Goal: Task Accomplishment & Management: Use online tool/utility

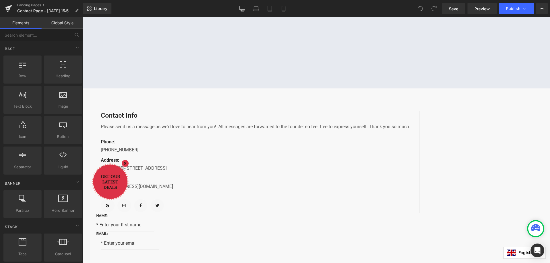
click at [225, 130] on p "Please send us a message as we'd love to hear from you! All messages are forwar…" at bounding box center [255, 126] width 309 height 7
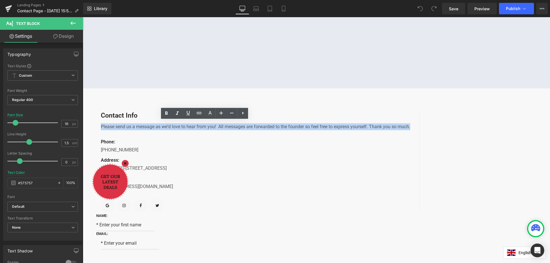
drag, startPoint x: 224, startPoint y: 148, endPoint x: 158, endPoint y: 128, distance: 68.5
click at [158, 128] on div "Contact Info Text Block Please send us a message as we'd love to hear from you!…" at bounding box center [253, 162] width 333 height 102
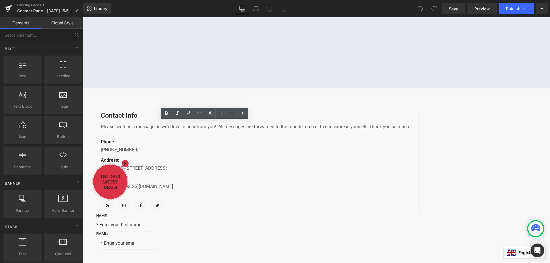
click at [221, 130] on p "Please send us a message as we'd love to hear from you! All messages are forwar…" at bounding box center [255, 126] width 309 height 7
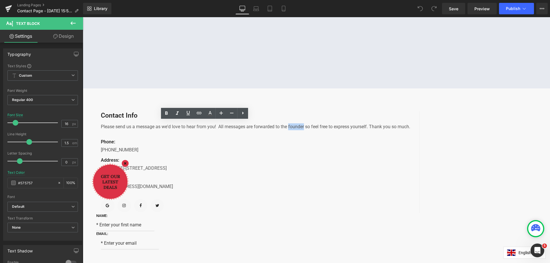
drag, startPoint x: 173, startPoint y: 140, endPoint x: 190, endPoint y: 141, distance: 16.6
click at [190, 130] on p "Please send us a message as we'd love to hear from you! All messages are forwar…" at bounding box center [255, 126] width 309 height 7
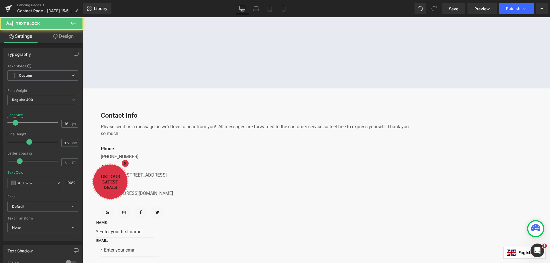
click at [226, 137] on p "Please send us a message as we'd love to hear from you! All messages are forwar…" at bounding box center [257, 130] width 312 height 14
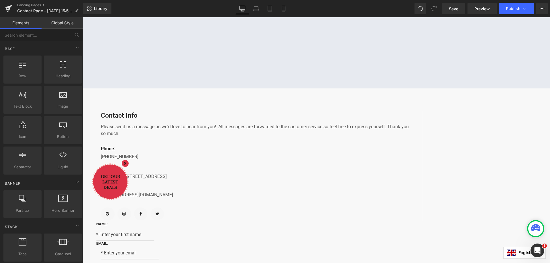
click at [178, 160] on p "[PHONE_NUMBER]" at bounding box center [257, 157] width 312 height 7
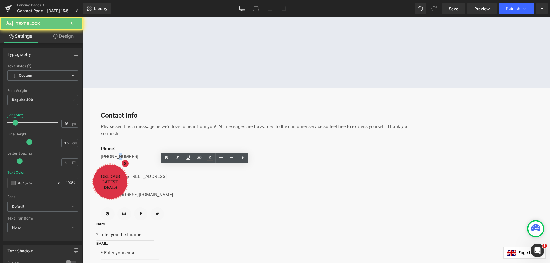
click at [178, 160] on p "[PHONE_NUMBER]" at bounding box center [257, 157] width 312 height 7
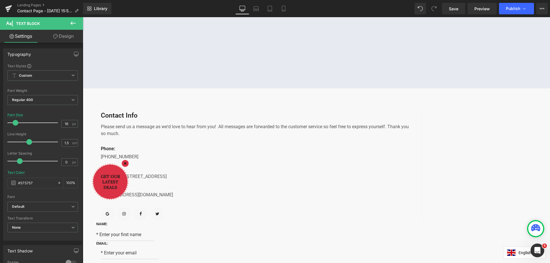
click at [178, 160] on p "[PHONE_NUMBER]" at bounding box center [257, 157] width 312 height 7
click at [188, 160] on p "[PHONE_NUMBER]" at bounding box center [257, 157] width 312 height 7
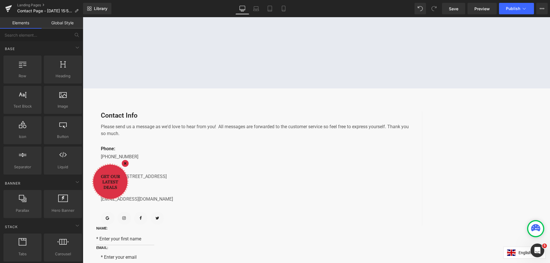
click at [239, 180] on p "[US_STATE]-[STREET_ADDRESS]" at bounding box center [257, 176] width 312 height 7
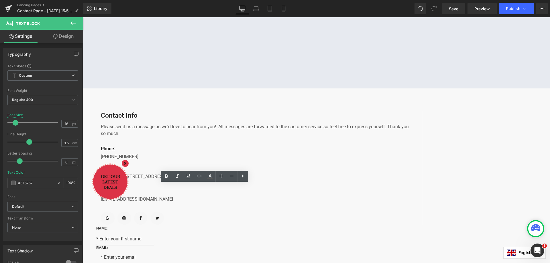
drag, startPoint x: 179, startPoint y: 189, endPoint x: 161, endPoint y: 189, distance: 18.0
click at [161, 180] on p "[US_STATE]-[STREET_ADDRESS]" at bounding box center [257, 176] width 312 height 7
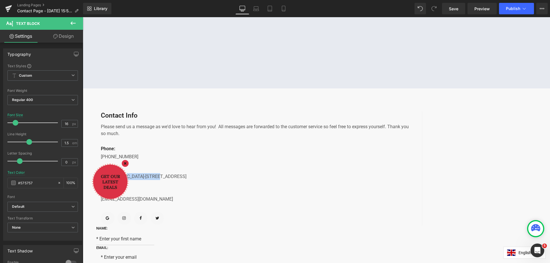
drag, startPoint x: 185, startPoint y: 188, endPoint x: 214, endPoint y: 189, distance: 28.9
click at [214, 180] on p "[GEOGRAPHIC_DATA]-[STREET_ADDRESS]" at bounding box center [257, 176] width 312 height 7
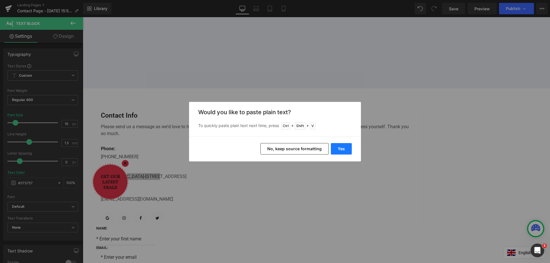
click at [340, 148] on button "Yes" at bounding box center [341, 148] width 21 height 11
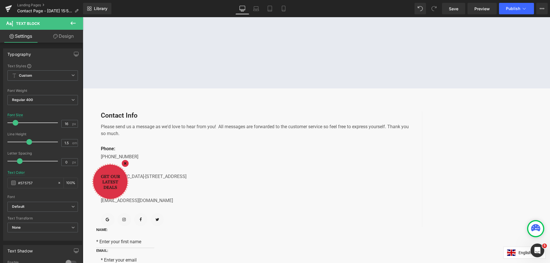
click at [177, 180] on p "Hong Kong-NO.165-171 WAN CHAI ROAD, Office 478" at bounding box center [257, 176] width 312 height 7
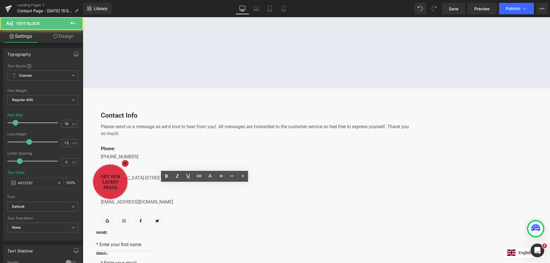
drag, startPoint x: 186, startPoint y: 197, endPoint x: 157, endPoint y: 193, distance: 28.9
click at [157, 193] on div "Contact Info Text Block Please send us a message as we'd love to hear from you!…" at bounding box center [254, 170] width 335 height 119
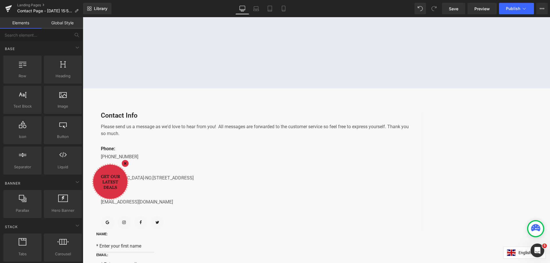
click at [173, 206] on p "support@gempage.com" at bounding box center [257, 202] width 312 height 7
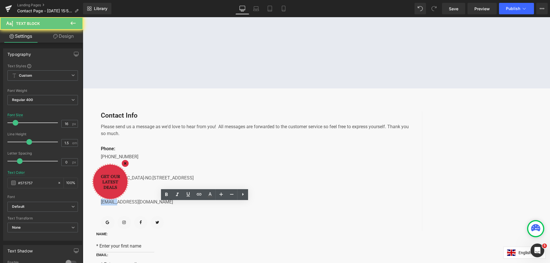
click at [173, 206] on p "support@gempage.com" at bounding box center [257, 202] width 312 height 7
click at [187, 206] on p "support@gempage.com" at bounding box center [257, 202] width 312 height 7
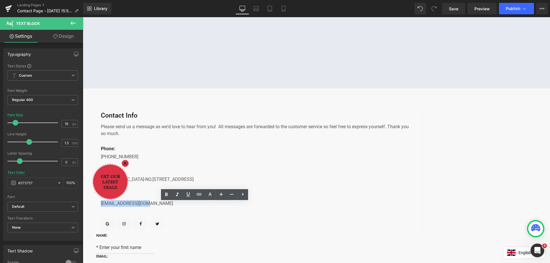
paste div
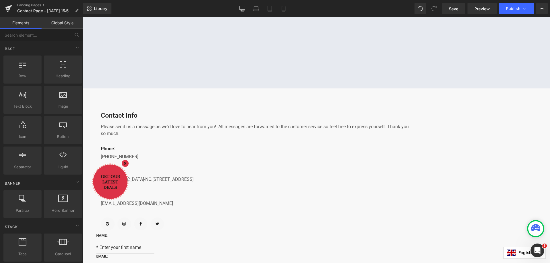
click at [83, 17] on span "Icon" at bounding box center [83, 17] width 0 height 0
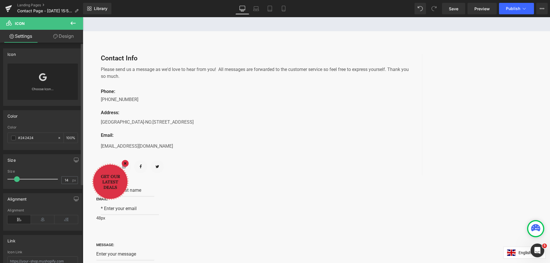
scroll to position [29, 0]
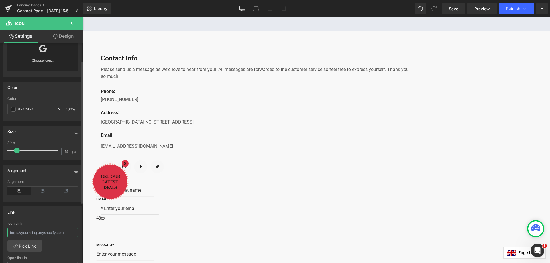
click at [56, 233] on input "text" at bounding box center [42, 232] width 70 height 9
click at [25, 230] on input "text" at bounding box center [42, 232] width 70 height 9
paste input "https://klarustore.com/"
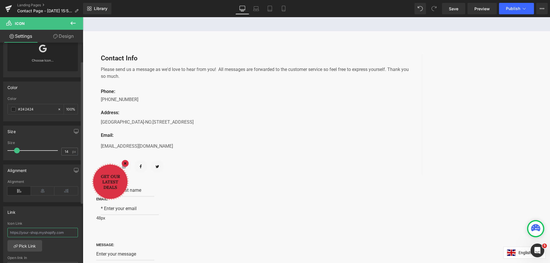
type input "https://klarustore.com/"
click at [83, 17] on span "Icon" at bounding box center [83, 17] width 0 height 0
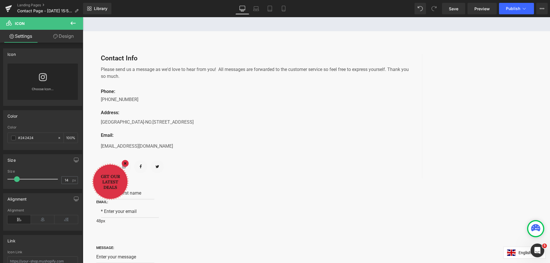
click at [83, 17] on icon at bounding box center [83, 17] width 0 height 0
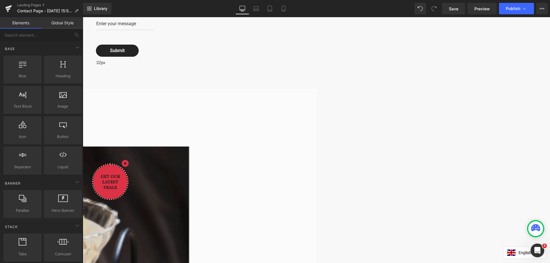
scroll to position [315, 0]
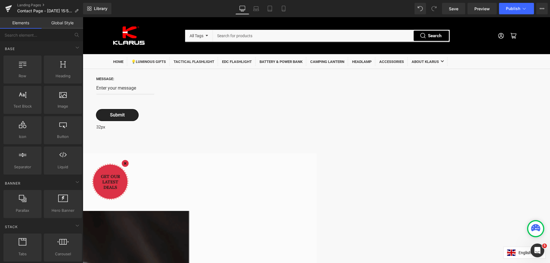
click at [83, 17] on span "Image" at bounding box center [83, 17] width 0 height 0
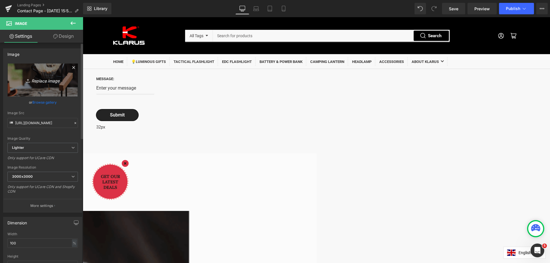
click at [40, 81] on icon "Replace Image" at bounding box center [43, 79] width 46 height 7
type input "C:\fakepath\露营01 (5).png"
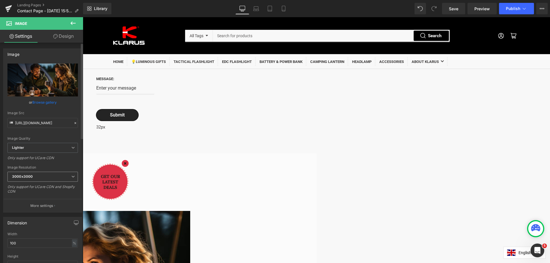
click at [46, 178] on span "3000x3000" at bounding box center [42, 177] width 70 height 10
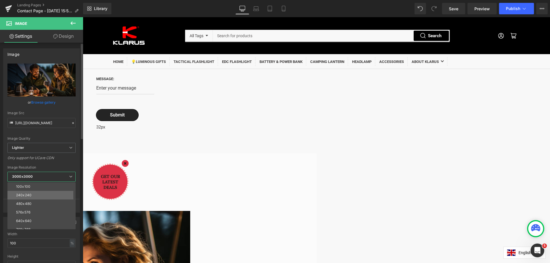
click at [40, 196] on li "240x240" at bounding box center [42, 195] width 71 height 9
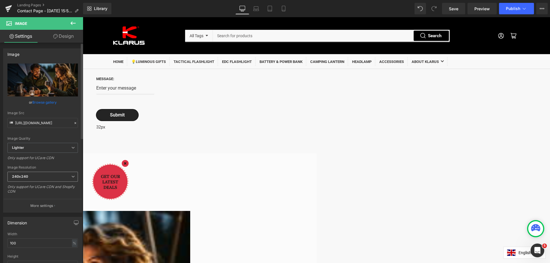
click at [38, 177] on span "240x240" at bounding box center [42, 177] width 70 height 10
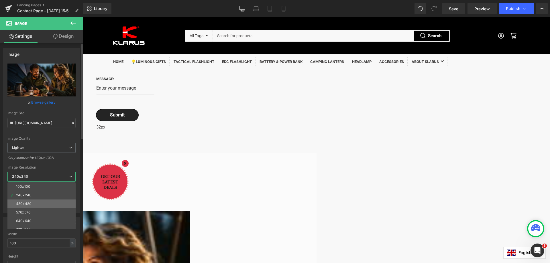
click at [36, 205] on li "480x480" at bounding box center [42, 204] width 71 height 9
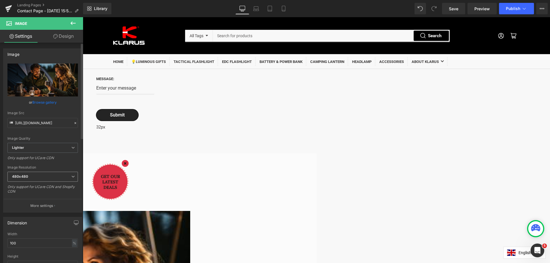
click at [41, 176] on span "480x480" at bounding box center [42, 177] width 70 height 10
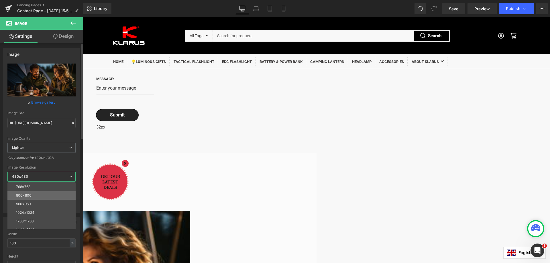
scroll to position [57, 0]
click at [37, 191] on li "960x960" at bounding box center [42, 189] width 71 height 9
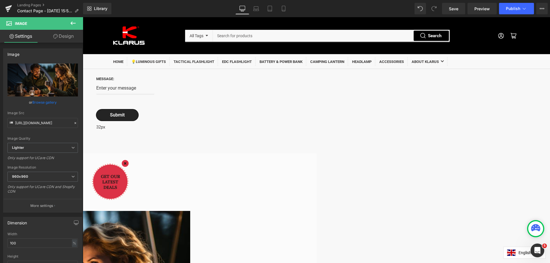
click at [83, 17] on icon at bounding box center [83, 17] width 0 height 0
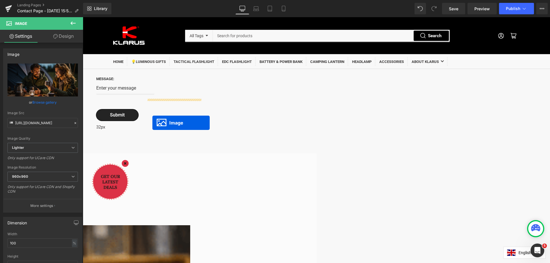
drag, startPoint x: 155, startPoint y: 115, endPoint x: 152, endPoint y: 121, distance: 6.5
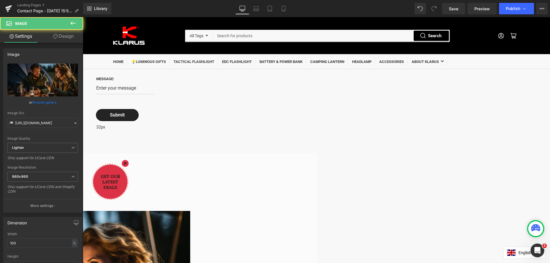
click at [39, 150] on span "Lighter" at bounding box center [42, 148] width 70 height 10
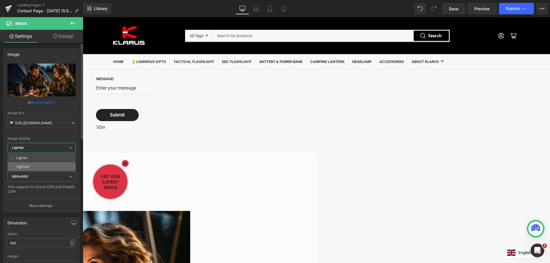
click at [33, 165] on li "Lightest" at bounding box center [41, 166] width 68 height 9
click at [24, 175] on b "960x960" at bounding box center [20, 176] width 16 height 4
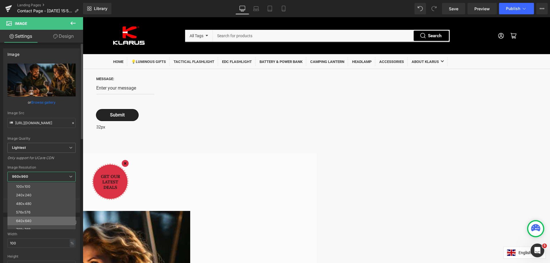
click at [25, 220] on div "640x640" at bounding box center [23, 221] width 15 height 4
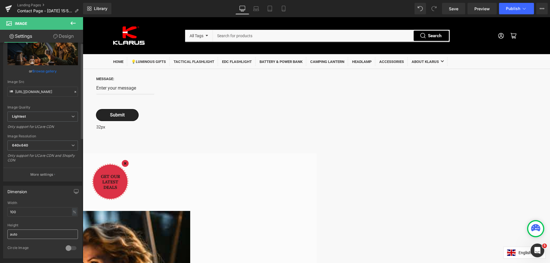
scroll to position [86, 0]
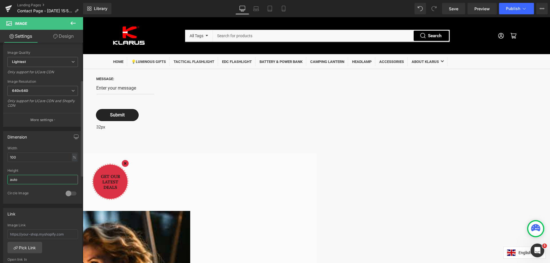
click at [29, 180] on input "auto" at bounding box center [42, 179] width 70 height 9
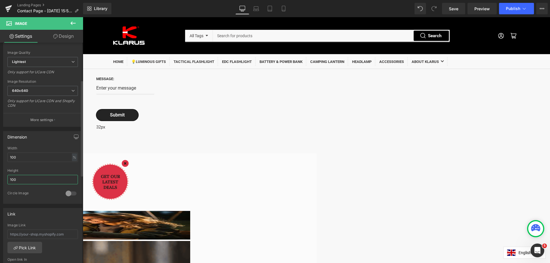
type input "100"
click at [68, 194] on div at bounding box center [71, 193] width 14 height 9
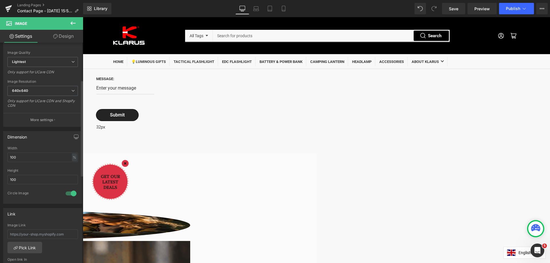
click at [65, 195] on div at bounding box center [71, 193] width 14 height 9
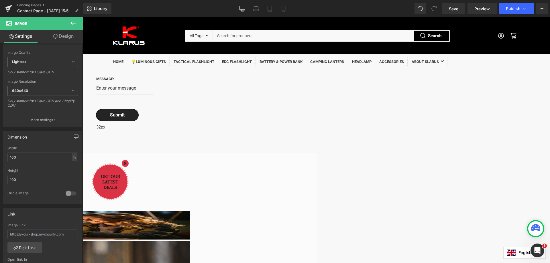
click at [83, 17] on icon at bounding box center [83, 17] width 0 height 0
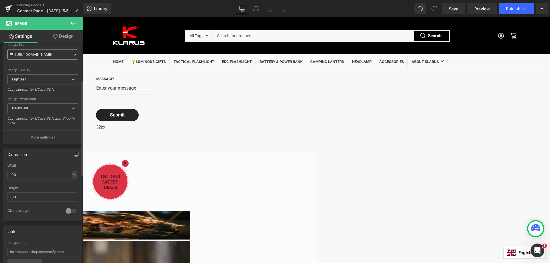
scroll to position [0, 0]
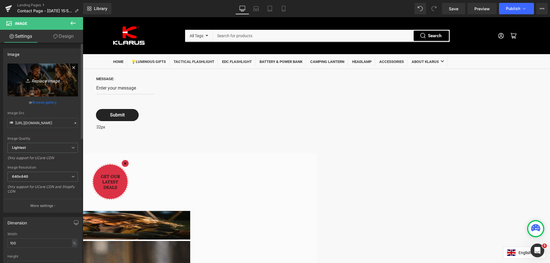
click at [43, 80] on icon "Replace Image" at bounding box center [43, 79] width 46 height 7
type input "C:\fakepath\未afdy标题-1.jpg"
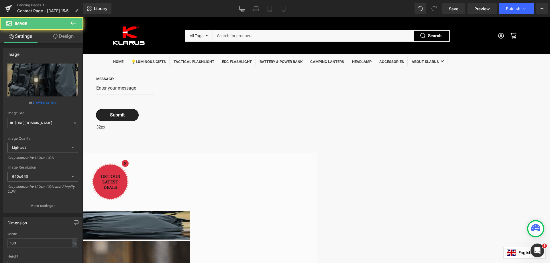
click at [174, 211] on img at bounding box center [21, 225] width 338 height 29
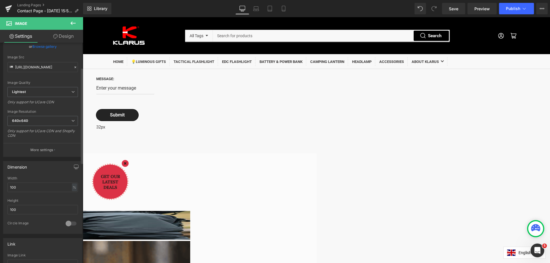
scroll to position [57, 0]
click at [46, 210] on input "100" at bounding box center [42, 208] width 70 height 9
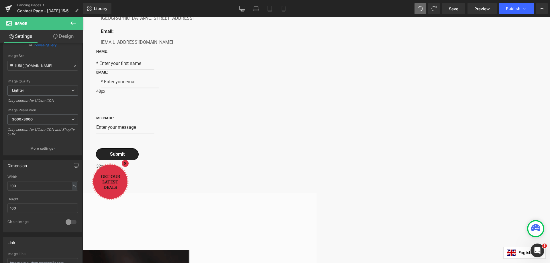
scroll to position [372, 0]
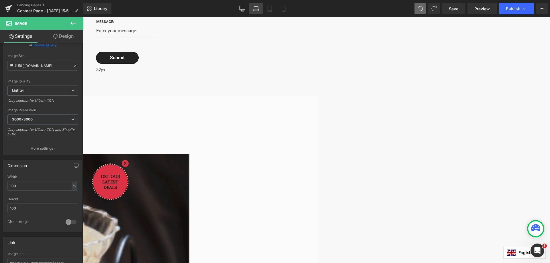
click at [260, 8] on link "Laptop" at bounding box center [256, 8] width 14 height 11
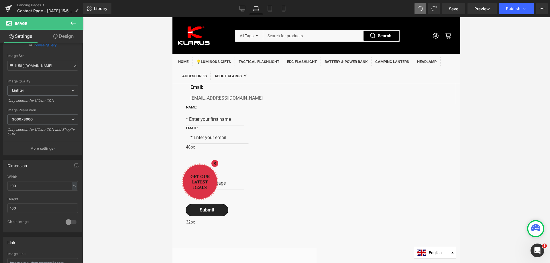
scroll to position [177, 0]
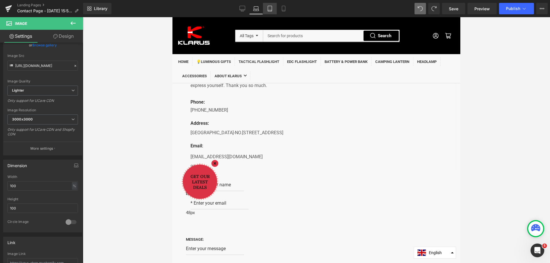
click at [270, 6] on icon at bounding box center [270, 9] width 6 height 6
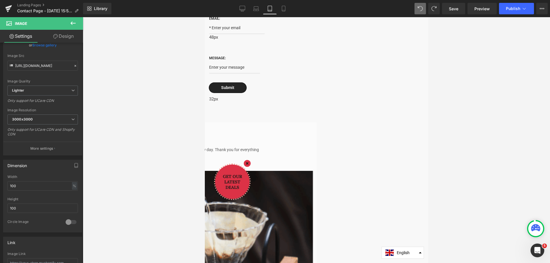
scroll to position [293, 0]
click at [283, 9] on icon at bounding box center [284, 9] width 6 height 6
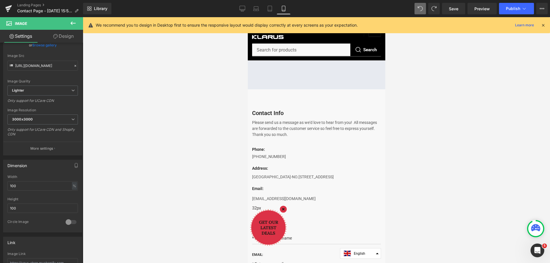
scroll to position [0, 0]
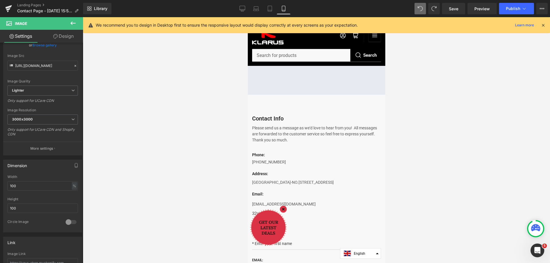
click at [194, 25] on p "We recommend you to design in Desktop first to ensure the responsive layout wou…" at bounding box center [227, 25] width 262 height 6
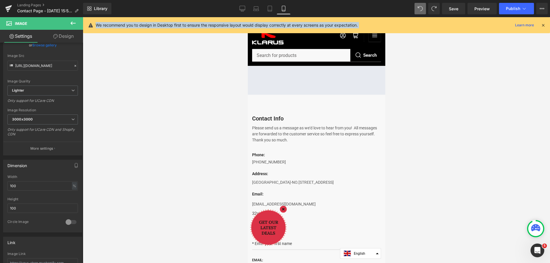
click at [194, 25] on p "We recommend you to design in Desktop first to ensure the responsive layout wou…" at bounding box center [227, 25] width 262 height 6
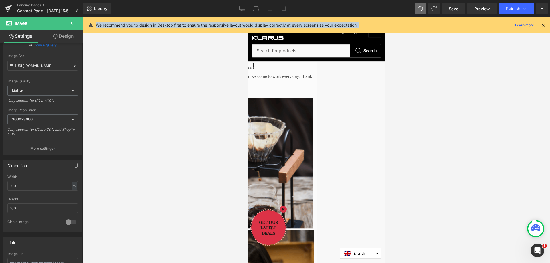
scroll to position [172, 0]
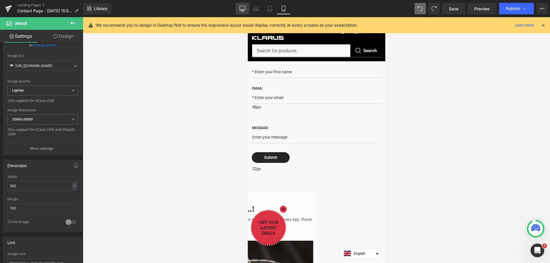
drag, startPoint x: 243, startPoint y: 7, endPoint x: 121, endPoint y: 47, distance: 127.7
click at [243, 7] on icon at bounding box center [242, 9] width 6 height 6
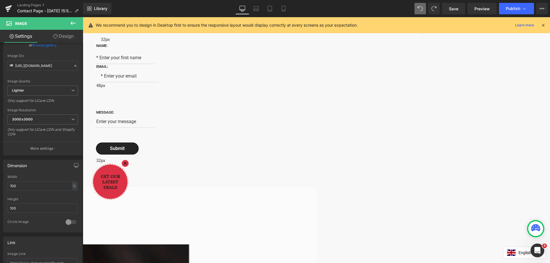
scroll to position [291, 0]
click at [83, 17] on span "Image" at bounding box center [83, 17] width 0 height 0
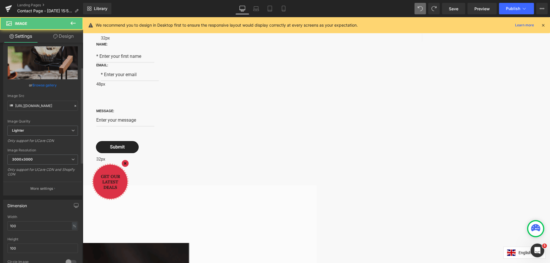
scroll to position [0, 0]
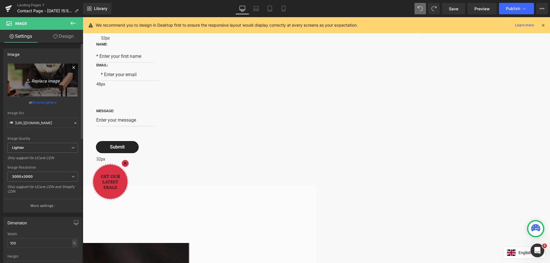
click at [50, 79] on icon "Replace Image" at bounding box center [43, 79] width 46 height 7
click at [41, 81] on icon "Replace Image" at bounding box center [43, 79] width 46 height 7
type input "C:\fakepath\未afdy标题-1.jpg"
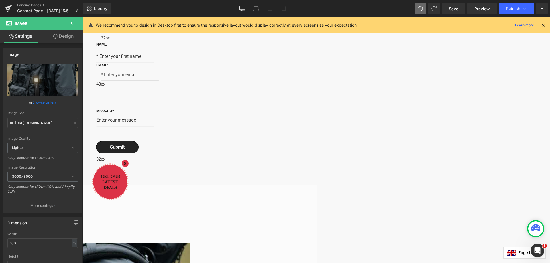
click at [83, 17] on span "Image" at bounding box center [83, 17] width 0 height 0
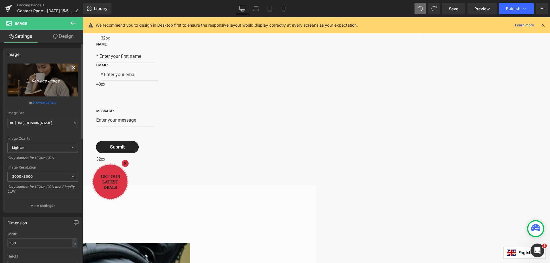
click at [42, 82] on icon "Replace Image" at bounding box center [43, 79] width 46 height 7
type input "C:\fakepath\788f253b4fd6254d7ed3337387bb8100_12660671848310802428.jpg"
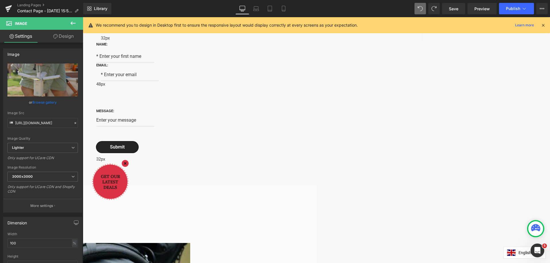
click at [83, 17] on span "Image" at bounding box center [83, 17] width 0 height 0
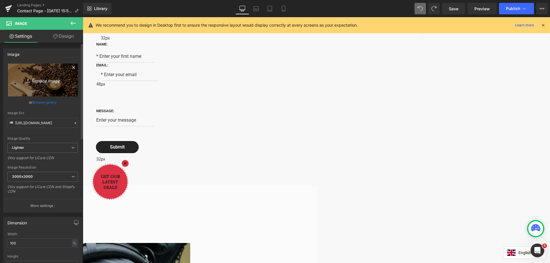
click at [49, 80] on icon "Replace Image" at bounding box center [43, 79] width 46 height 7
type input "C:\fakepath\defb7e3f9af1778757d267e1fab08912_8875402563828048033.jpg"
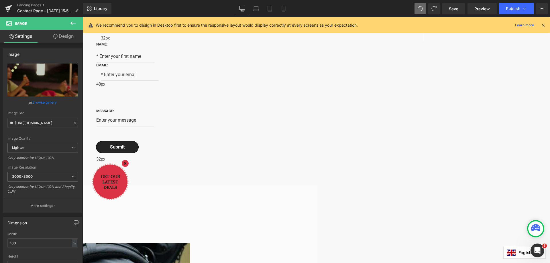
click at [83, 17] on span "Image" at bounding box center [83, 17] width 0 height 0
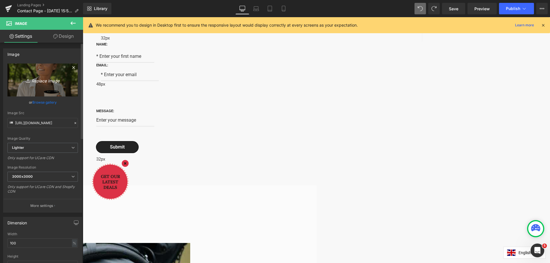
click at [43, 79] on icon "Replace Image" at bounding box center [43, 79] width 46 height 7
type input "C:\fakepath\9.9.jpg"
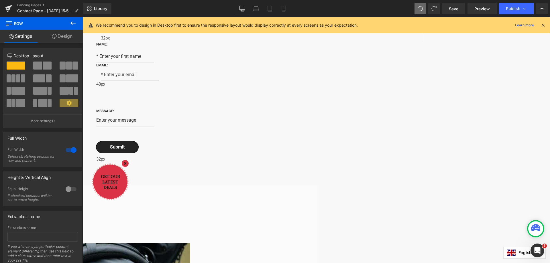
click at [83, 17] on span "Image" at bounding box center [83, 17] width 0 height 0
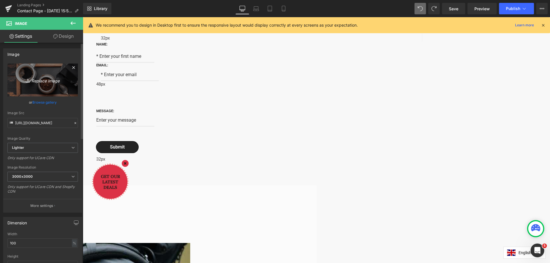
click at [47, 79] on icon "Replace Image" at bounding box center [43, 79] width 46 height 7
type input "C:\fakepath\468703611_540026565604878_8758437003874676533_n.jpg"
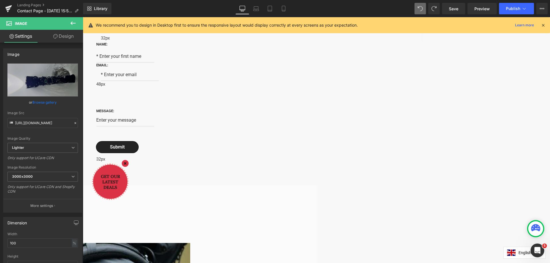
click at [83, 17] on span "Image" at bounding box center [83, 17] width 0 height 0
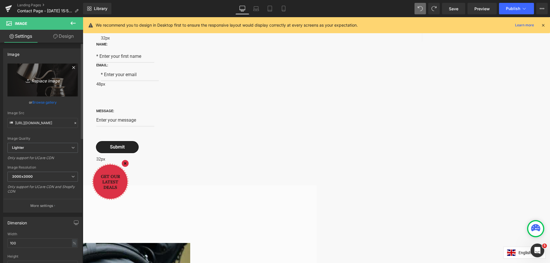
click at [48, 80] on icon "Replace Image" at bounding box center [43, 79] width 46 height 7
type input "C:\fakepath\467651329_535398129401055_8462341244873279437_n.jpg"
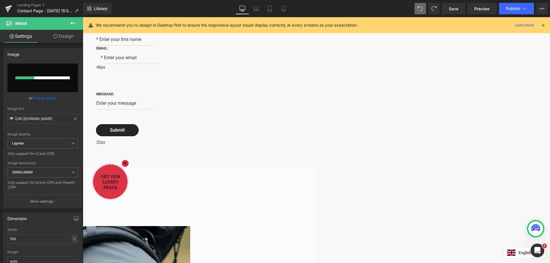
scroll to position [320, 0]
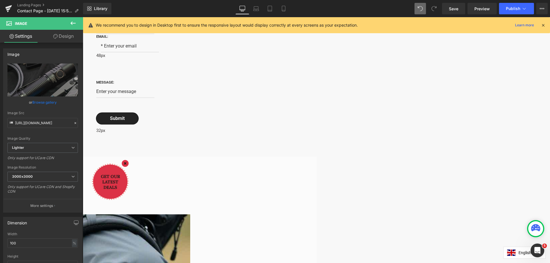
click at [83, 17] on span "Image" at bounding box center [83, 17] width 0 height 0
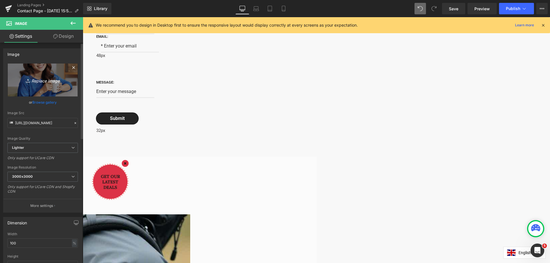
click at [43, 78] on icon "Replace Image" at bounding box center [43, 79] width 46 height 7
type input "C:\fakepath\113.jpg"
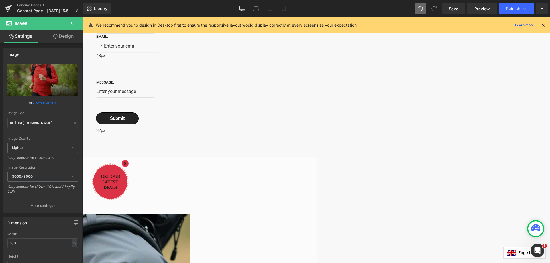
click at [83, 17] on span "Image" at bounding box center [83, 17] width 0 height 0
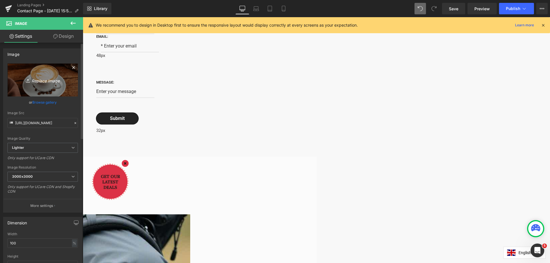
click at [42, 80] on icon "Replace Image" at bounding box center [43, 79] width 46 height 7
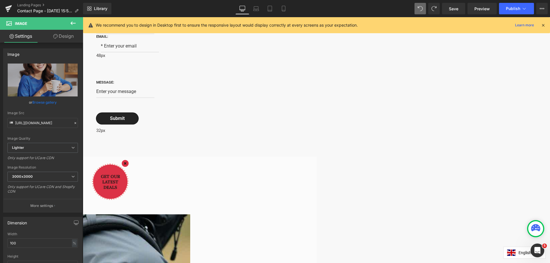
drag, startPoint x: 173, startPoint y: 176, endPoint x: 179, endPoint y: 177, distance: 5.8
click at [83, 17] on span "Image" at bounding box center [83, 17] width 0 height 0
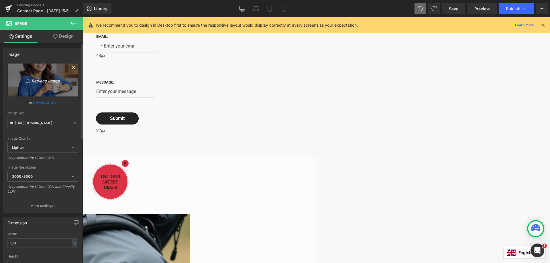
click at [50, 81] on icon "Replace Image" at bounding box center [43, 79] width 46 height 7
type input "C:\fakepath\asdgfg未标题-1.jpg"
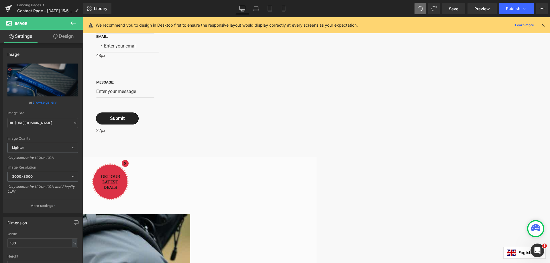
click at [83, 17] on span "Image" at bounding box center [83, 17] width 0 height 0
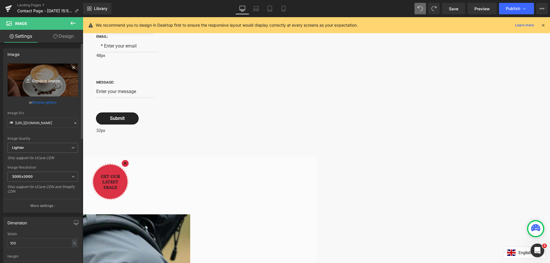
click at [38, 78] on icon "Replace Image" at bounding box center [43, 79] width 46 height 7
type input "C:\fakepath\hgfc标题-1.jpg"
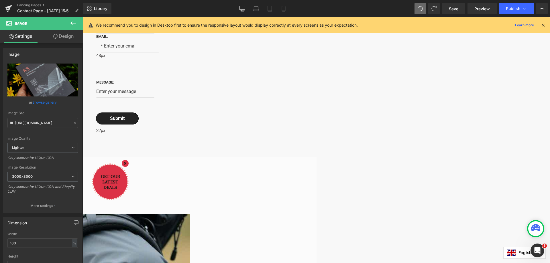
click at [83, 17] on span "Image" at bounding box center [83, 17] width 0 height 0
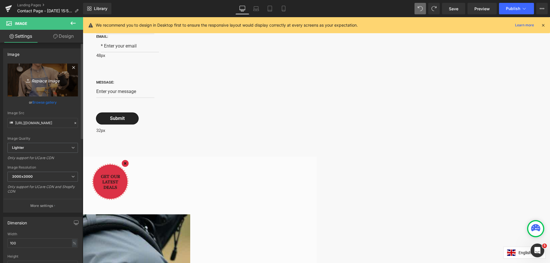
click at [42, 79] on icon "Replace Image" at bounding box center [43, 79] width 46 height 7
type input "C:\fakepath\600-4-4.jpg"
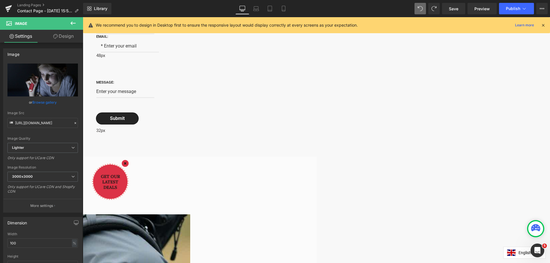
click at [83, 17] on span "Image" at bounding box center [83, 17] width 0 height 0
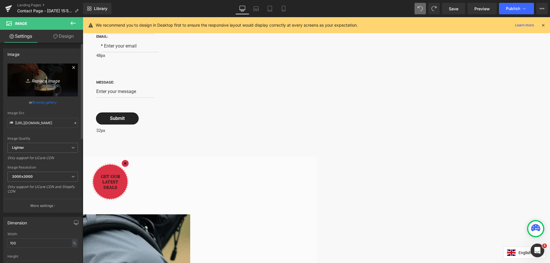
click at [46, 83] on icon "Replace Image" at bounding box center [43, 79] width 46 height 7
type input "C:\fakepath\ss标题-1.jpg"
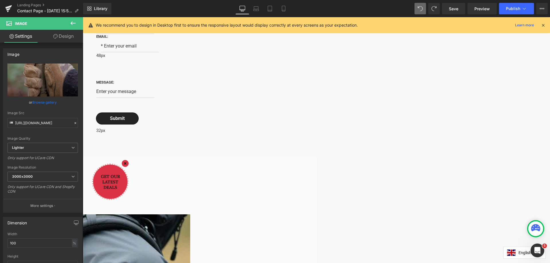
click at [83, 17] on span "Image" at bounding box center [83, 17] width 0 height 0
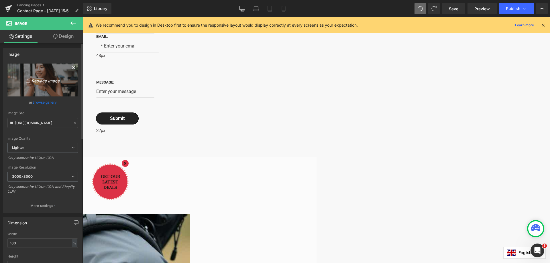
click at [41, 79] on icon "Replace Image" at bounding box center [43, 79] width 46 height 7
type input "C:\fakepath\483507959.jpg"
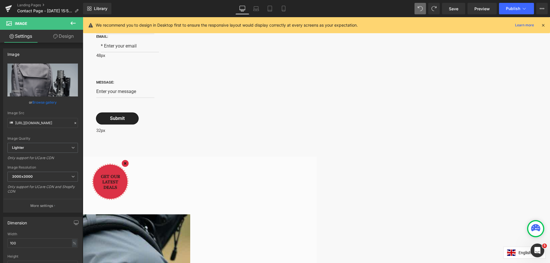
click at [83, 17] on span "Image" at bounding box center [83, 17] width 0 height 0
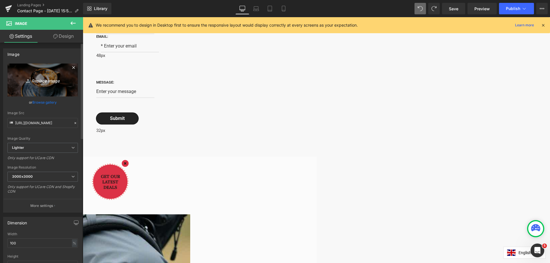
click at [46, 78] on icon "Replace Image" at bounding box center [43, 79] width 46 height 7
type input "C:\fakepath\86EB9DDF-872F-434c-9013-9F55DE3523A4.png"
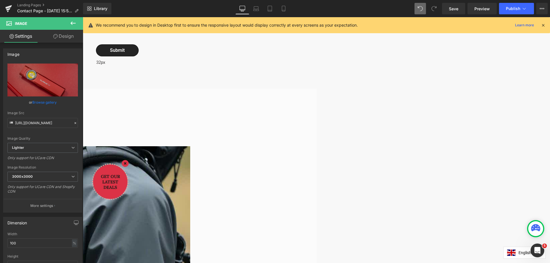
scroll to position [406, 0]
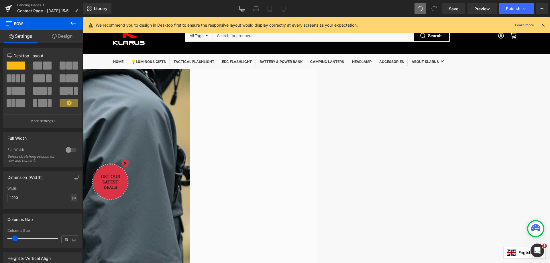
scroll to position [401, 0]
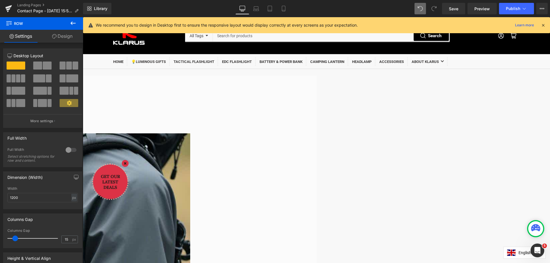
click at [83, 17] on icon at bounding box center [83, 17] width 0 height 0
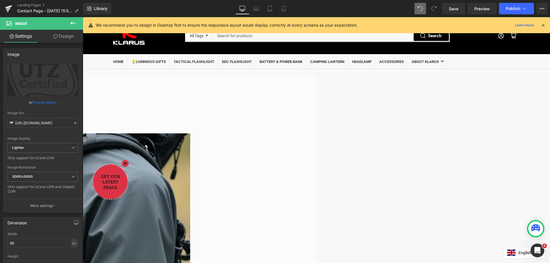
click at [83, 17] on icon at bounding box center [83, 17] width 0 height 0
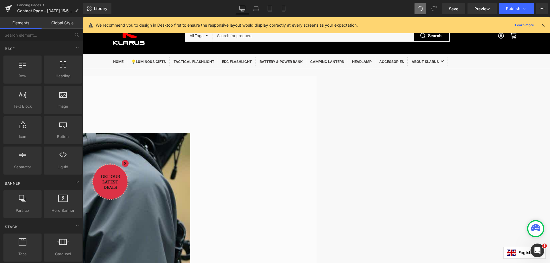
click at [83, 17] on icon at bounding box center [83, 17] width 0 height 0
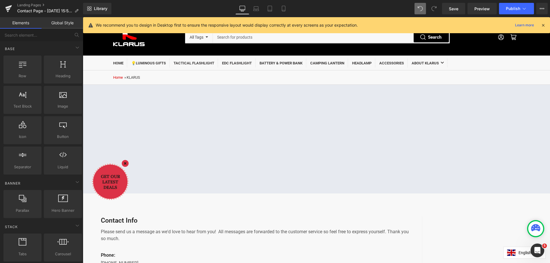
scroll to position [0, 0]
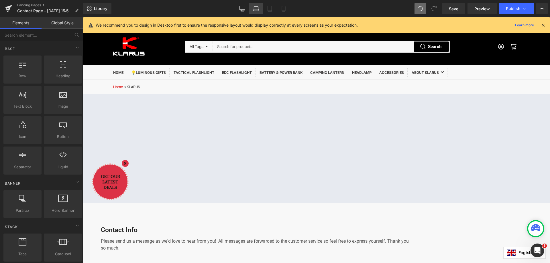
click at [258, 7] on icon at bounding box center [256, 9] width 6 height 6
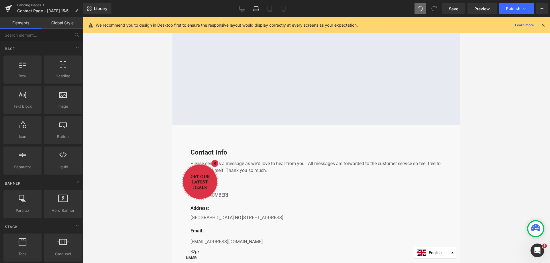
scroll to position [93, 0]
click at [244, 7] on icon at bounding box center [242, 9] width 6 height 6
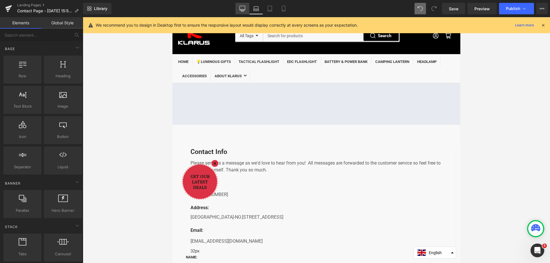
scroll to position [78, 0]
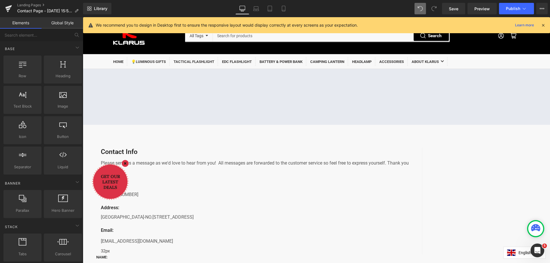
click at [178, 224] on p "Hong Kong-NO.165-171 WAN CHAI ROAD" at bounding box center [257, 220] width 312 height 7
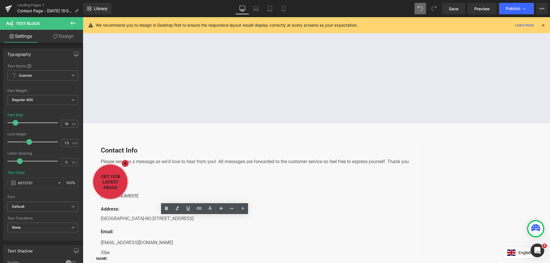
scroll to position [86, 0]
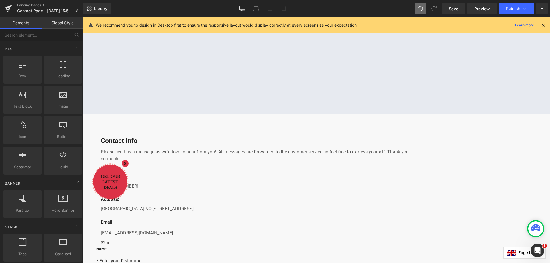
scroll to position [115, 0]
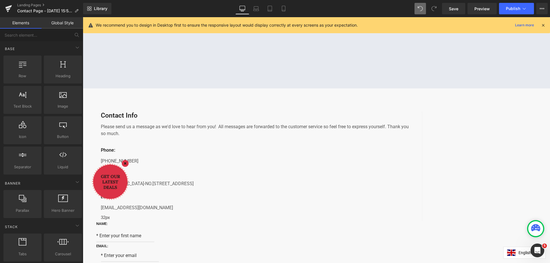
click at [237, 187] on p "Hong Kong-NO.165-171 WAN CHAI ROAD" at bounding box center [257, 183] width 312 height 7
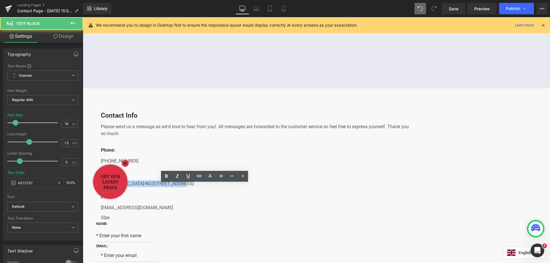
drag, startPoint x: 186, startPoint y: 188, endPoint x: 251, endPoint y: 189, distance: 64.7
click at [251, 189] on div "Contact Info Text Block Please send us a message as we'd love to hear from you!…" at bounding box center [254, 166] width 335 height 110
copy p "NO.165-171 WAN CHAI ROAD"
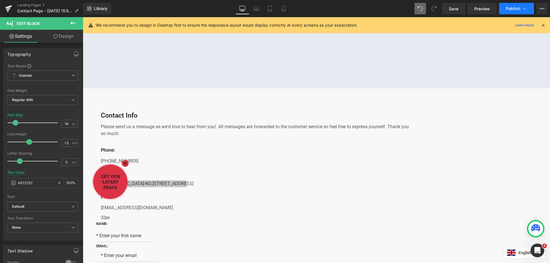
click at [525, 10] on icon at bounding box center [524, 9] width 6 height 6
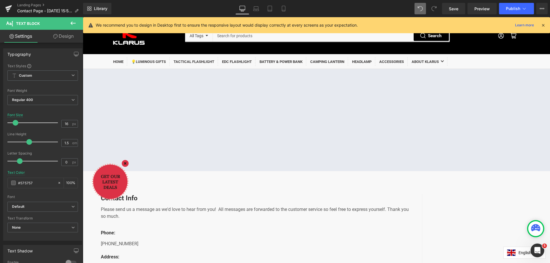
scroll to position [86, 0]
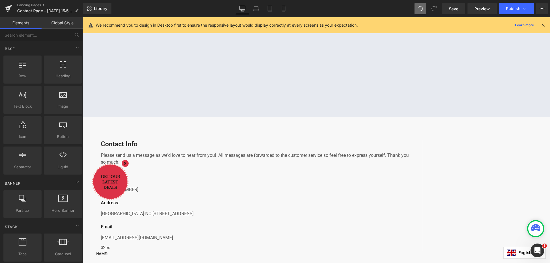
click at [523, 12] on button "Publish" at bounding box center [516, 8] width 35 height 11
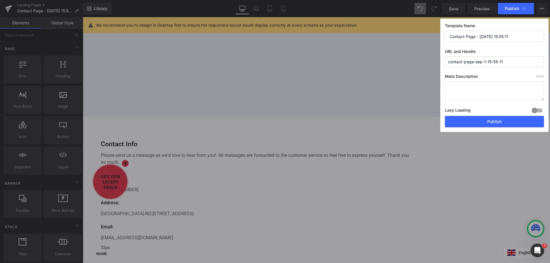
click at [479, 92] on textarea at bounding box center [494, 90] width 99 height 19
click at [488, 62] on input "contact-page-sep-1-15-55-11" at bounding box center [494, 61] width 99 height 11
paste input "us"
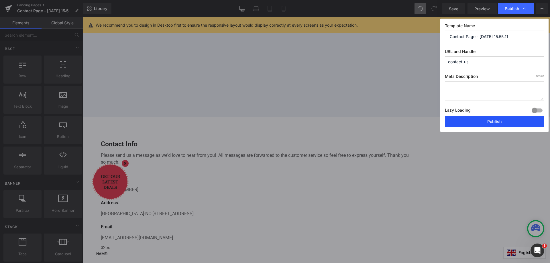
type input "contact-us"
click at [490, 122] on button "Publish" at bounding box center [494, 121] width 99 height 11
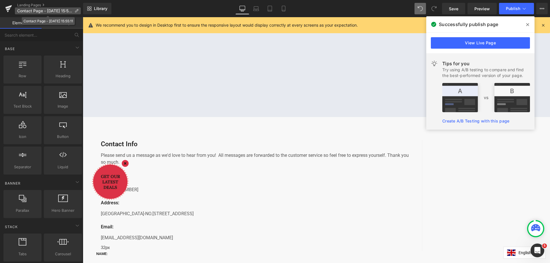
click at [77, 10] on icon at bounding box center [76, 11] width 4 height 4
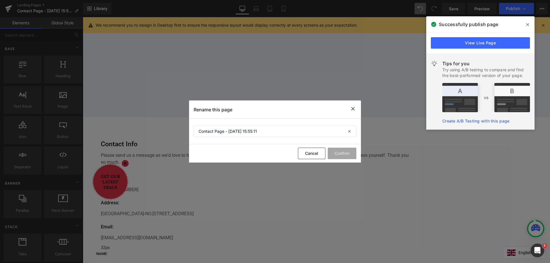
click at [355, 109] on icon at bounding box center [352, 108] width 7 height 7
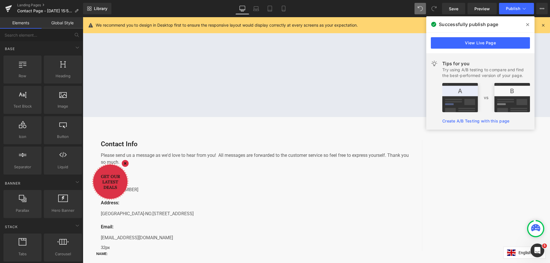
click at [69, 21] on link "Global Style" at bounding box center [63, 22] width 42 height 11
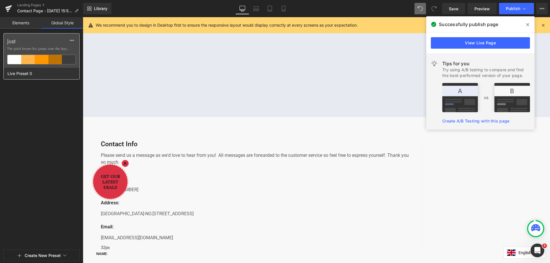
click at [25, 62] on div at bounding box center [28, 59] width 14 height 9
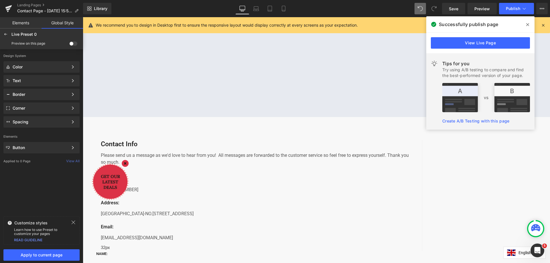
click at [33, 19] on link "Elements" at bounding box center [21, 22] width 42 height 11
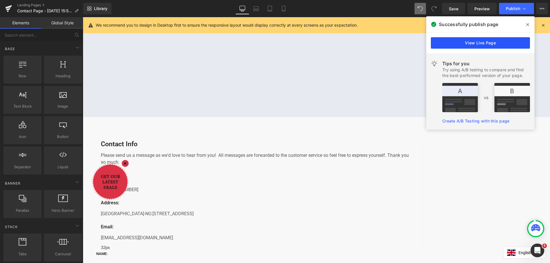
click at [510, 42] on link "View Live Page" at bounding box center [480, 42] width 99 height 11
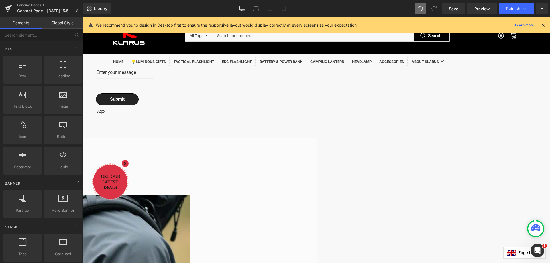
scroll to position [272, 0]
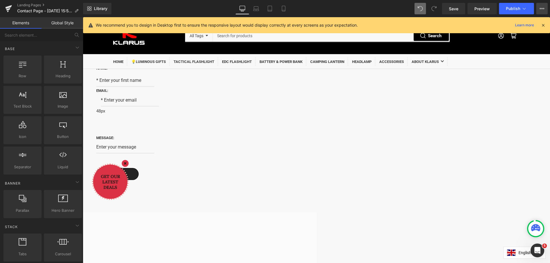
click at [542, 8] on icon at bounding box center [541, 8] width 1 height 1
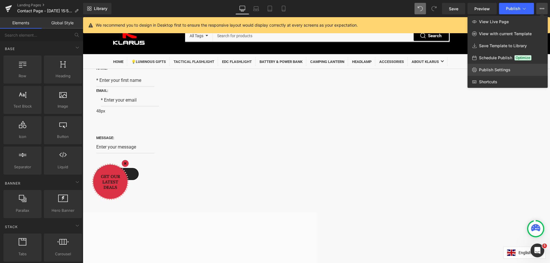
click at [490, 70] on span "Publish Settings" at bounding box center [495, 69] width 32 height 5
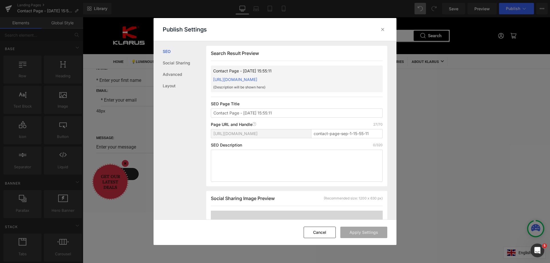
scroll to position [0, 0]
click at [307, 134] on div "https://insbull.myshopify.com/pages/" at bounding box center [260, 133] width 95 height 9
click at [174, 87] on link "Layout" at bounding box center [185, 85] width 44 height 11
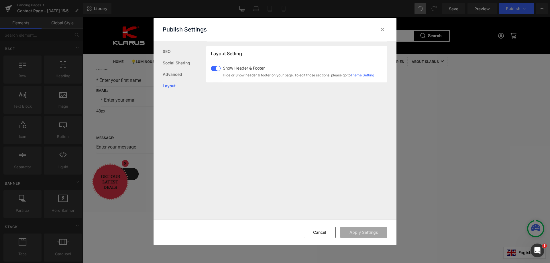
scroll to position [341, 0]
click at [168, 64] on link "Social Sharing" at bounding box center [185, 62] width 44 height 11
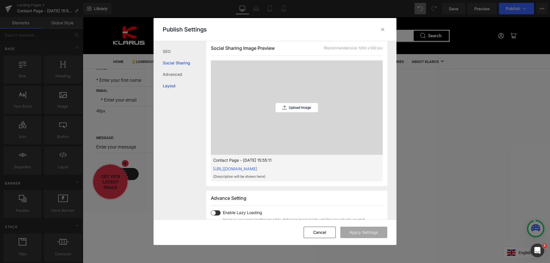
scroll to position [146, 0]
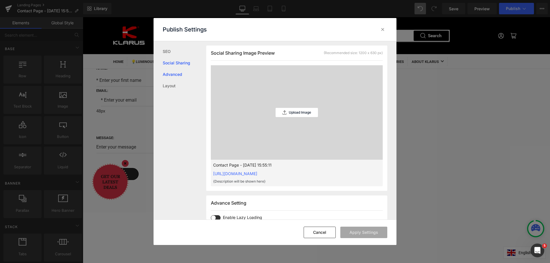
click at [169, 75] on link "Advanced" at bounding box center [185, 74] width 44 height 11
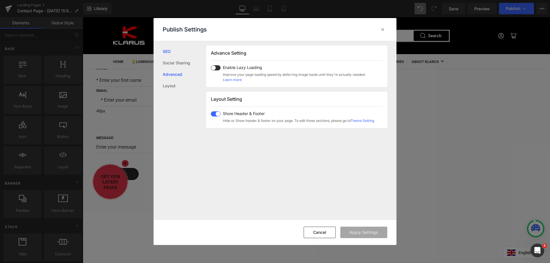
click at [170, 55] on link "SEO" at bounding box center [185, 51] width 44 height 11
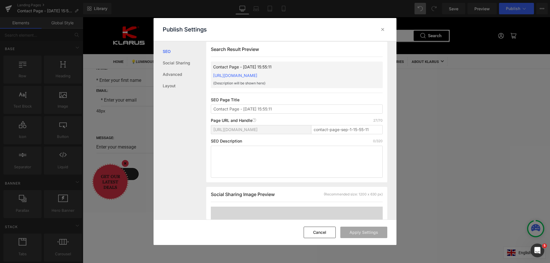
scroll to position [0, 0]
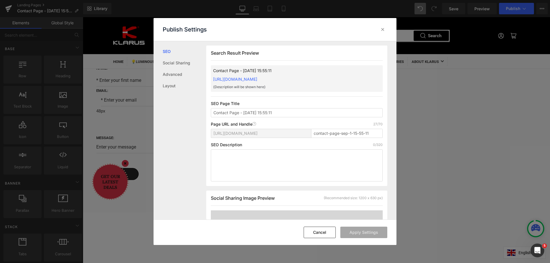
click at [286, 133] on div "https://insbull.myshopify.com/pages/" at bounding box center [260, 133] width 95 height 9
click at [331, 133] on input "contact-page-sep-1-15-55-11" at bounding box center [347, 133] width 72 height 9
paste input "us"
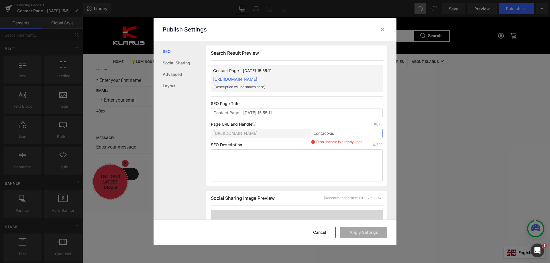
type input "contact-us"
click at [331, 132] on input "contact-us" at bounding box center [347, 133] width 72 height 9
click at [353, 133] on input "contact-us" at bounding box center [347, 133] width 72 height 9
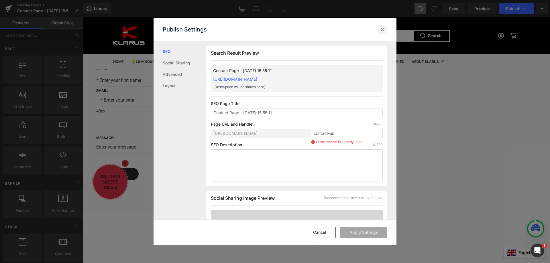
click at [384, 28] on icon at bounding box center [383, 30] width 6 height 6
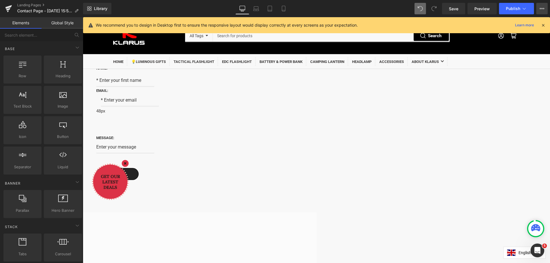
click at [543, 9] on icon at bounding box center [542, 8] width 5 height 5
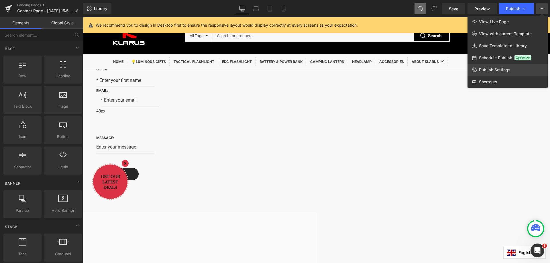
click at [501, 69] on span "Publish Settings" at bounding box center [495, 69] width 32 height 5
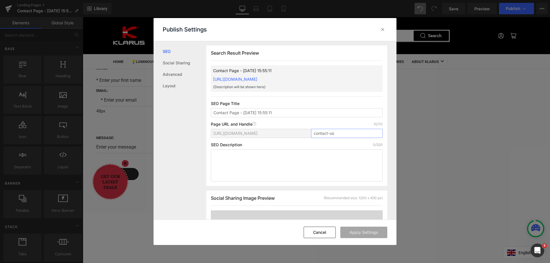
click at [338, 136] on input "contact-us" at bounding box center [347, 133] width 72 height 9
click at [274, 113] on input "Contact Page - Sep 1, 15:55:11" at bounding box center [297, 112] width 172 height 9
drag, startPoint x: 281, startPoint y: 113, endPoint x: 241, endPoint y: 115, distance: 40.5
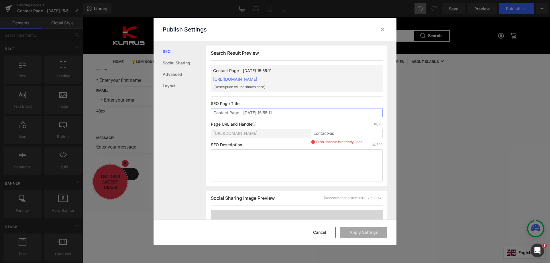
click at [241, 115] on input "Contact Page - Sep 1, 15:55:11" at bounding box center [297, 112] width 172 height 9
drag, startPoint x: 269, startPoint y: 166, endPoint x: 280, endPoint y: 144, distance: 24.7
click at [269, 166] on textarea at bounding box center [297, 166] width 172 height 32
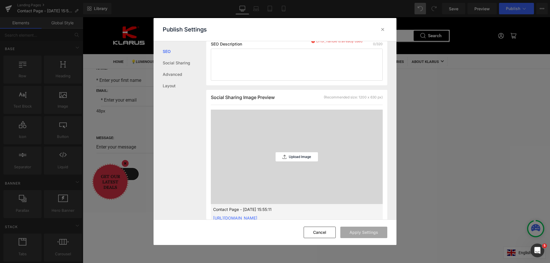
scroll to position [29, 0]
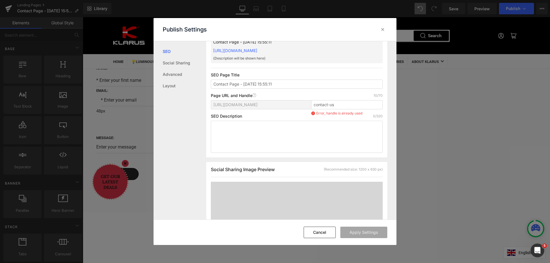
click at [342, 113] on p "Error, handle is already used" at bounding box center [339, 113] width 46 height 5
click at [322, 129] on textarea at bounding box center [297, 137] width 172 height 32
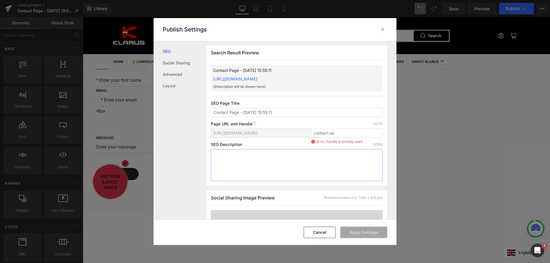
scroll to position [0, 0]
click at [322, 230] on button "Cancel" at bounding box center [320, 232] width 32 height 11
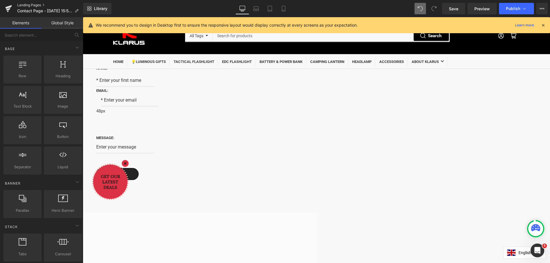
click at [26, 5] on link "Landing Pages" at bounding box center [50, 5] width 66 height 5
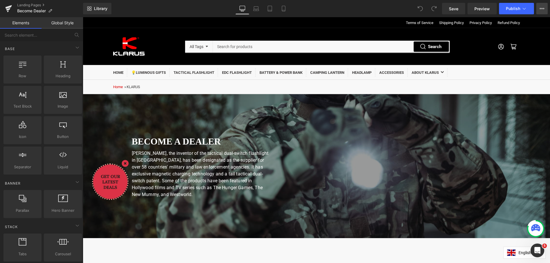
click at [543, 6] on button "View Live Page View with current Template Save Template to Library Schedule Pub…" at bounding box center [541, 8] width 11 height 11
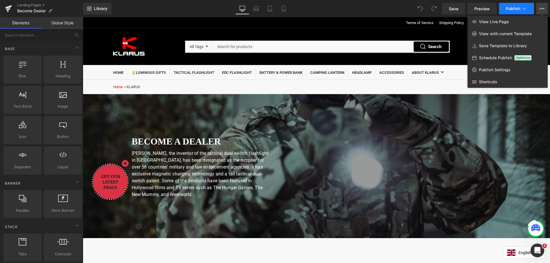
click at [525, 10] on icon at bounding box center [524, 9] width 6 height 6
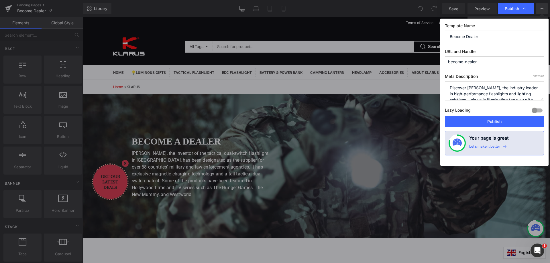
click at [496, 86] on textarea "Discover KLARUS, the industry leader in high-performance flashlights and lighti…" at bounding box center [494, 90] width 99 height 19
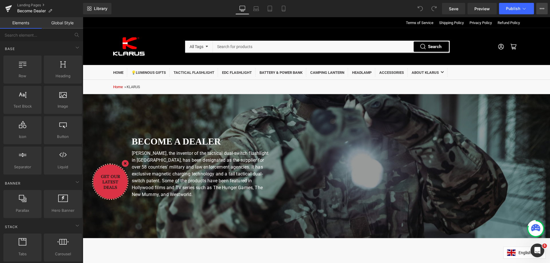
click at [540, 7] on icon at bounding box center [542, 8] width 5 height 5
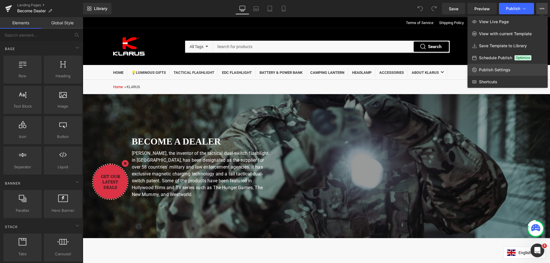
drag, startPoint x: 495, startPoint y: 70, endPoint x: 518, endPoint y: 73, distance: 23.3
click at [518, 73] on link "Publish Settings" at bounding box center [508, 70] width 80 height 12
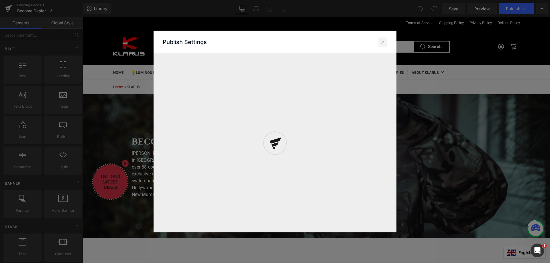
click at [382, 42] on icon at bounding box center [383, 42] width 6 height 6
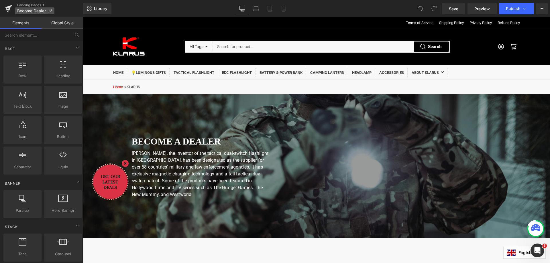
click at [49, 9] on icon at bounding box center [50, 11] width 4 height 4
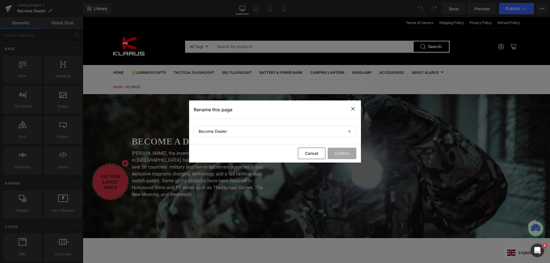
click at [355, 109] on icon at bounding box center [352, 108] width 7 height 7
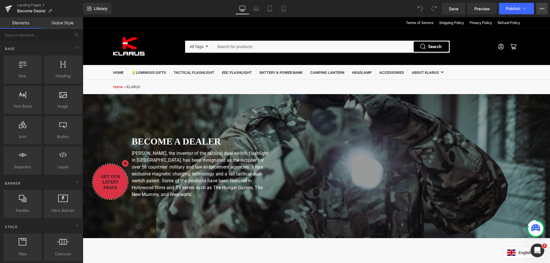
click at [540, 9] on button "View Live Page View with current Template Save Template to Library Schedule Pub…" at bounding box center [541, 8] width 11 height 11
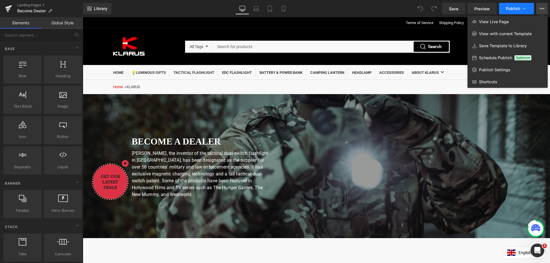
click at [523, 7] on icon at bounding box center [524, 9] width 6 height 6
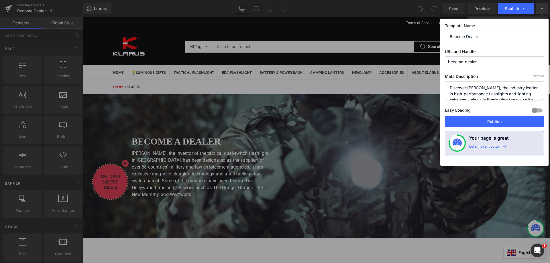
click at [487, 61] on input "become-dealer" at bounding box center [494, 61] width 99 height 11
click at [493, 58] on input "become-dealer" at bounding box center [494, 61] width 99 height 11
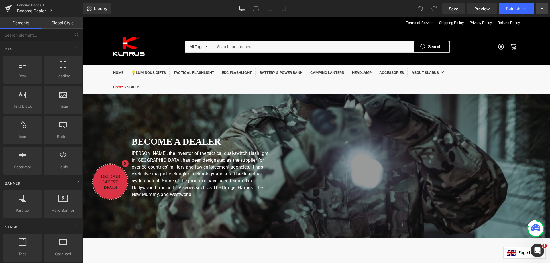
click at [541, 8] on icon at bounding box center [542, 8] width 5 height 5
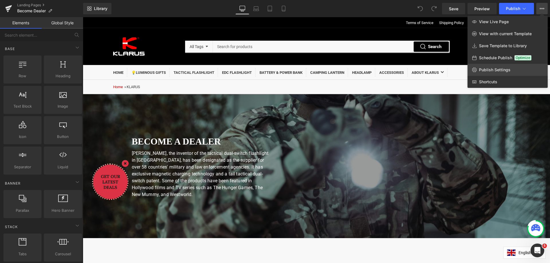
click at [491, 70] on span "Publish Settings" at bounding box center [495, 69] width 32 height 5
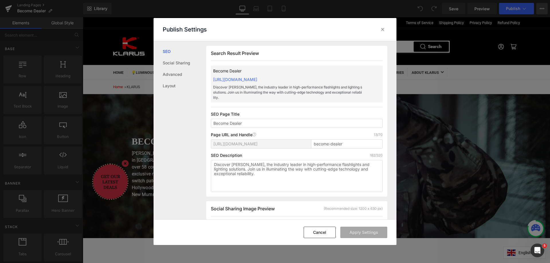
scroll to position [0, 0]
click at [381, 27] on icon at bounding box center [383, 30] width 6 height 6
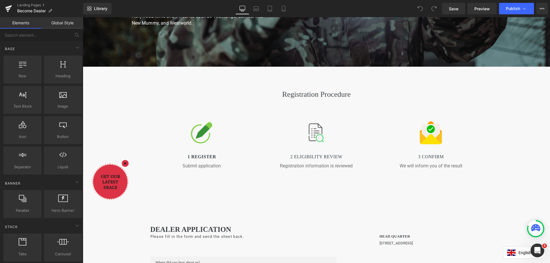
scroll to position [172, 0]
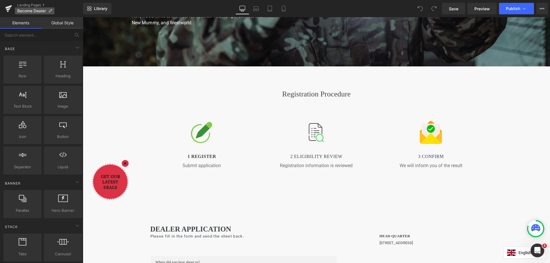
click at [34, 12] on span "Become Dealer" at bounding box center [31, 11] width 29 height 5
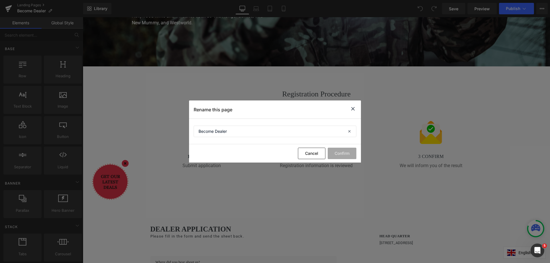
click at [354, 106] on icon at bounding box center [352, 108] width 7 height 7
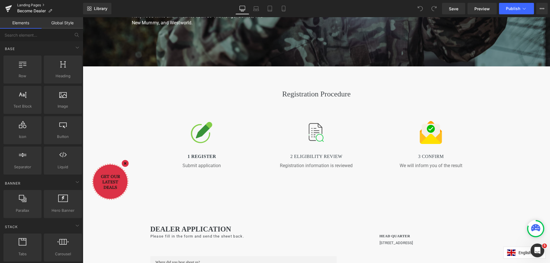
click at [32, 4] on link "Landing Pages" at bounding box center [50, 5] width 66 height 5
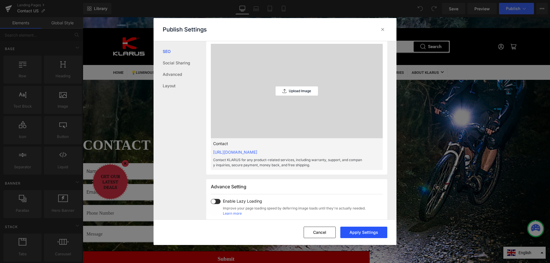
click at [356, 232] on button "Apply Settings" at bounding box center [363, 232] width 47 height 11
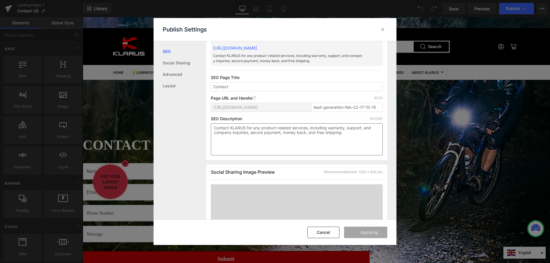
scroll to position [29, 0]
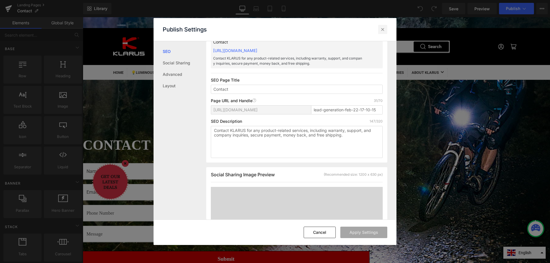
click at [384, 31] on icon at bounding box center [383, 30] width 6 height 6
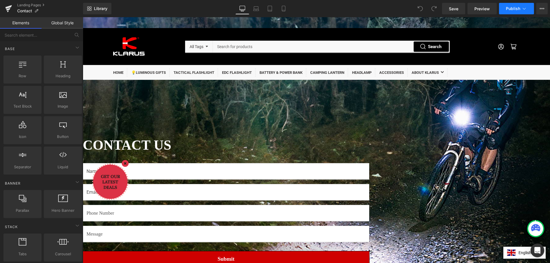
click at [525, 10] on icon at bounding box center [524, 9] width 6 height 6
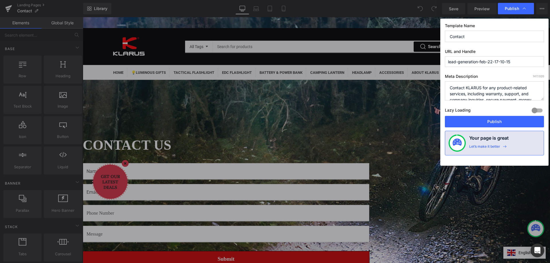
click at [496, 60] on input "lead-generation-feb-22-17-10-15" at bounding box center [494, 61] width 99 height 11
click at [472, 64] on input "lead-generation-feb-22-17-10-15" at bounding box center [494, 61] width 99 height 11
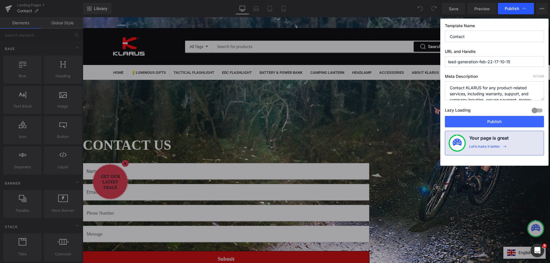
click at [528, 7] on div "Publish" at bounding box center [516, 8] width 36 height 11
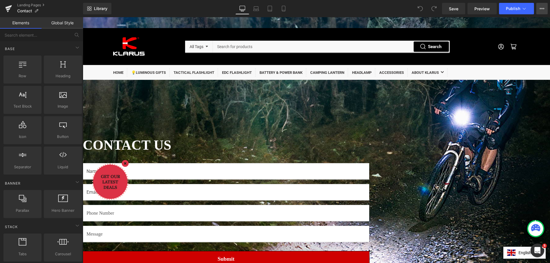
click at [543, 7] on icon at bounding box center [542, 8] width 5 height 5
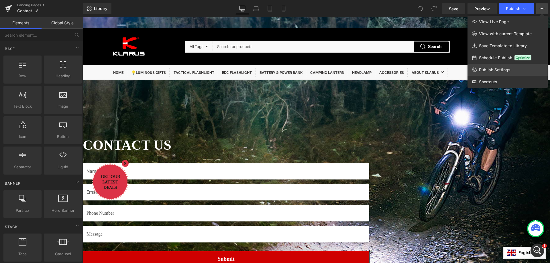
click at [493, 68] on span "Publish Settings" at bounding box center [495, 69] width 32 height 5
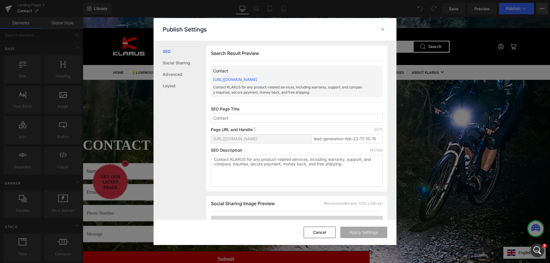
scroll to position [0, 0]
click at [317, 138] on input "lead-generation-feb-22-17-10-15" at bounding box center [347, 138] width 72 height 9
drag, startPoint x: 325, startPoint y: 139, endPoint x: 400, endPoint y: 132, distance: 75.4
click at [400, 132] on div "Publish Settings SEO Social Sharing Advanced Layout Search Result Preview Conta…" at bounding box center [275, 131] width 550 height 263
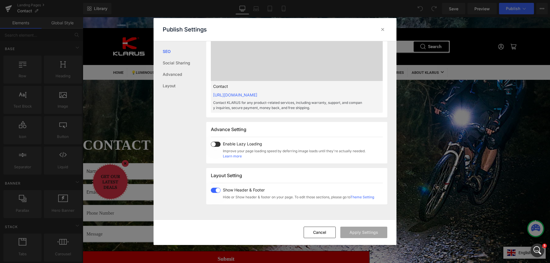
scroll to position [115, 0]
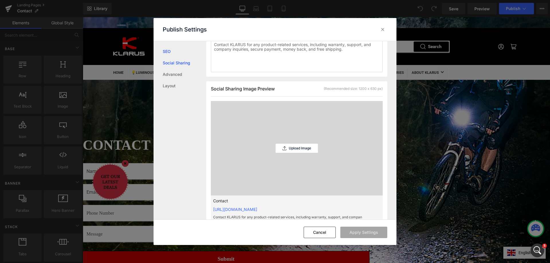
click at [181, 62] on link "Social Sharing" at bounding box center [185, 62] width 44 height 11
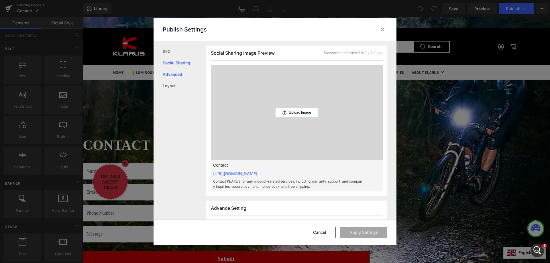
click at [180, 74] on link "Advanced" at bounding box center [185, 74] width 44 height 11
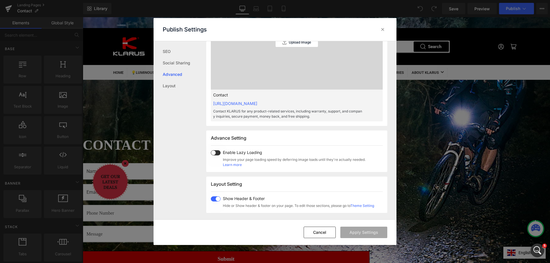
scroll to position [220, 0]
click at [170, 87] on link "Layout" at bounding box center [185, 85] width 44 height 11
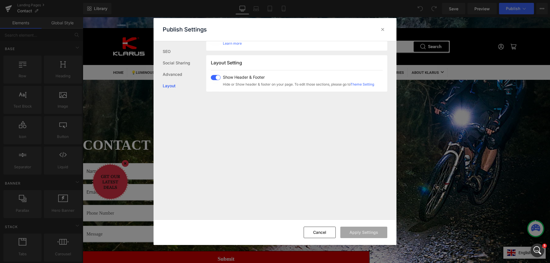
scroll to position [352, 0]
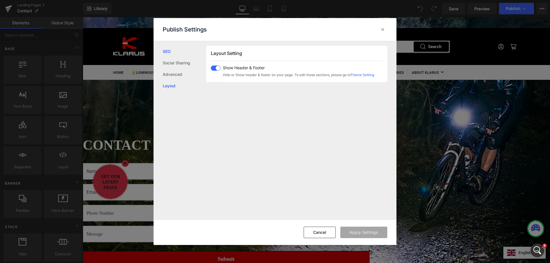
click at [172, 50] on link "SEO" at bounding box center [185, 51] width 44 height 11
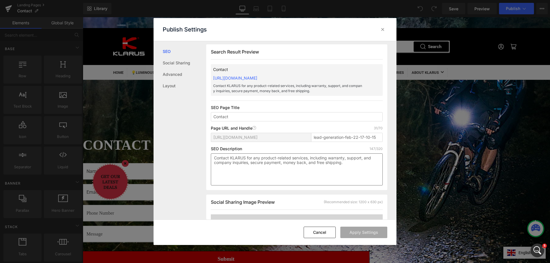
scroll to position [0, 0]
drag, startPoint x: 383, startPoint y: 29, endPoint x: 261, endPoint y: 3, distance: 125.4
click at [383, 29] on icon at bounding box center [383, 30] width 6 height 6
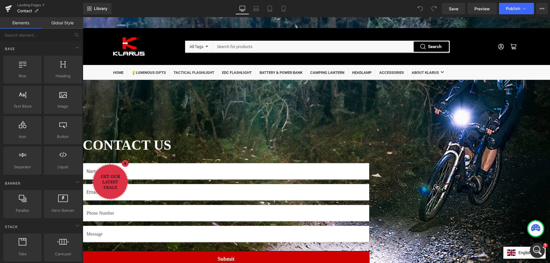
click at [530, 245] on div "Open Intercom Messenger" at bounding box center [537, 250] width 14 height 14
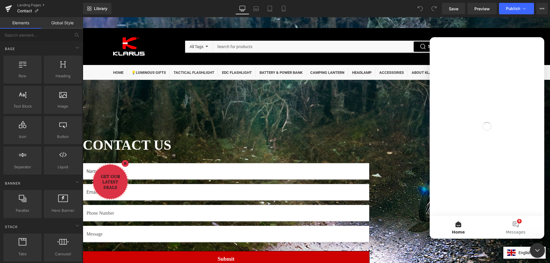
scroll to position [0, 0]
click at [512, 222] on button "5 Messages" at bounding box center [515, 227] width 57 height 23
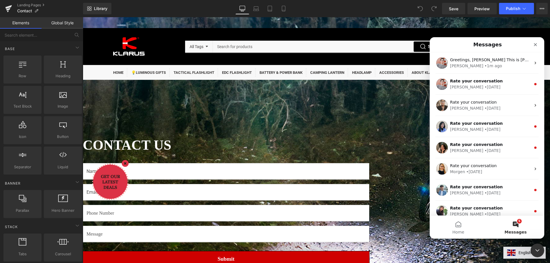
click at [496, 65] on div "Harry • 1m ago" at bounding box center [490, 66] width 81 height 6
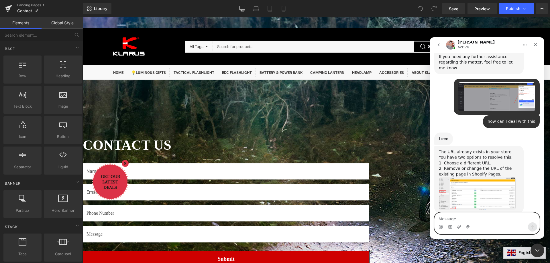
scroll to position [317, 0]
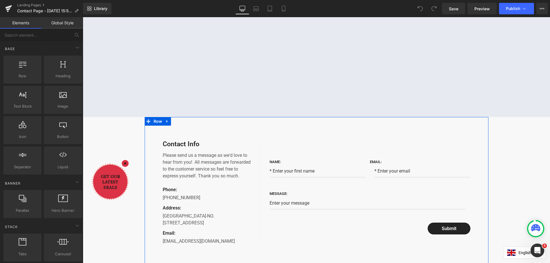
scroll to position [29, 0]
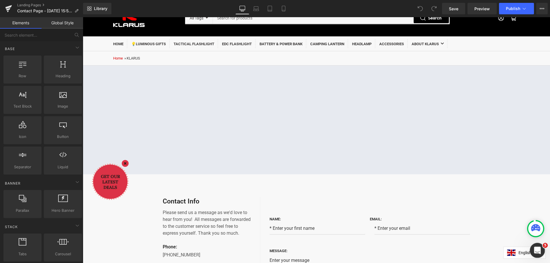
click at [536, 248] on icon "Open Intercom Messenger" at bounding box center [536, 249] width 9 height 9
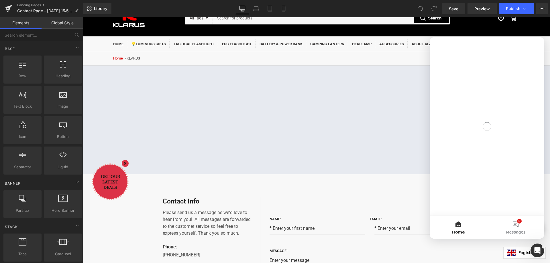
scroll to position [0, 0]
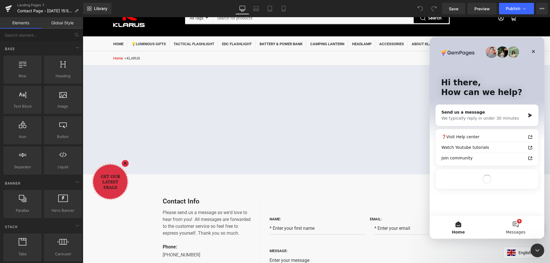
click at [517, 224] on button "5 Messages" at bounding box center [515, 227] width 57 height 23
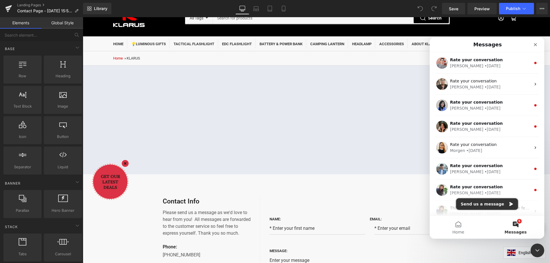
click at [498, 204] on button "Send us a message" at bounding box center [487, 204] width 62 height 11
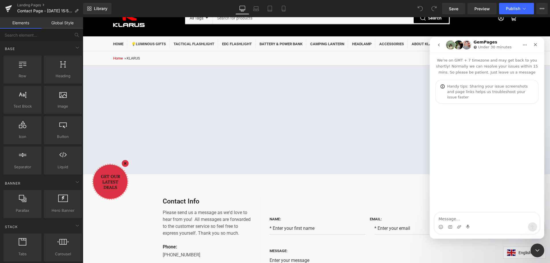
click at [466, 219] on textarea "Message…" at bounding box center [487, 218] width 105 height 10
type textarea "How can I change the address?"
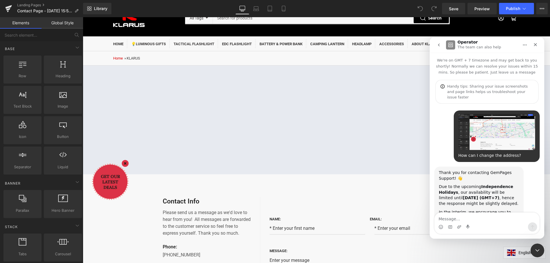
scroll to position [57, 0]
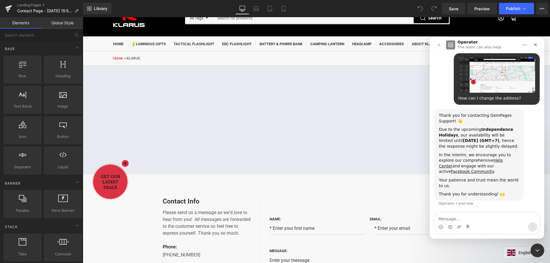
click at [126, 227] on div at bounding box center [275, 123] width 550 height 246
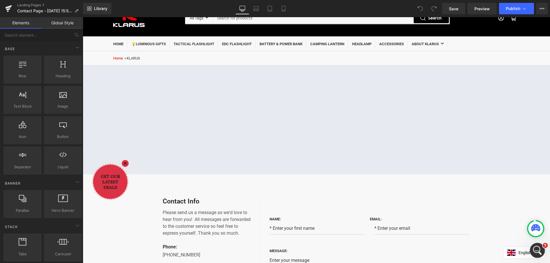
click at [539, 247] on icon "Open Intercom Messenger" at bounding box center [536, 249] width 9 height 9
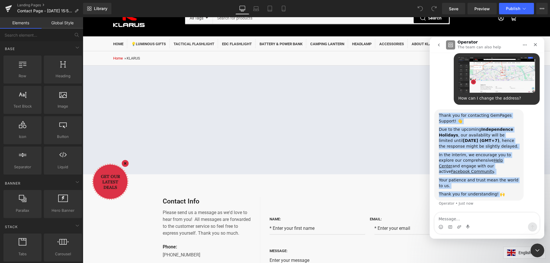
drag, startPoint x: 439, startPoint y: 113, endPoint x: 497, endPoint y: 193, distance: 98.0
click at [497, 193] on div "Thank you for contacting GemPages Support! 👋 Due to the upcoming Independence H…" at bounding box center [479, 155] width 80 height 85
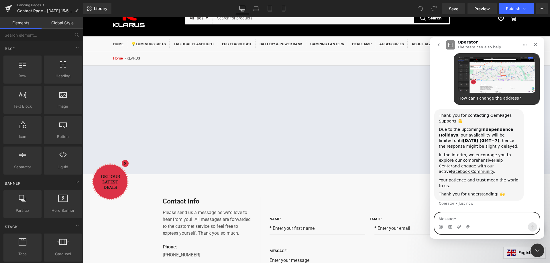
click at [478, 218] on textarea "Message…" at bounding box center [487, 218] width 105 height 10
click at [138, 221] on div at bounding box center [275, 123] width 550 height 246
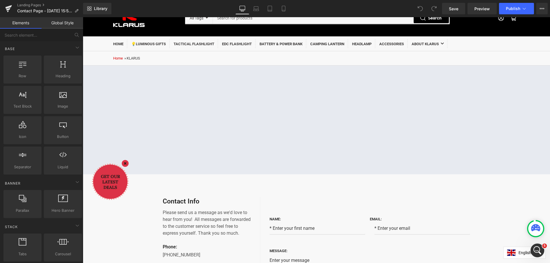
click at [534, 228] on icon at bounding box center [535, 227] width 9 height 7
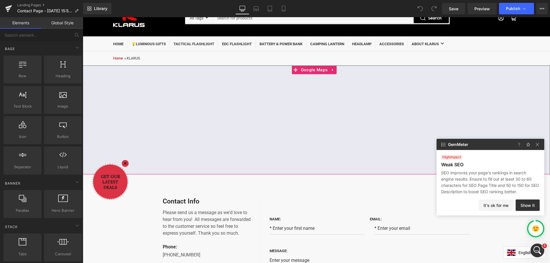
click at [148, 81] on div at bounding box center [316, 120] width 467 height 109
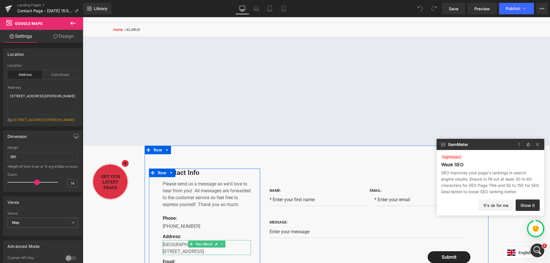
click at [175, 246] on p "[GEOGRAPHIC_DATA]-NO.[STREET_ADDRESS]" at bounding box center [207, 248] width 89 height 14
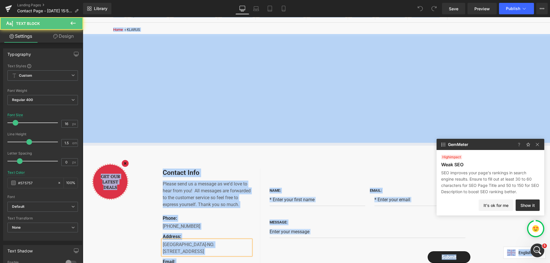
click at [175, 246] on p "[GEOGRAPHIC_DATA]-NO.[STREET_ADDRESS]" at bounding box center [207, 248] width 89 height 14
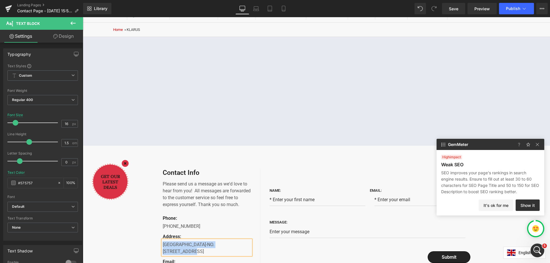
copy p "[GEOGRAPHIC_DATA]-NO.[STREET_ADDRESS]"
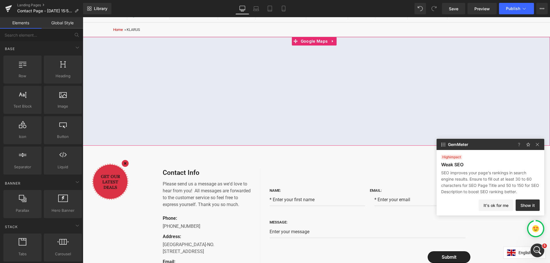
click at [121, 54] on div at bounding box center [316, 91] width 467 height 109
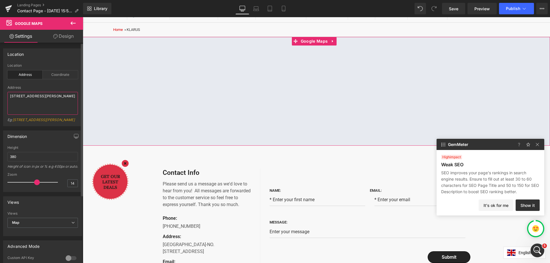
drag, startPoint x: 29, startPoint y: 101, endPoint x: 6, endPoint y: 96, distance: 23.5
click at [6, 96] on div "address Location Address Coordinate Address 86-90 Paul Street, London, EC2A 4NE…" at bounding box center [42, 95] width 78 height 62
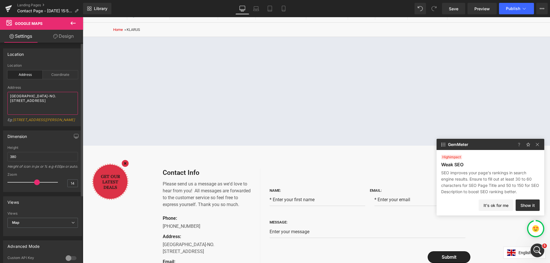
click at [38, 108] on textarea "[GEOGRAPHIC_DATA]-NO.[STREET_ADDRESS]" at bounding box center [42, 103] width 70 height 23
type textarea "[GEOGRAPHIC_DATA]-NO.[STREET_ADDRESS]"
click at [539, 144] on img at bounding box center [537, 144] width 7 height 7
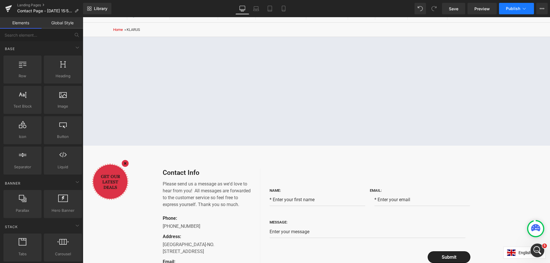
click at [521, 7] on button "Publish" at bounding box center [516, 8] width 35 height 11
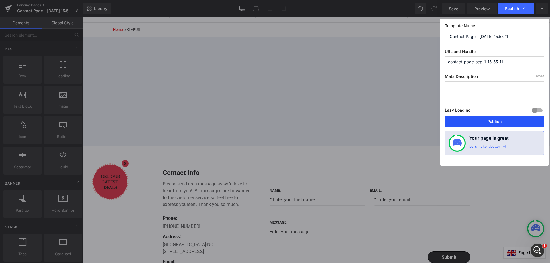
click at [497, 123] on button "Publish" at bounding box center [494, 121] width 99 height 11
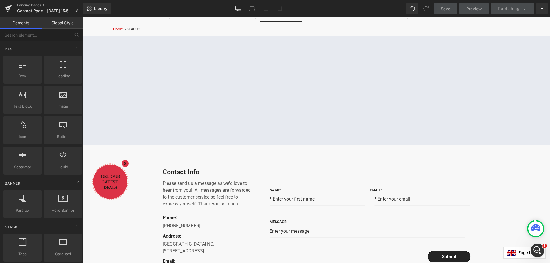
scroll to position [57, 0]
click at [254, 8] on icon at bounding box center [252, 9] width 6 height 6
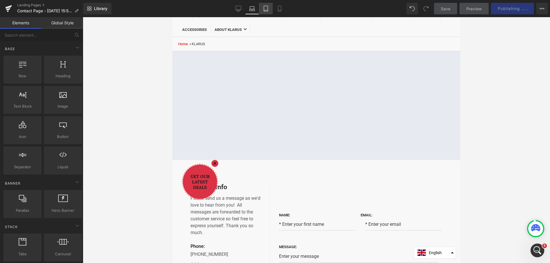
click at [265, 8] on icon at bounding box center [266, 9] width 6 height 6
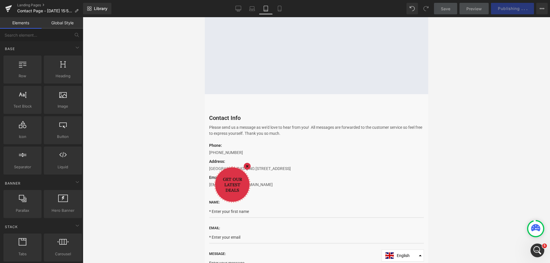
scroll to position [48, 0]
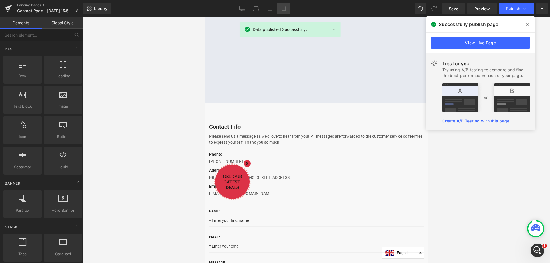
click at [282, 8] on icon at bounding box center [283, 8] width 3 height 5
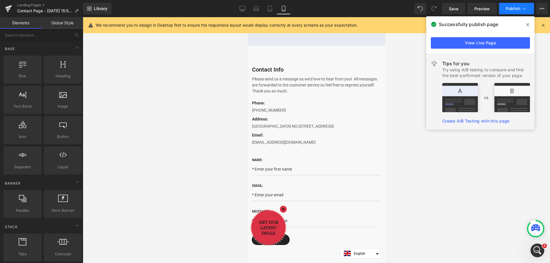
click at [523, 7] on icon at bounding box center [524, 9] width 6 height 6
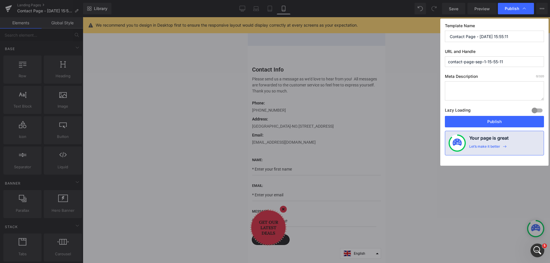
click at [487, 62] on input "contact-page-sep-1-15-55-11" at bounding box center [494, 61] width 99 height 11
click at [469, 49] on label "URL and Handle" at bounding box center [494, 52] width 99 height 7
click at [458, 60] on input "contact-page-sep-1-15-55-11" at bounding box center [494, 61] width 99 height 11
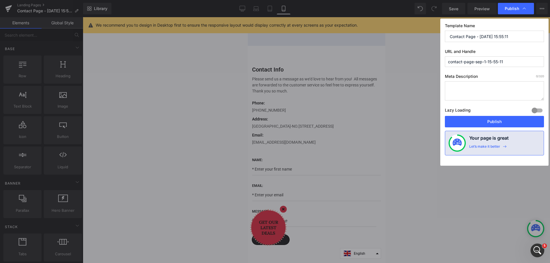
drag, startPoint x: 508, startPoint y: 61, endPoint x: 464, endPoint y: 63, distance: 43.9
click at [464, 63] on input "contact-page-sep-1-15-55-11" at bounding box center [494, 61] width 99 height 11
type input "contact-us"
click at [502, 120] on button "Publish" at bounding box center [494, 121] width 99 height 11
click at [489, 68] on span "Page handle is already existed." at bounding box center [470, 69] width 50 height 8
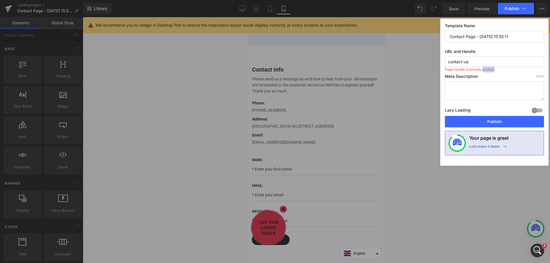
click at [489, 68] on span "Page handle is already existed." at bounding box center [470, 69] width 50 height 8
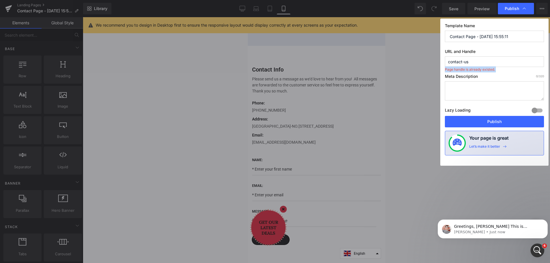
scroll to position [183, 0]
click at [477, 63] on input "contact-us" at bounding box center [494, 61] width 99 height 11
click at [538, 247] on icon "Open Intercom Messenger" at bounding box center [536, 249] width 9 height 9
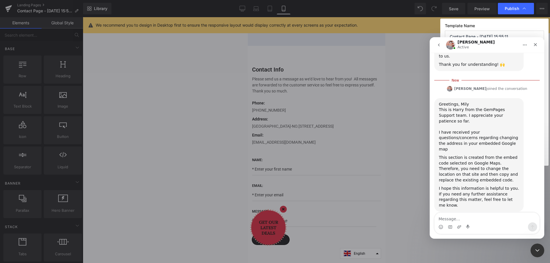
scroll to position [187, 0]
click at [480, 218] on textarea "Message…" at bounding box center [487, 218] width 105 height 10
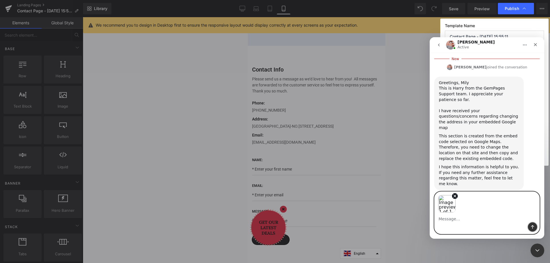
click at [531, 225] on icon "Send a message…" at bounding box center [532, 227] width 5 height 5
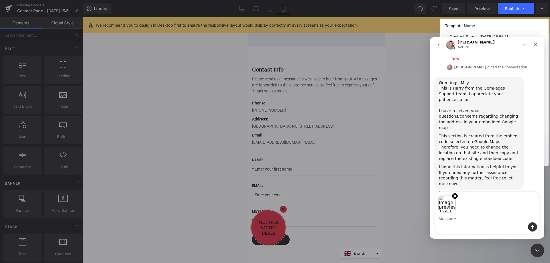
scroll to position [218, 0]
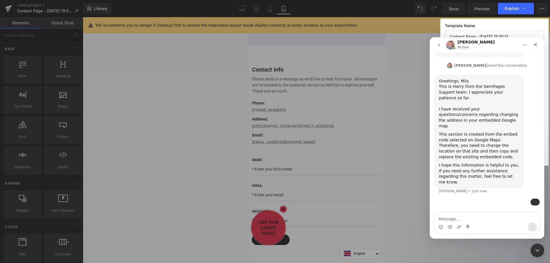
click at [473, 219] on textarea "Message…" at bounding box center [487, 218] width 105 height 10
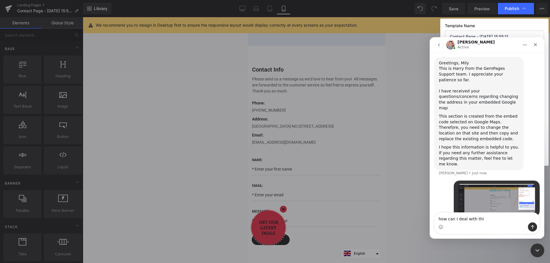
type textarea "how can I deal with this"
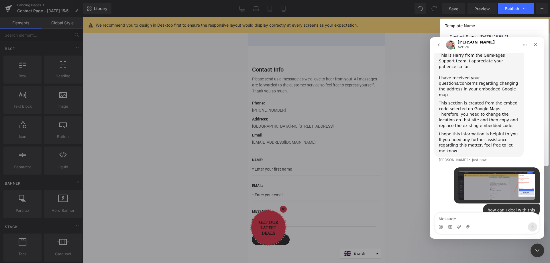
click at [519, 31] on div at bounding box center [275, 123] width 550 height 246
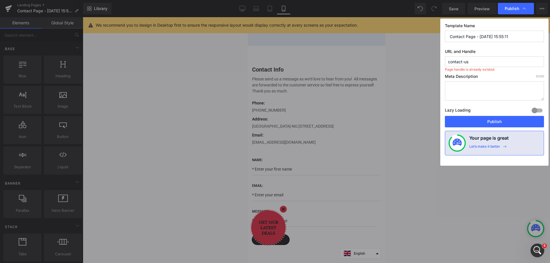
scroll to position [317, 0]
click at [466, 84] on textarea at bounding box center [494, 90] width 99 height 19
click at [484, 122] on button "Publish" at bounding box center [494, 121] width 99 height 11
click at [470, 59] on input "contact-us" at bounding box center [494, 61] width 99 height 11
type input "contact-us"
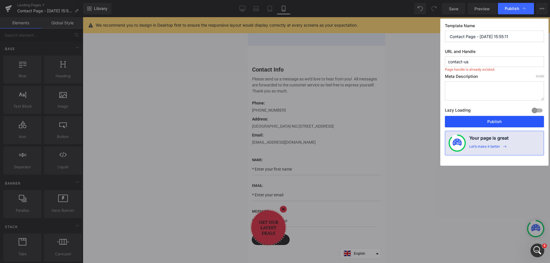
click at [491, 120] on button "Publish" at bounding box center [494, 121] width 99 height 11
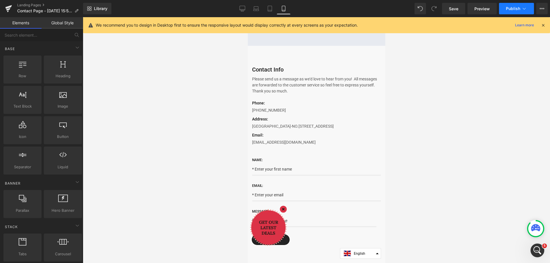
click at [525, 9] on icon at bounding box center [524, 9] width 6 height 6
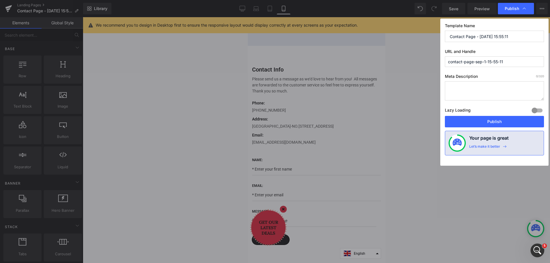
click at [477, 63] on input "contact-page-sep-1-15-55-11" at bounding box center [494, 61] width 99 height 11
drag, startPoint x: 488, startPoint y: 64, endPoint x: 492, endPoint y: 64, distance: 3.4
click at [488, 64] on input "contact-page-sep-1-15-55-11" at bounding box center [494, 61] width 99 height 11
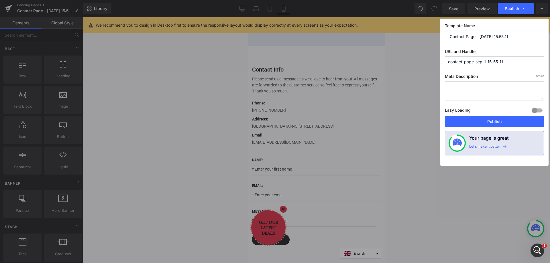
drag, startPoint x: 506, startPoint y: 63, endPoint x: 464, endPoint y: 62, distance: 41.6
click at [464, 62] on input "contact-page-sep-1-15-55-11" at bounding box center [494, 61] width 99 height 11
type input "contact-us"
click at [489, 121] on button "Publish" at bounding box center [494, 121] width 99 height 11
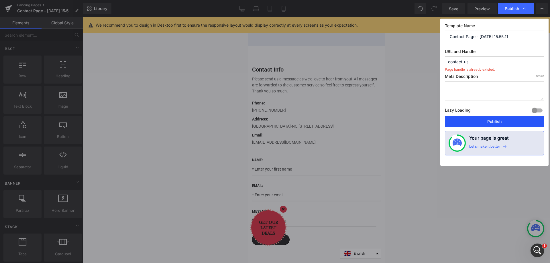
click at [489, 121] on button "Publish" at bounding box center [494, 121] width 99 height 11
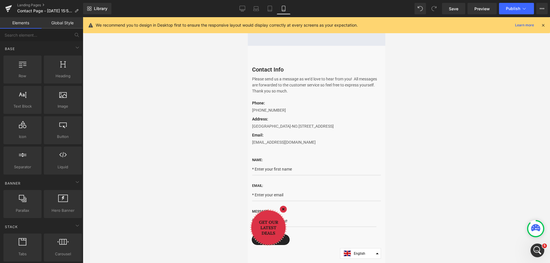
click at [164, 92] on div at bounding box center [316, 140] width 467 height 246
click at [457, 9] on span "Save" at bounding box center [453, 9] width 9 height 6
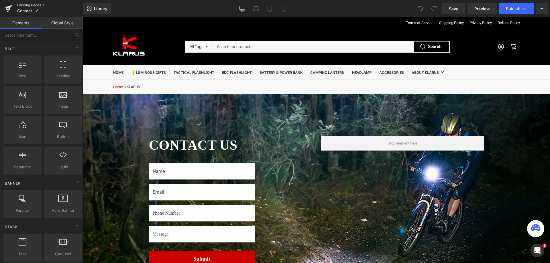
click at [28, 4] on link "Landing Pages" at bounding box center [50, 5] width 66 height 5
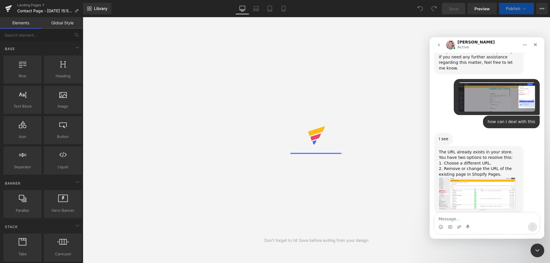
scroll to position [317, 0]
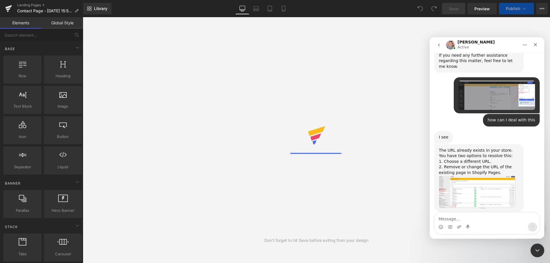
click at [189, 137] on div at bounding box center [275, 123] width 550 height 246
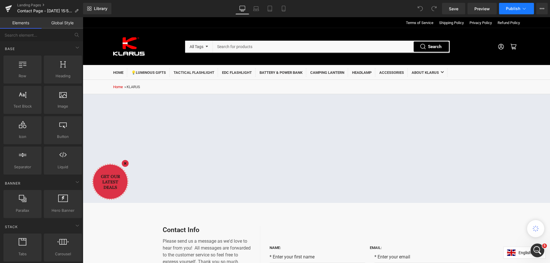
click at [525, 9] on icon at bounding box center [524, 9] width 6 height 6
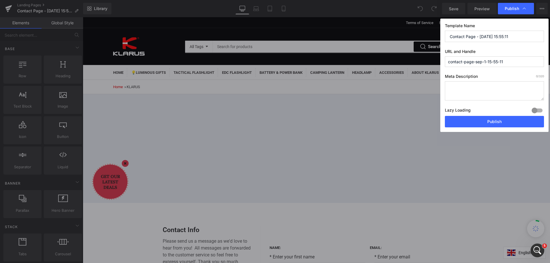
click at [504, 62] on input "contact-page-sep-1-15-55-11" at bounding box center [494, 61] width 99 height 11
drag, startPoint x: 513, startPoint y: 62, endPoint x: 464, endPoint y: 60, distance: 49.4
click at [464, 60] on input "contact-page-sep-1-15-55-11" at bounding box center [494, 61] width 99 height 11
click at [487, 122] on button "Publish" at bounding box center [494, 121] width 99 height 11
drag, startPoint x: 488, startPoint y: 118, endPoint x: 488, endPoint y: 113, distance: 5.4
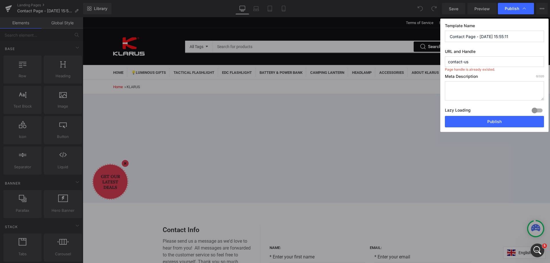
click at [488, 118] on button "Publish" at bounding box center [494, 121] width 99 height 11
click at [479, 69] on span "Page handle is already existed." at bounding box center [470, 69] width 50 height 8
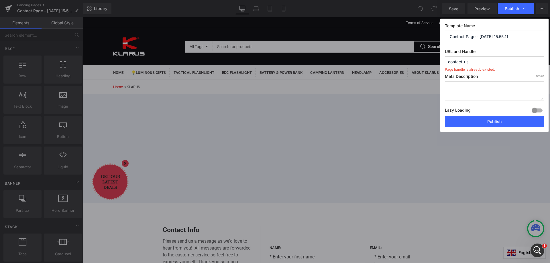
click at [502, 65] on input "contact-us" at bounding box center [494, 61] width 99 height 11
click at [476, 61] on input "contact-us" at bounding box center [494, 61] width 99 height 11
type input "contact"
click at [485, 122] on button "Publish" at bounding box center [494, 121] width 99 height 11
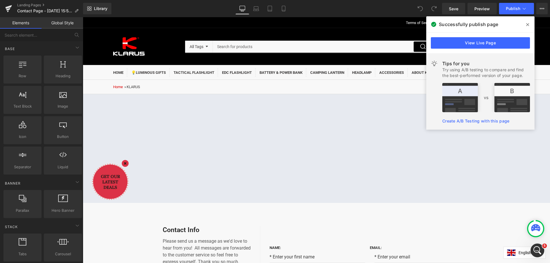
click at [529, 23] on icon at bounding box center [527, 24] width 3 height 5
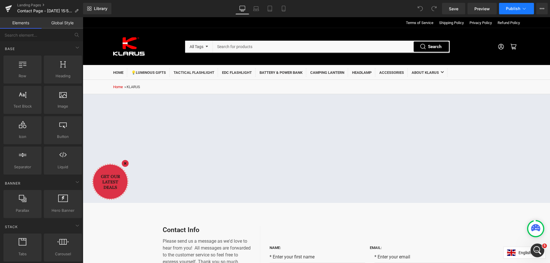
click at [527, 8] on icon at bounding box center [524, 9] width 6 height 6
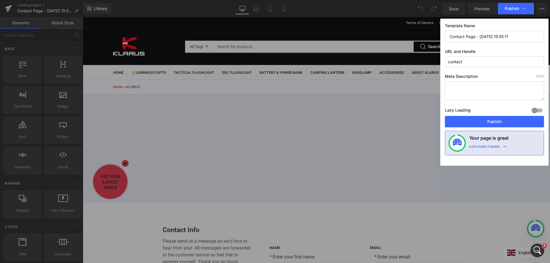
click at [472, 64] on input "contact" at bounding box center [494, 61] width 99 height 11
click at [466, 36] on input "Contact Page - Sep 1, 15:55:11" at bounding box center [494, 36] width 99 height 11
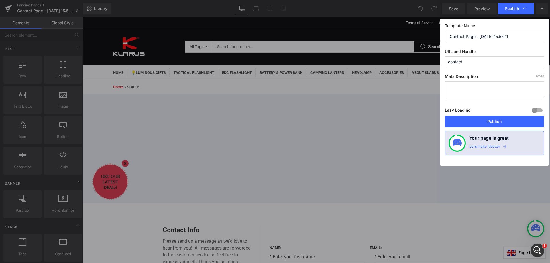
click at [466, 36] on input "Contact Page - Sep 1, 15:55:11" at bounding box center [494, 36] width 99 height 11
paste input "contact"
type input "contact"
click at [489, 122] on button "Publish" at bounding box center [494, 121] width 99 height 11
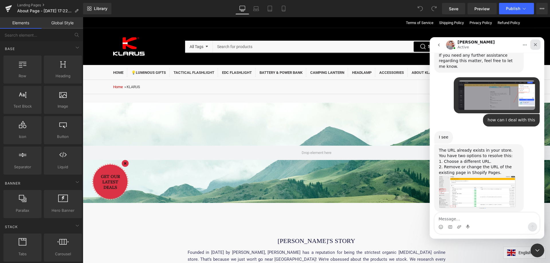
click at [537, 44] on icon "Close" at bounding box center [535, 44] width 5 height 5
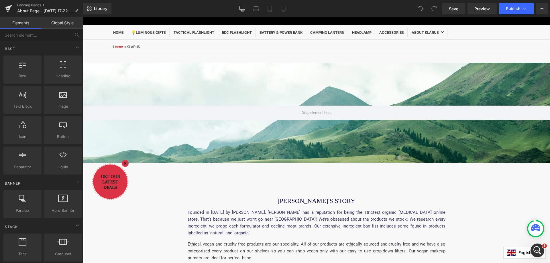
scroll to position [29, 0]
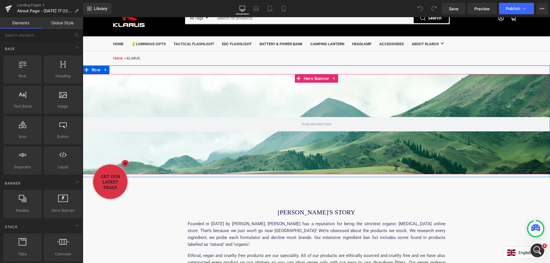
click at [384, 98] on div at bounding box center [316, 124] width 467 height 100
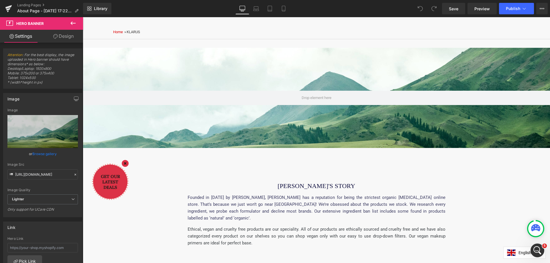
scroll to position [115, 0]
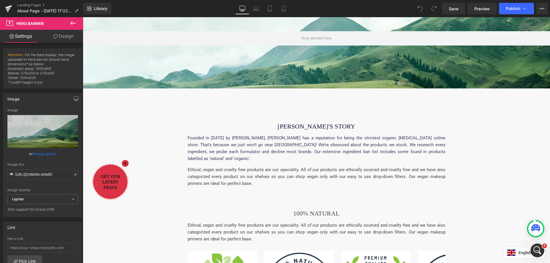
drag, startPoint x: 327, startPoint y: 136, endPoint x: 333, endPoint y: 138, distance: 6.5
click at [83, 17] on div at bounding box center [83, 17] width 0 height 0
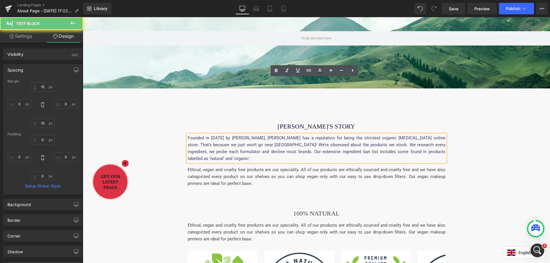
scroll to position [172, 0]
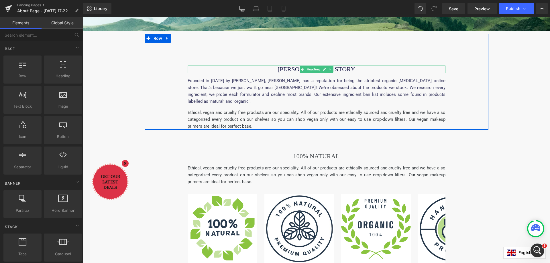
click at [339, 69] on font "[PERSON_NAME]'S STORY" at bounding box center [317, 69] width 78 height 7
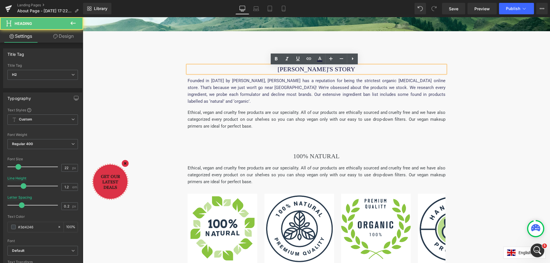
drag, startPoint x: 327, startPoint y: 72, endPoint x: 331, endPoint y: 71, distance: 3.7
click at [327, 72] on font "[PERSON_NAME]'S STORY" at bounding box center [317, 69] width 78 height 7
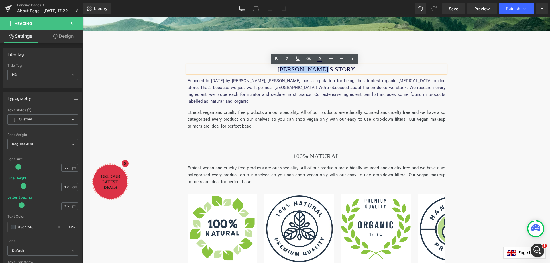
drag, startPoint x: 342, startPoint y: 68, endPoint x: 295, endPoint y: 69, distance: 47.0
click at [295, 69] on h2 "[PERSON_NAME]'S STORY" at bounding box center [317, 69] width 258 height 7
paste div
click at [306, 68] on font "AWarranty" at bounding box center [317, 69] width 28 height 7
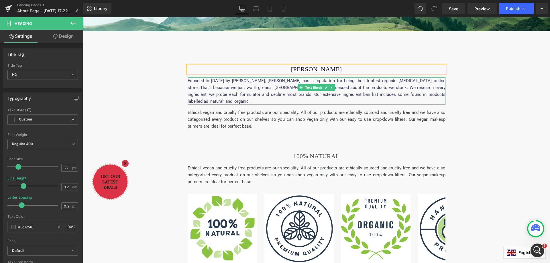
click at [245, 90] on p "Founded in [DATE] by [PERSON_NAME], [PERSON_NAME] has a reputation for being th…" at bounding box center [317, 91] width 258 height 28
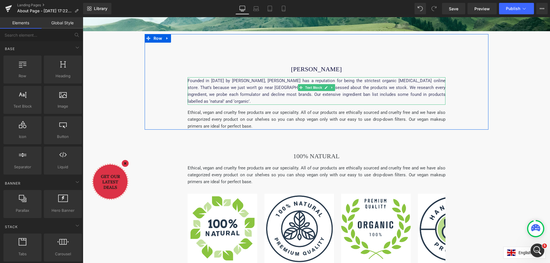
click at [221, 87] on p "Founded in [DATE] by [PERSON_NAME], [PERSON_NAME] has a reputation for being th…" at bounding box center [317, 91] width 258 height 28
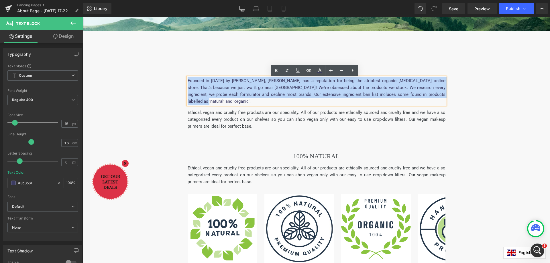
drag, startPoint x: 422, startPoint y: 95, endPoint x: 186, endPoint y: 84, distance: 236.9
click at [188, 84] on p "Founded in [DATE] by [PERSON_NAME], [PERSON_NAME] has a reputation for being th…" at bounding box center [317, 91] width 258 height 28
paste div
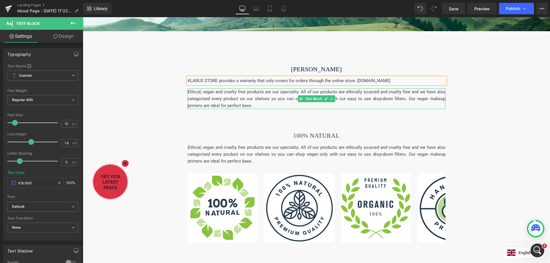
drag, startPoint x: 255, startPoint y: 99, endPoint x: 258, endPoint y: 100, distance: 3.1
click at [255, 99] on p "Ethical, vegan and cruelty free products are our speciality. All of our product…" at bounding box center [317, 99] width 258 height 21
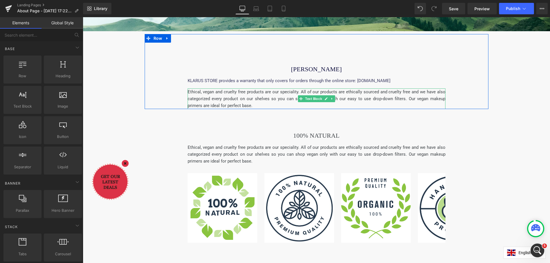
drag, startPoint x: 225, startPoint y: 98, endPoint x: 239, endPoint y: 103, distance: 15.4
click at [225, 98] on p "Ethical, vegan and cruelty free products are our speciality. All of our product…" at bounding box center [317, 99] width 258 height 21
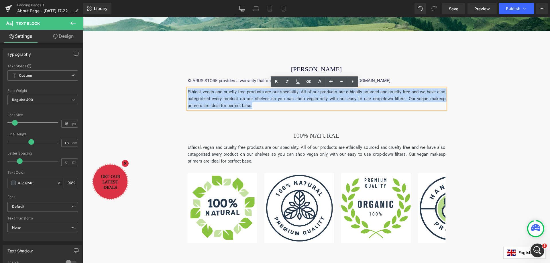
drag, startPoint x: 256, startPoint y: 107, endPoint x: 186, endPoint y: 93, distance: 71.3
click at [188, 93] on p "Ethical, vegan and cruelty free products are our speciality. All of our product…" at bounding box center [317, 99] width 258 height 21
paste div
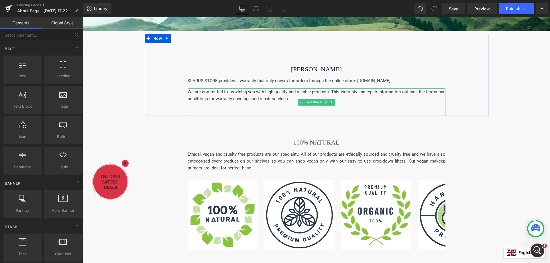
click at [276, 107] on p at bounding box center [317, 105] width 258 height 7
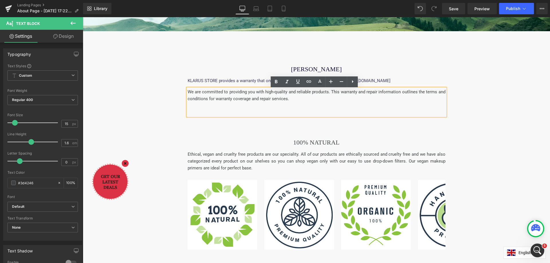
click at [205, 114] on p at bounding box center [317, 112] width 258 height 7
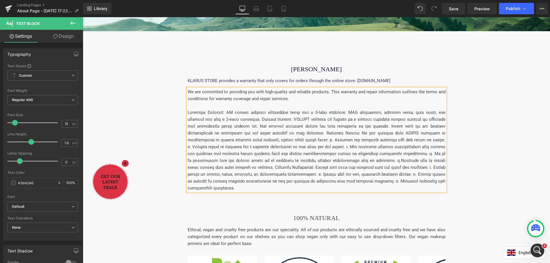
click at [225, 113] on p at bounding box center [317, 150] width 258 height 83
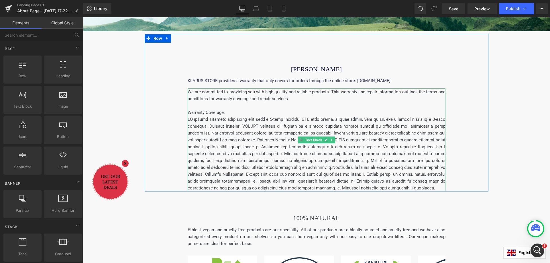
click at [205, 130] on span at bounding box center [317, 154] width 258 height 74
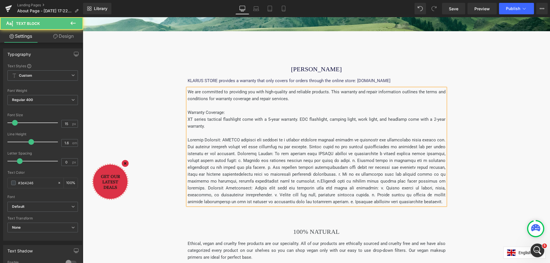
click at [221, 142] on span at bounding box center [317, 171] width 258 height 67
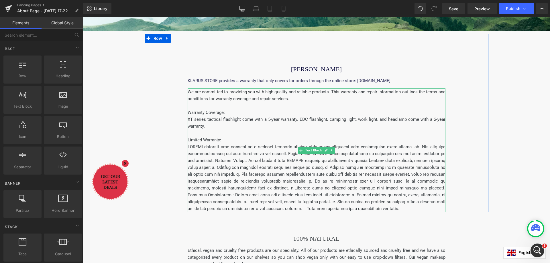
click at [212, 160] on span at bounding box center [317, 177] width 258 height 67
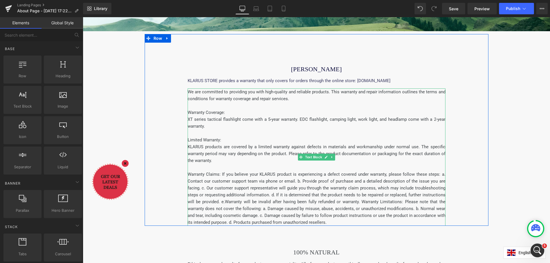
click at [219, 176] on span "Warranty Claims: If you believe your KLARUS product is experiencing a defect co…" at bounding box center [317, 198] width 258 height 53
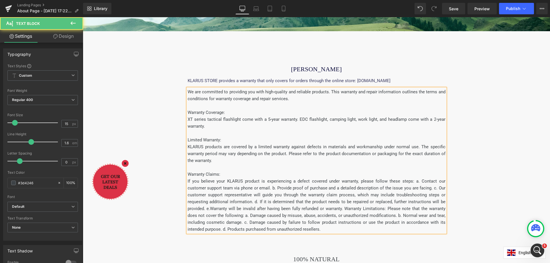
click at [398, 182] on span "If you believe your KLARUS product is experiencing a defect covered under warra…" at bounding box center [317, 205] width 258 height 53
click at [299, 190] on span "a. Contact our customer support team via phone or email. b. Provide proof of pu…" at bounding box center [317, 209] width 258 height 46
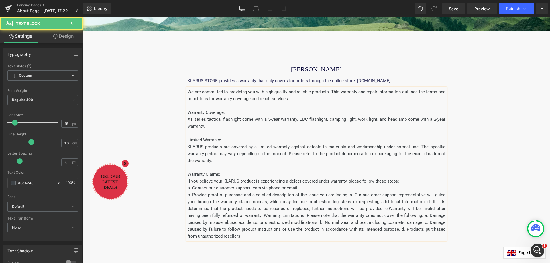
click at [348, 198] on span "b. Provide proof of purchase and a detailed description of the issue you are fa…" at bounding box center [317, 216] width 258 height 46
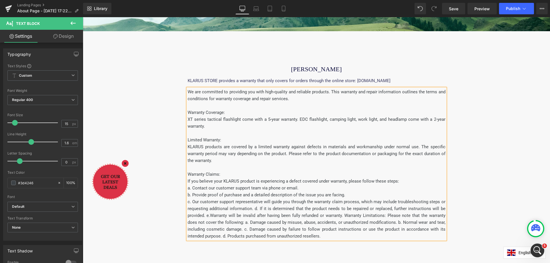
drag, startPoint x: 479, startPoint y: 155, endPoint x: 371, endPoint y: 188, distance: 113.3
click at [479, 155] on div "KLARUS Warranty Heading KLARUS STORE provides a warranty that only covers for o…" at bounding box center [317, 137] width 344 height 206
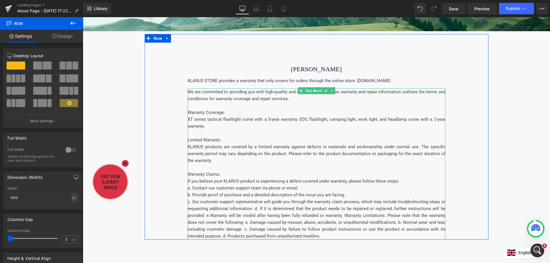
click at [253, 210] on span "c. Our customer support representative will guide you through the warranty clai…" at bounding box center [317, 219] width 258 height 40
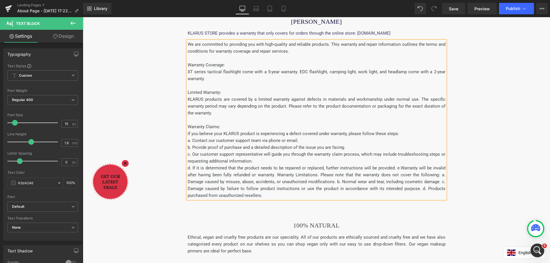
scroll to position [229, 0]
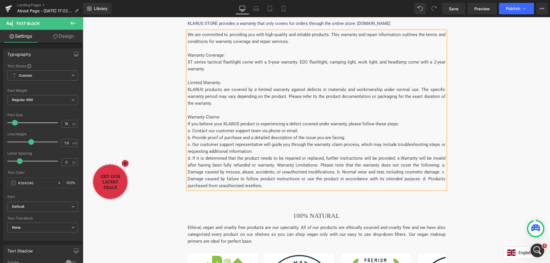
click at [395, 160] on span "d. If it is determined that the product needs to be repaired or replaced, furth…" at bounding box center [317, 172] width 258 height 33
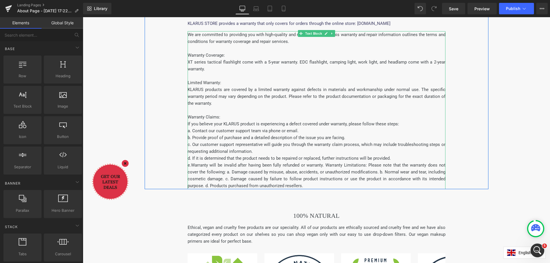
click at [325, 167] on span "e.Warranty will be invalid after having been fully refunded or warranty. Warran…" at bounding box center [317, 176] width 258 height 26
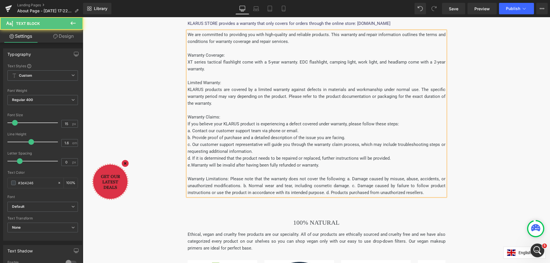
click at [227, 180] on span "Warranty Limitations: Please note that the warranty does not cover the followin…" at bounding box center [317, 185] width 258 height 19
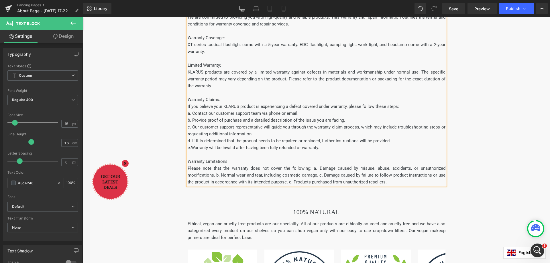
scroll to position [258, 0]
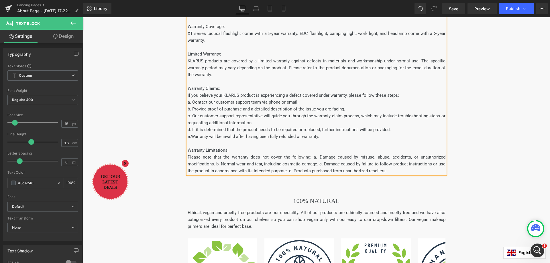
click at [312, 158] on span "Please note that the warranty does not cover the following: a. Damage caused by…" at bounding box center [317, 164] width 258 height 19
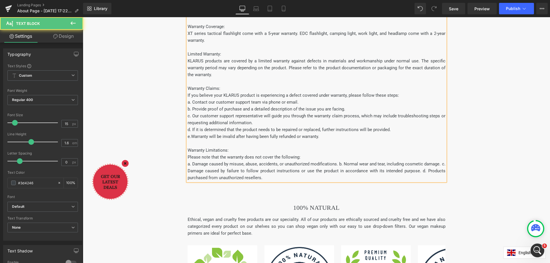
click at [337, 164] on span "a. Damage caused by misuse, abuse, accidents, or unauthorized modifications. b.…" at bounding box center [317, 171] width 258 height 19
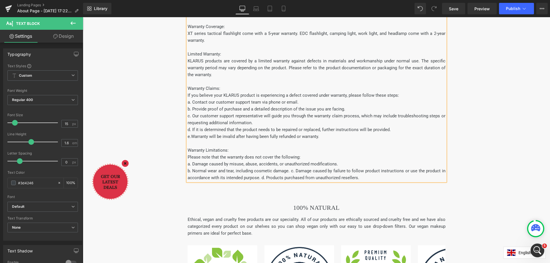
click at [289, 172] on span "b. Normal wear and tear, including cosmetic damage. c. Damage caused by failure…" at bounding box center [317, 174] width 258 height 12
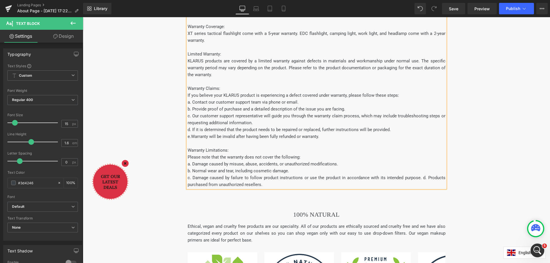
click at [422, 180] on span "c. Damage caused by failure to follow product instructions or use the product i…" at bounding box center [317, 181] width 258 height 12
drag, startPoint x: 472, startPoint y: 138, endPoint x: 467, endPoint y: 137, distance: 5.8
click at [472, 138] on div "KLARUS Warranty Heading KLARUS STORE provides a warranty that only covers for o…" at bounding box center [317, 68] width 344 height 240
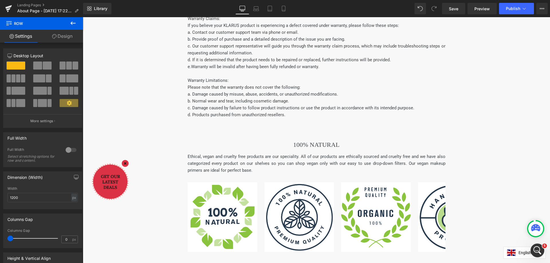
scroll to position [344, 0]
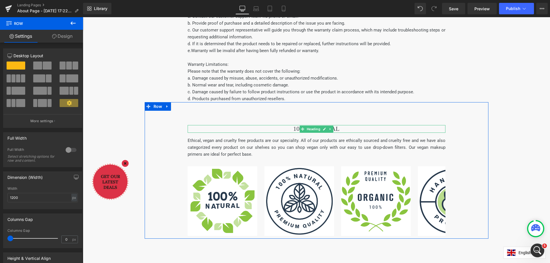
click at [348, 131] on h2 "100% NATURAL" at bounding box center [317, 128] width 258 height 7
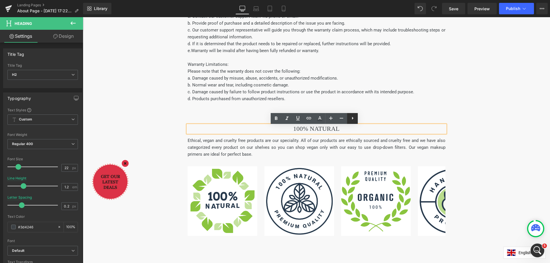
click at [352, 118] on icon at bounding box center [352, 118] width 1 height 3
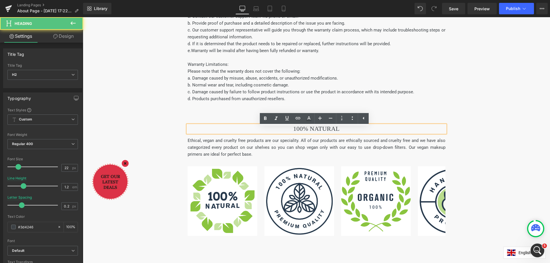
click at [372, 133] on h2 "100% NATURAL" at bounding box center [317, 128] width 258 height 7
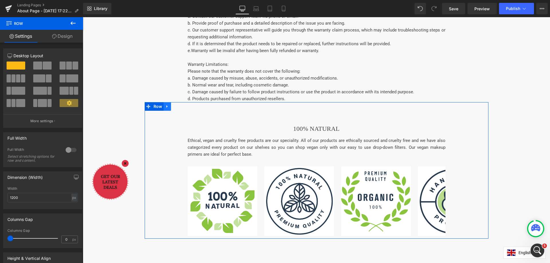
click at [166, 109] on icon at bounding box center [167, 107] width 4 height 4
click at [181, 106] on icon at bounding box center [182, 107] width 4 height 4
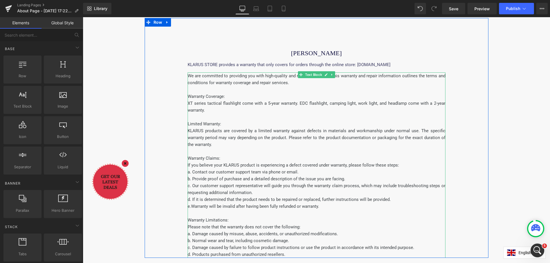
scroll to position [143, 0]
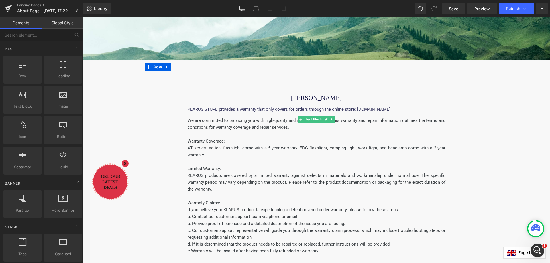
click at [212, 142] on p "Warranty Coverage:" at bounding box center [317, 141] width 258 height 7
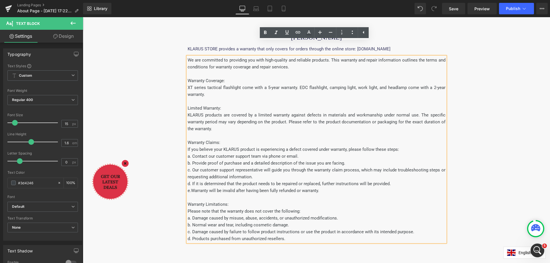
scroll to position [201, 0]
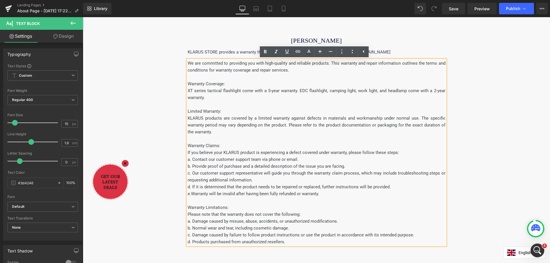
click at [390, 118] on span "KLARUS products are covered by a limited warranty against defects in materials …" at bounding box center [317, 125] width 258 height 19
click at [485, 99] on div "KLARUS Warranty Heading KLARUS STORE provides a warranty that only covers for o…" at bounding box center [317, 125] width 344 height 240
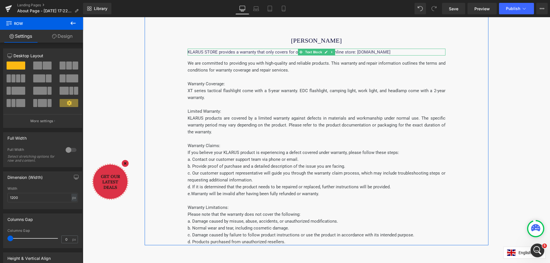
click at [223, 54] on p "KLARUS STORE provides a warranty that only covers for orders through the online…" at bounding box center [317, 52] width 258 height 7
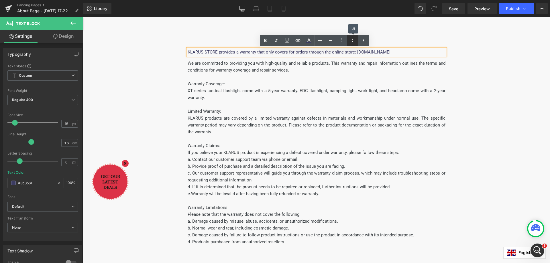
click at [354, 41] on icon at bounding box center [352, 40] width 7 height 7
drag, startPoint x: 206, startPoint y: 86, endPoint x: 185, endPoint y: 85, distance: 21.2
click at [185, 85] on div "KLARUS Warranty Heading KLARUS STORE provides a warranty that only covers for o…" at bounding box center [317, 125] width 344 height 240
click at [265, 40] on icon at bounding box center [265, 40] width 7 height 7
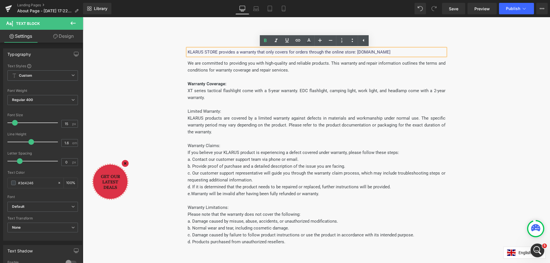
drag, startPoint x: 221, startPoint y: 113, endPoint x: 185, endPoint y: 113, distance: 35.8
click at [185, 113] on div "KLARUS Warranty Heading KLARUS STORE provides a warranty that only covers for o…" at bounding box center [317, 125] width 344 height 240
click at [266, 39] on icon at bounding box center [265, 40] width 3 height 3
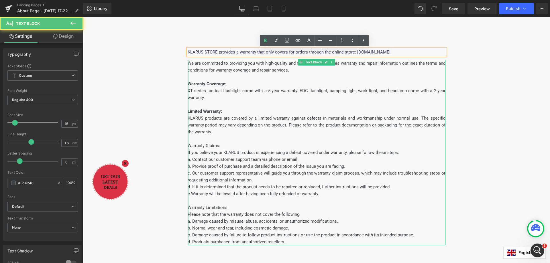
drag, startPoint x: 221, startPoint y: 147, endPoint x: 186, endPoint y: 148, distance: 35.2
click at [188, 148] on div "We are committed to providing you with high-quality and reliable products. This…" at bounding box center [317, 153] width 258 height 186
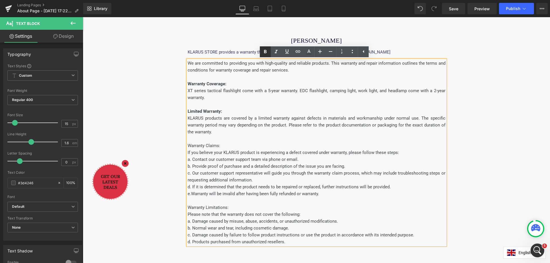
click at [267, 52] on icon at bounding box center [265, 51] width 7 height 7
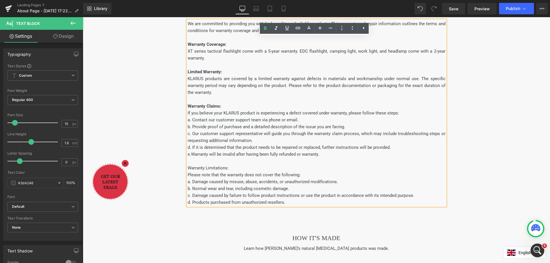
scroll to position [258, 0]
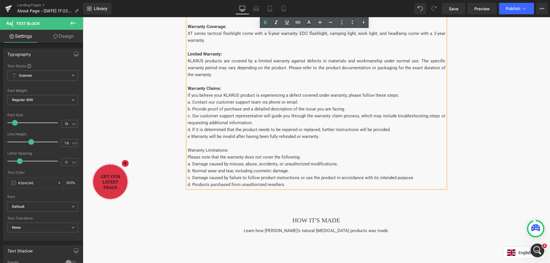
drag, startPoint x: 227, startPoint y: 151, endPoint x: 186, endPoint y: 147, distance: 40.3
click at [188, 151] on p "Warranty Limitations:" at bounding box center [317, 150] width 258 height 7
click at [266, 23] on icon at bounding box center [265, 22] width 3 height 3
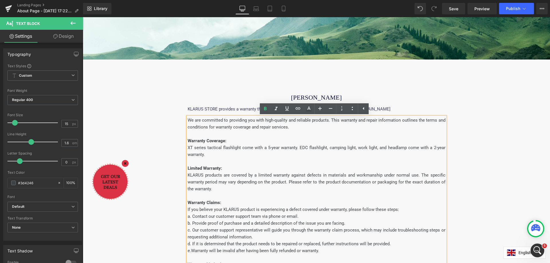
scroll to position [143, 0]
click at [225, 111] on span "KLARUS STORE provides a warranty that only covers for orders through the online…" at bounding box center [289, 109] width 203 height 5
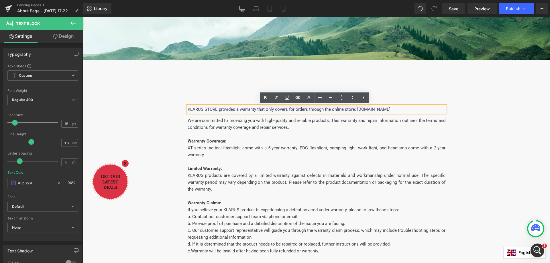
drag, startPoint x: 393, startPoint y: 111, endPoint x: 354, endPoint y: 110, distance: 39.0
click at [354, 110] on p "KLARUS STORE provides a warranty that only covers for orders through the online…" at bounding box center [317, 109] width 258 height 7
click at [265, 98] on icon at bounding box center [265, 98] width 7 height 7
click at [457, 163] on div "KLARUS Warranty Heading KLARUS STORE provides a warranty that only covers for o…" at bounding box center [317, 183] width 344 height 240
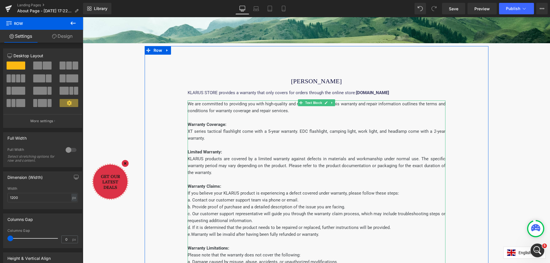
scroll to position [172, 0]
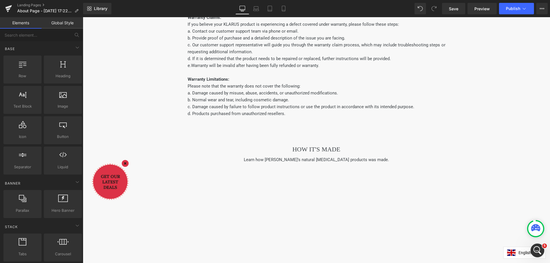
scroll to position [344, 0]
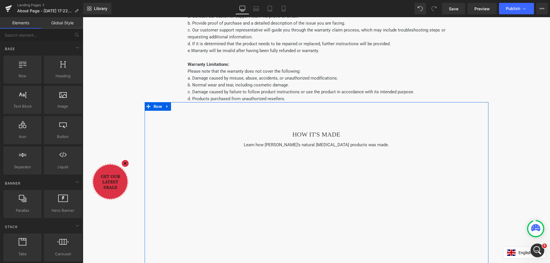
click at [411, 141] on div "HOW IT'S MADE Heading Learn how AMELIA’s natural skin care products was made. T…" at bounding box center [317, 240] width 344 height 219
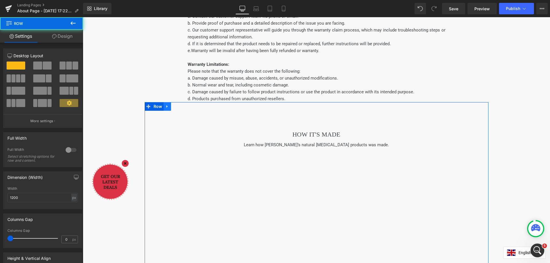
click at [165, 109] on icon at bounding box center [167, 107] width 4 height 4
click at [180, 108] on icon at bounding box center [182, 107] width 4 height 4
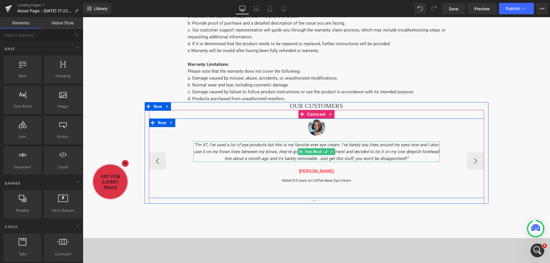
click at [330, 148] on icon "“I’m 47, I've used a lot of eye products but this is my favorite ever eye cream…" at bounding box center [316, 151] width 245 height 19
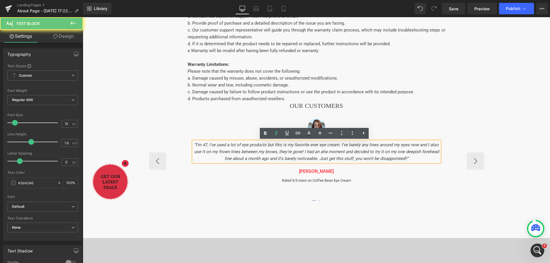
click at [364, 156] on p "“I’m 47, I've used a lot of eye products but this is my favorite ever eye cream…" at bounding box center [316, 152] width 246 height 21
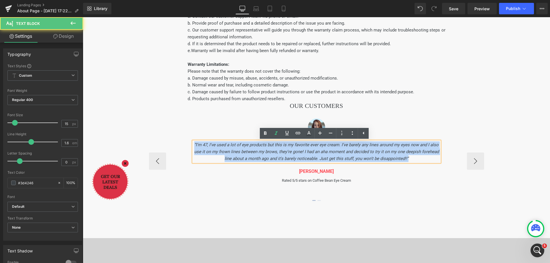
click at [364, 156] on p "“I’m 47, I've used a lot of eye products but this is my favorite ever eye cream…" at bounding box center [316, 152] width 246 height 21
click at [389, 158] on icon "“I’m 47, I've used a lot of eye products but this is my favorite ever eye cream…" at bounding box center [316, 151] width 245 height 19
drag, startPoint x: 403, startPoint y: 160, endPoint x: 193, endPoint y: 146, distance: 210.7
click at [193, 146] on p "“I’m 47, I've used a lot of eye products but this is my favorite ever eye cream…" at bounding box center [316, 152] width 246 height 21
click at [466, 135] on div "Image “I’m 47, I've used a lot of eye products but this is my favorite ever eye…" at bounding box center [316, 159] width 335 height 80
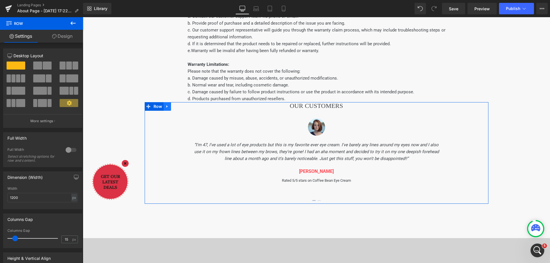
click at [166, 108] on icon at bounding box center [166, 106] width 1 height 3
click at [180, 108] on icon at bounding box center [182, 107] width 4 height 4
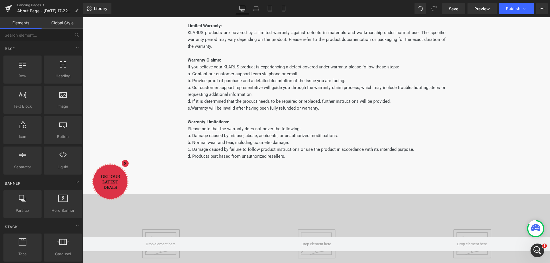
scroll to position [258, 0]
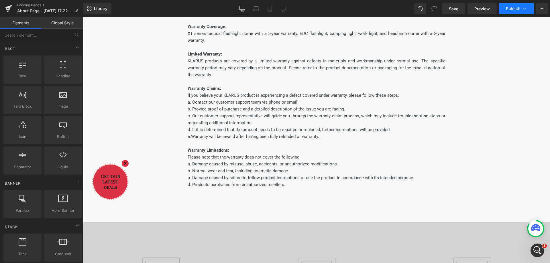
click at [513, 11] on span "Publish" at bounding box center [513, 8] width 14 height 5
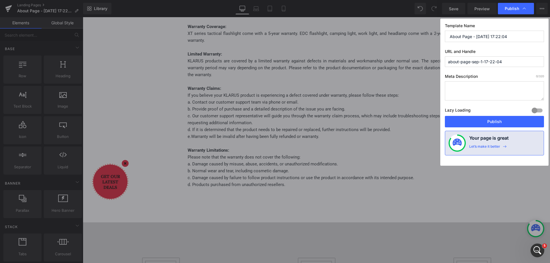
click at [490, 64] on input "about-page-sep-1-17-22-04" at bounding box center [494, 61] width 99 height 11
drag, startPoint x: 506, startPoint y: 63, endPoint x: 443, endPoint y: 60, distance: 62.2
click at [443, 60] on div "Template Name About Page - Sep 1, 17:22:04 URL and Handle about-page-sep-1-17-2…" at bounding box center [494, 92] width 108 height 147
type input "warranty"
click at [488, 120] on button "Publish" at bounding box center [494, 121] width 99 height 11
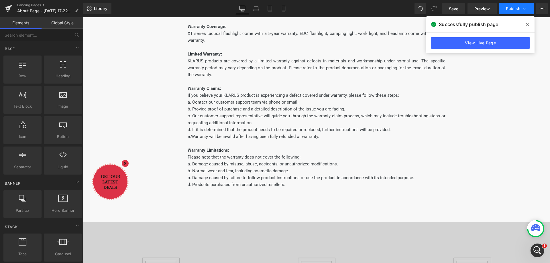
click at [525, 9] on icon at bounding box center [524, 9] width 6 height 6
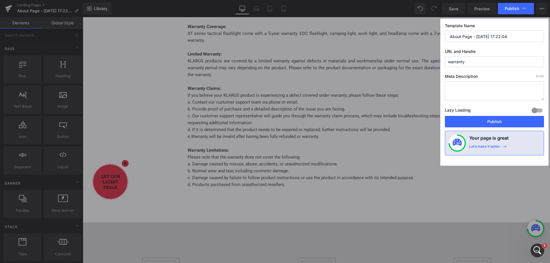
click at [483, 36] on input "About Page - Sep 1, 17:22:04" at bounding box center [494, 36] width 99 height 11
click at [466, 62] on input "warranty" at bounding box center [494, 61] width 99 height 11
click at [464, 34] on input "About Page - Sep 1, 17:22:04" at bounding box center [494, 36] width 99 height 11
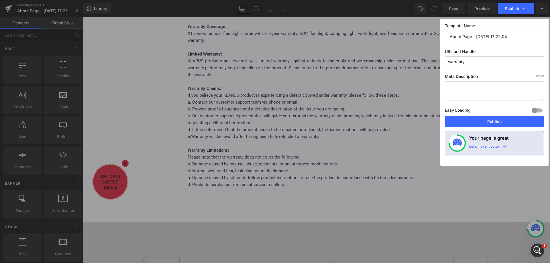
click at [464, 34] on input "About Page - Sep 1, 17:22:04" at bounding box center [494, 36] width 99 height 11
paste input "warranty"
type input "warranty"
click at [491, 122] on button "Publish" at bounding box center [494, 121] width 99 height 11
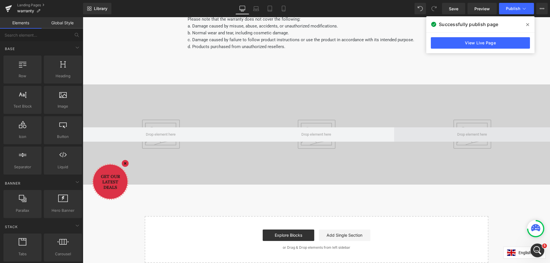
scroll to position [395, 0]
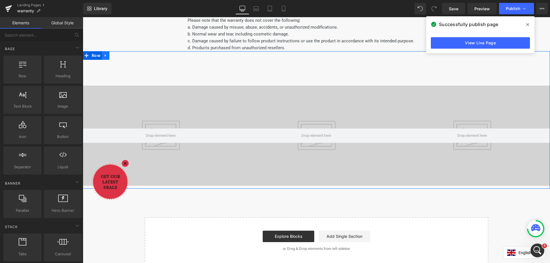
click at [104, 55] on icon at bounding box center [106, 56] width 4 height 4
click at [119, 58] on icon at bounding box center [121, 56] width 4 height 4
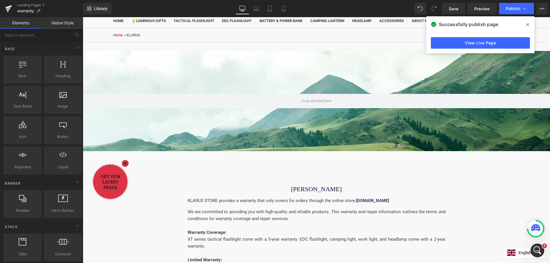
scroll to position [22, 0]
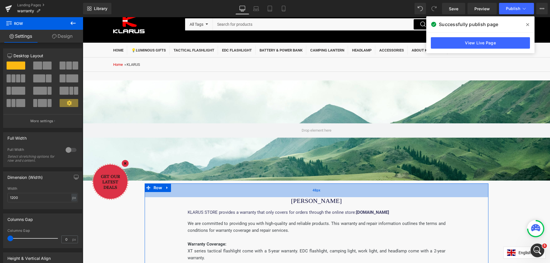
drag, startPoint x: 320, startPoint y: 205, endPoint x: 322, endPoint y: 189, distance: 16.4
click at [317, 187] on div "48px" at bounding box center [317, 191] width 344 height 14
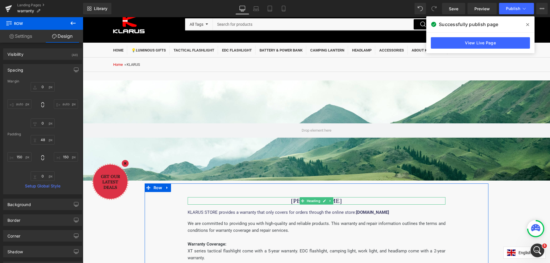
drag, startPoint x: 348, startPoint y: 204, endPoint x: 344, endPoint y: 203, distance: 3.9
click at [348, 204] on h2 "KLARUS Warranty" at bounding box center [317, 200] width 258 height 7
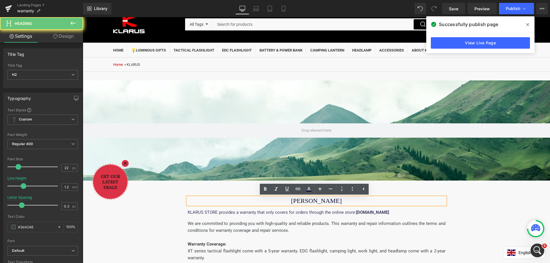
click at [339, 203] on font "KLARUS Warranty" at bounding box center [316, 200] width 51 height 7
drag, startPoint x: 323, startPoint y: 201, endPoint x: 341, endPoint y: 202, distance: 18.3
click at [341, 202] on h2 "KLARUS Warranty" at bounding box center [317, 200] width 258 height 7
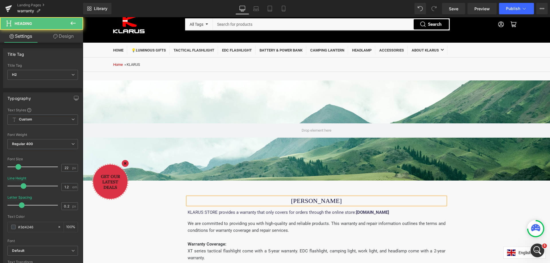
click at [331, 200] on font "KLARUS WARRANTY" at bounding box center [316, 200] width 51 height 7
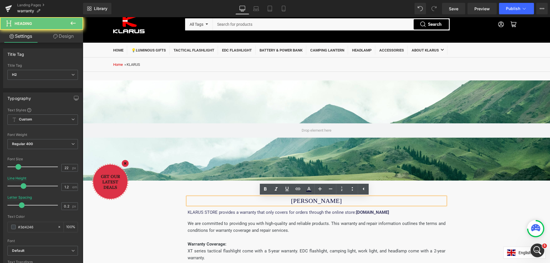
click at [331, 200] on font "KLARUS WARRANTY" at bounding box center [316, 200] width 51 height 7
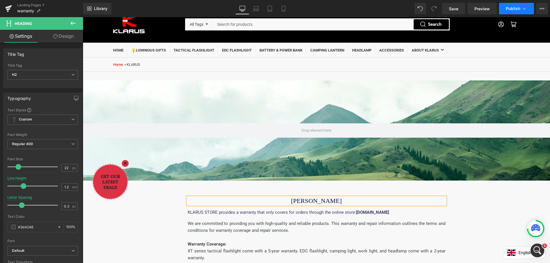
click at [517, 9] on span "Publish" at bounding box center [513, 8] width 14 height 5
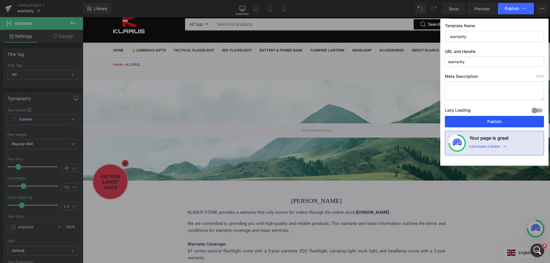
click at [488, 120] on button "Publish" at bounding box center [494, 121] width 99 height 11
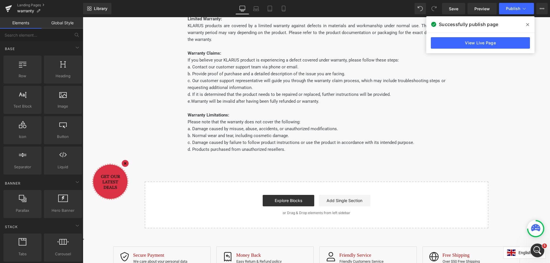
scroll to position [280, 0]
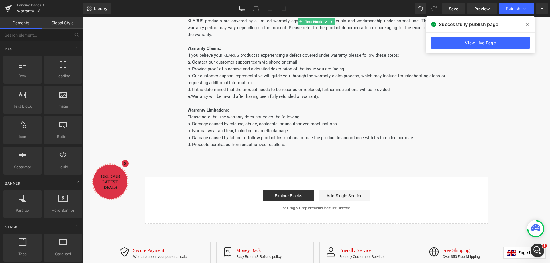
click at [250, 132] on span "b. Normal wear and tear, including cosmetic damage." at bounding box center [238, 130] width 101 height 5
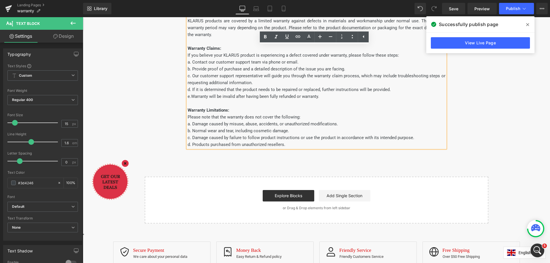
click at [475, 105] on div "KLARUS WARRANTY Heading KLARUS STORE provides a warranty that only covers for o…" at bounding box center [317, 37] width 344 height 222
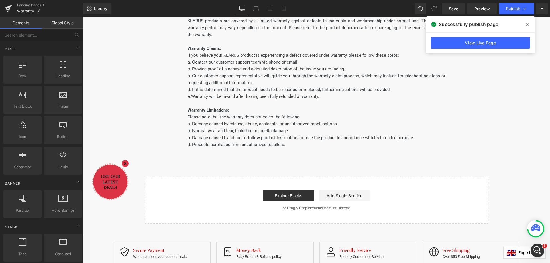
click at [138, 109] on div "Hero Banner 150px Row KLARUS WARRANTY Heading KLARUS STORE provides a warranty …" at bounding box center [316, 19] width 467 height 410
click at [157, 101] on div "KLARUS WARRANTY Heading KLARUS STORE provides a warranty that only covers for o…" at bounding box center [317, 37] width 344 height 222
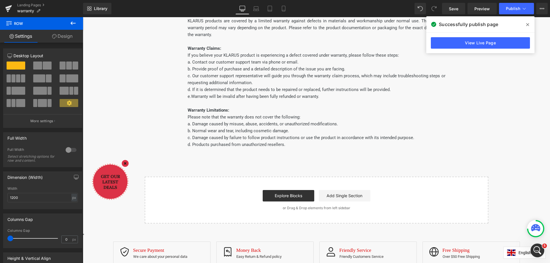
click at [307, 166] on div "Hero Banner 150px Row KLARUS WARRANTY Heading KLARUS STORE provides a warranty …" at bounding box center [316, 19] width 467 height 410
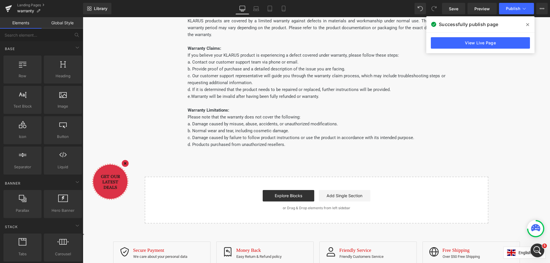
click at [276, 151] on div "Hero Banner 150px Row KLARUS WARRANTY Heading KLARUS STORE provides a warranty …" at bounding box center [316, 19] width 467 height 410
click at [279, 140] on span "c. Damage caused by failure to follow product instructions or use the product i…" at bounding box center [301, 137] width 227 height 5
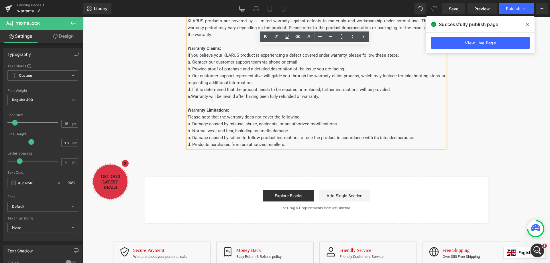
click at [474, 117] on div "KLARUS WARRANTY Heading KLARUS STORE provides a warranty that only covers for o…" at bounding box center [317, 37] width 344 height 222
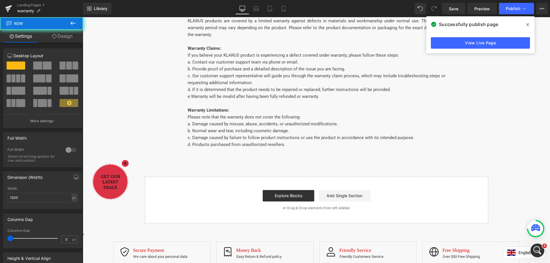
click at [453, 124] on div "KLARUS WARRANTY Heading KLARUS STORE provides a warranty that only covers for o…" at bounding box center [317, 37] width 344 height 222
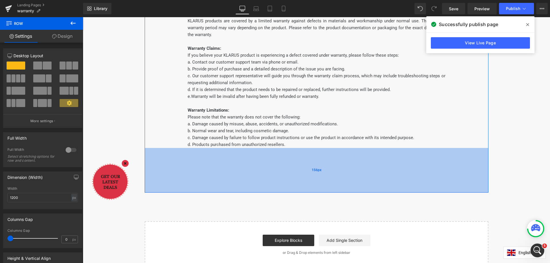
drag, startPoint x: 438, startPoint y: 148, endPoint x: 438, endPoint y: 194, distance: 45.5
click at [438, 193] on div "156px" at bounding box center [317, 170] width 344 height 45
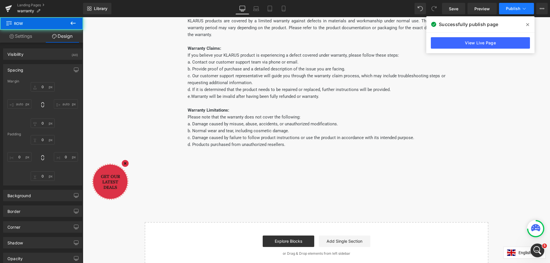
click at [512, 10] on span "Publish" at bounding box center [513, 8] width 14 height 5
type input "0"
type input "48"
type input "150"
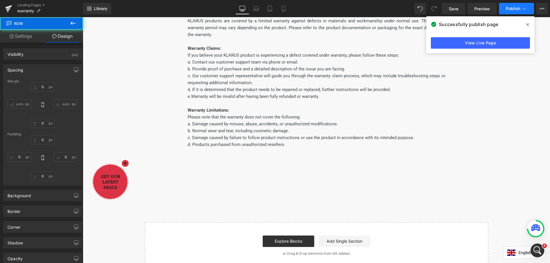
type input "159"
type input "150"
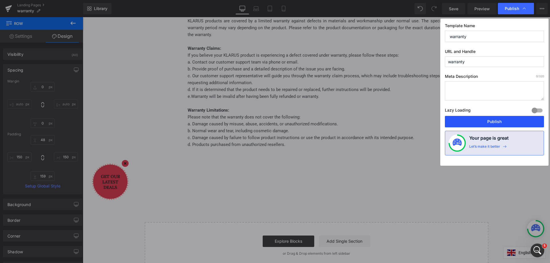
click at [491, 122] on button "Publish" at bounding box center [494, 121] width 99 height 11
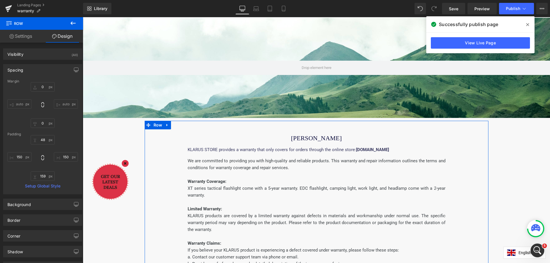
scroll to position [22, 0]
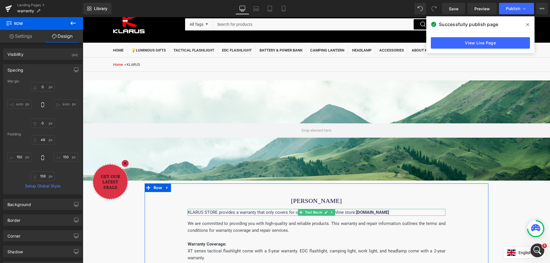
click at [279, 212] on span "KLARUS STORE provides a warranty that only covers for orders through the online…" at bounding box center [288, 212] width 201 height 5
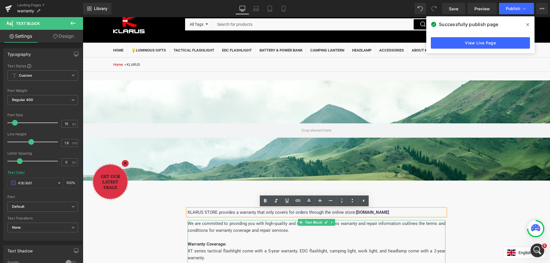
click at [434, 227] on p "We are committed to providing you with high-quality and reliable products. This…" at bounding box center [317, 227] width 258 height 14
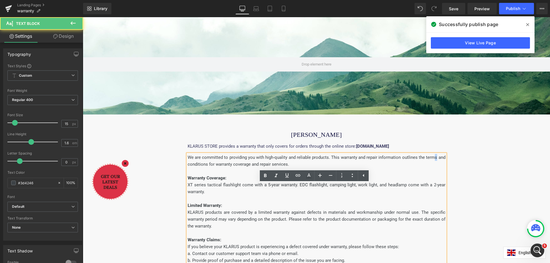
scroll to position [108, 0]
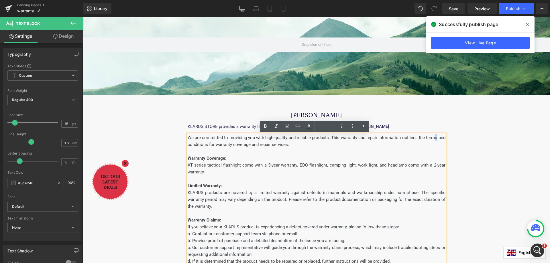
click at [476, 154] on div "KLARUS WARRANTY Heading KLARUS STORE provides a warranty that only covers for o…" at bounding box center [317, 232] width 344 height 268
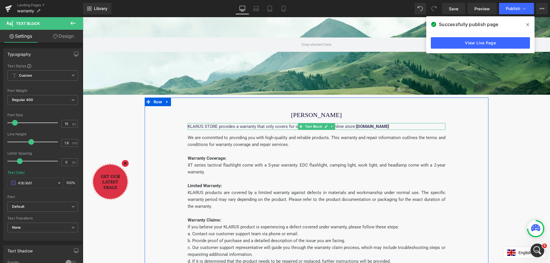
click at [403, 127] on div "KLARUS STORE provides a warranty that only covers for orders through the online…" at bounding box center [317, 126] width 258 height 7
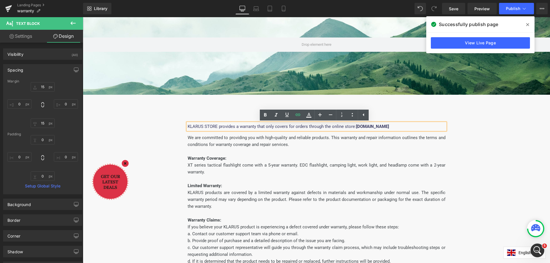
click at [455, 130] on div "KLARUS WARRANTY Heading KLARUS STORE provides a warranty that only covers for o…" at bounding box center [317, 232] width 344 height 268
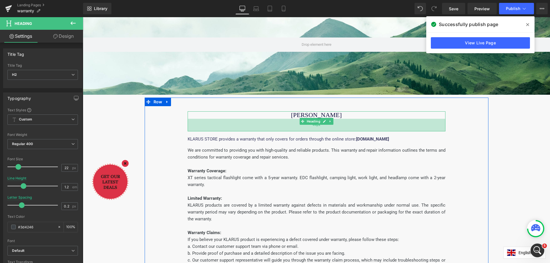
drag, startPoint x: 336, startPoint y: 119, endPoint x: 336, endPoint y: 132, distance: 12.6
click at [336, 131] on div "44px" at bounding box center [317, 125] width 258 height 13
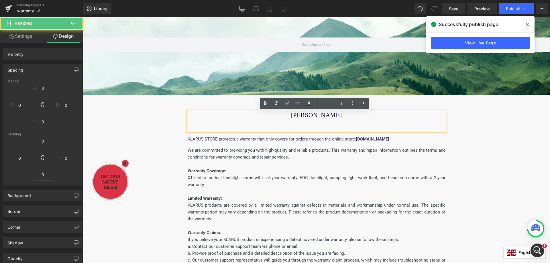
click at [524, 145] on div "Hero Banner 150px Row KLARUS WARRANTY Heading 44px KLARUS STORE provides a warr…" at bounding box center [316, 220] width 467 height 468
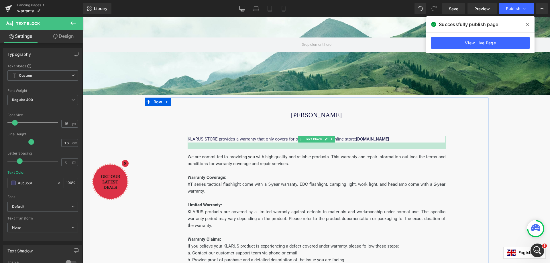
drag, startPoint x: 237, startPoint y: 142, endPoint x: 237, endPoint y: 149, distance: 6.6
click at [237, 149] on div at bounding box center [317, 146] width 258 height 7
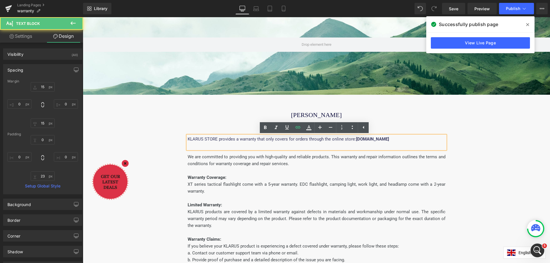
click at [495, 131] on div "Hero Banner 150px Row KLARUS WARRANTY Heading 44px KLARUS STORE provides a warr…" at bounding box center [316, 223] width 467 height 474
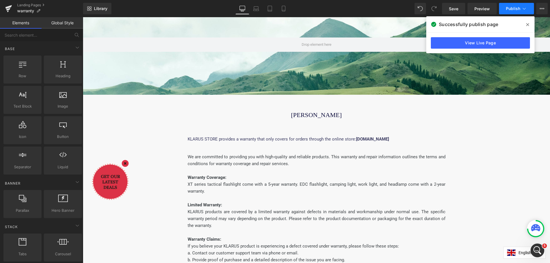
click at [515, 11] on span "Publish" at bounding box center [513, 8] width 14 height 5
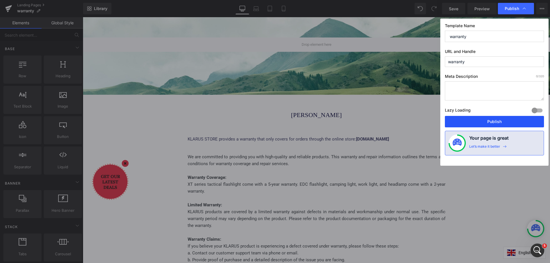
click at [499, 123] on button "Publish" at bounding box center [494, 121] width 99 height 11
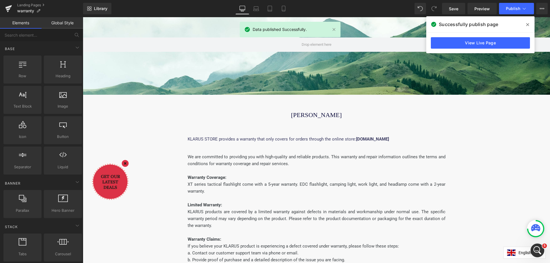
click at [528, 24] on icon at bounding box center [527, 24] width 3 height 3
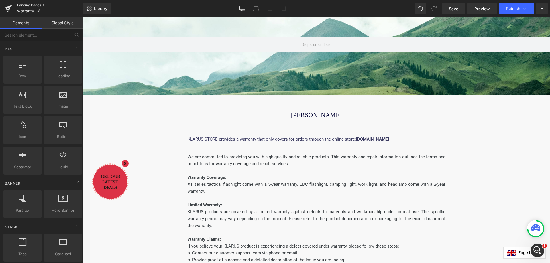
click at [24, 5] on link "Landing Pages" at bounding box center [50, 5] width 66 height 5
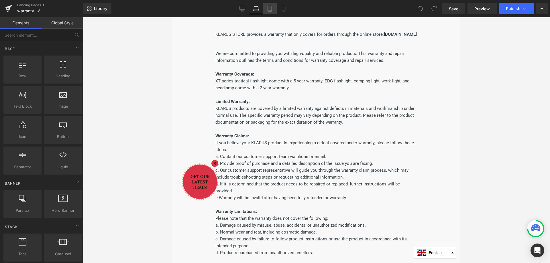
click at [269, 9] on icon at bounding box center [270, 9] width 6 height 6
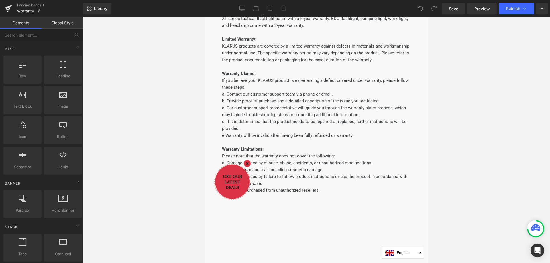
scroll to position [87, 0]
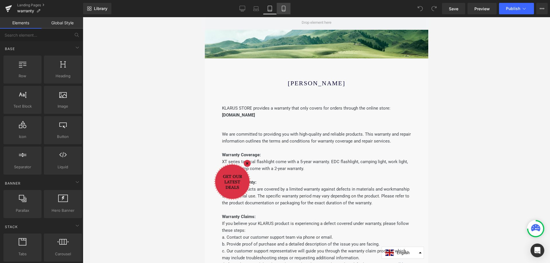
click at [284, 9] on icon at bounding box center [284, 9] width 6 height 6
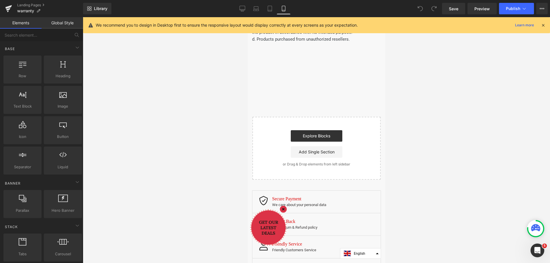
scroll to position [344, 0]
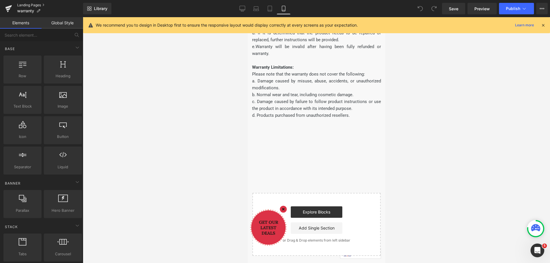
click at [25, 4] on link "Landing Pages" at bounding box center [50, 5] width 66 height 5
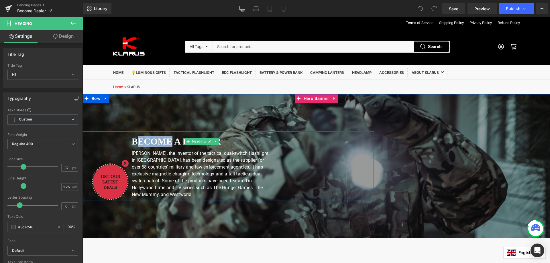
drag, startPoint x: 137, startPoint y: 142, endPoint x: 168, endPoint y: 142, distance: 30.9
click at [168, 142] on b "Become a dealer" at bounding box center [176, 141] width 89 height 10
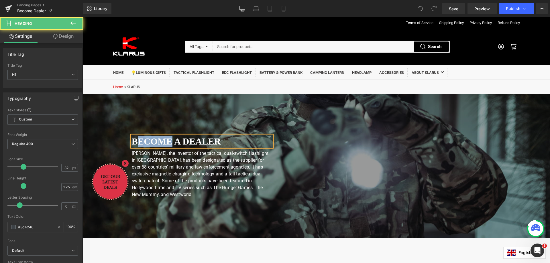
click at [143, 143] on b "Become a dealer" at bounding box center [176, 141] width 89 height 10
drag, startPoint x: 168, startPoint y: 143, endPoint x: 137, endPoint y: 143, distance: 30.9
click at [137, 143] on b "Become a dealer" at bounding box center [176, 141] width 89 height 10
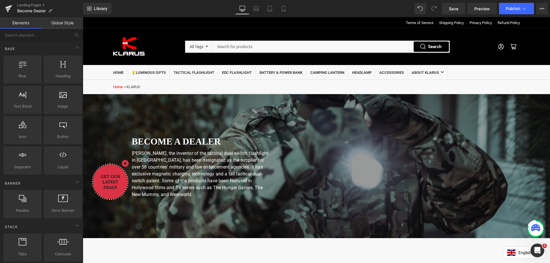
click at [480, 85] on div "Home » KLARUS" at bounding box center [316, 87] width 418 height 4
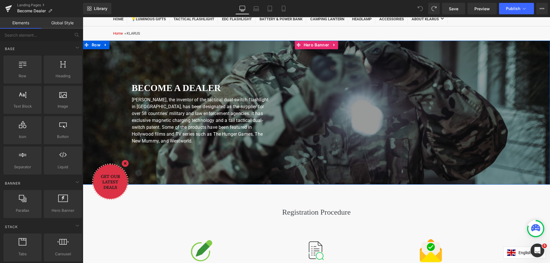
scroll to position [57, 0]
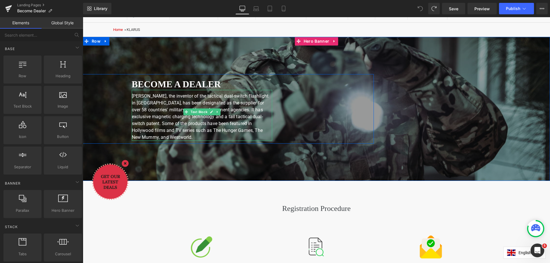
click at [251, 112] on font "KLARUS, the inventor of the tactical dual-switch flashlight in China, has been …" at bounding box center [200, 116] width 137 height 47
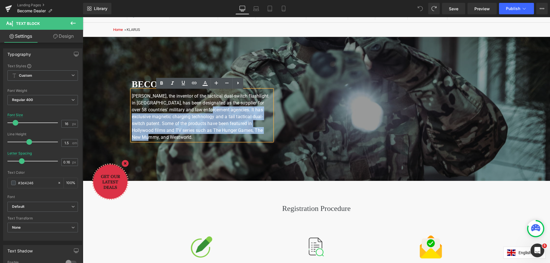
drag, startPoint x: 195, startPoint y: 111, endPoint x: 254, endPoint y: 133, distance: 62.7
click at [254, 133] on p "KLARUS, the inventor of the tactical dual-switch flashlight in China, has been …" at bounding box center [202, 117] width 140 height 48
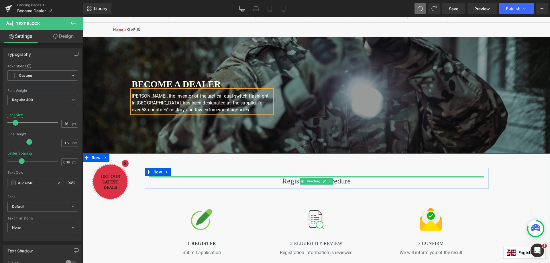
drag, startPoint x: 186, startPoint y: 179, endPoint x: 178, endPoint y: 191, distance: 14.7
click at [186, 179] on div "Registration Procedure Heading" at bounding box center [316, 181] width 335 height 10
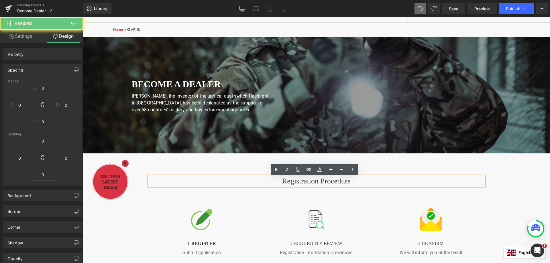
click at [145, 211] on div "Image 1 Register Heading Submit application Text Block Image 2 Eligibility Revi…" at bounding box center [317, 227] width 344 height 77
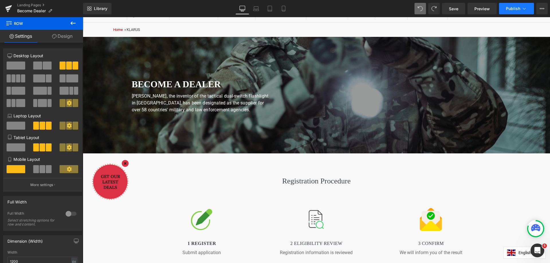
click at [522, 5] on button "Publish" at bounding box center [516, 8] width 35 height 11
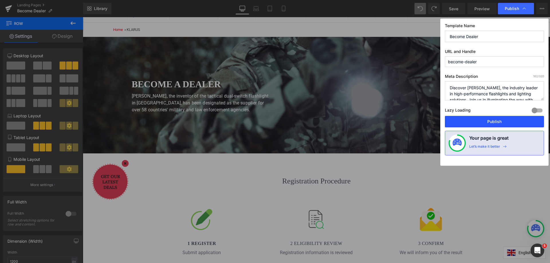
click at [496, 121] on button "Publish" at bounding box center [494, 121] width 99 height 11
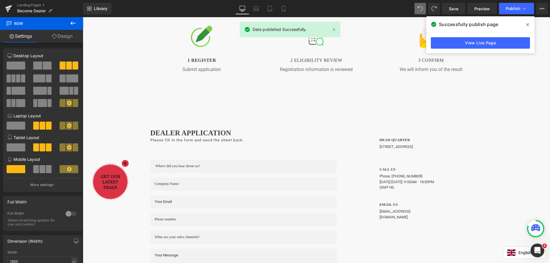
scroll to position [246, 0]
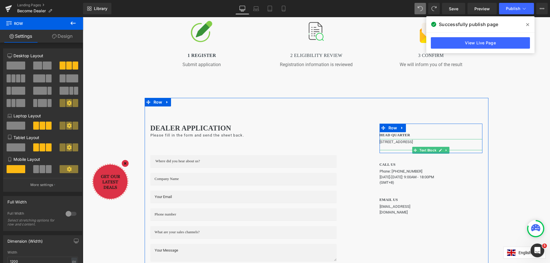
click at [400, 145] on p "[STREET_ADDRESS]" at bounding box center [431, 142] width 103 height 6
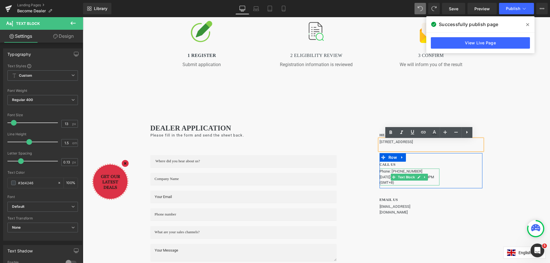
click at [433, 174] on p "Phone: [PHONE_NUMBER]" at bounding box center [410, 172] width 60 height 6
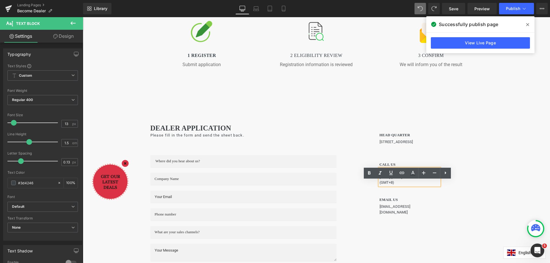
click at [498, 171] on div "Become a dealer Heading KLARUS, the inventor of the tactical dual-switch flashl…" at bounding box center [316, 117] width 467 height 536
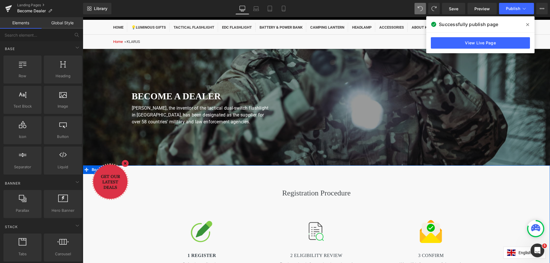
scroll to position [0, 0]
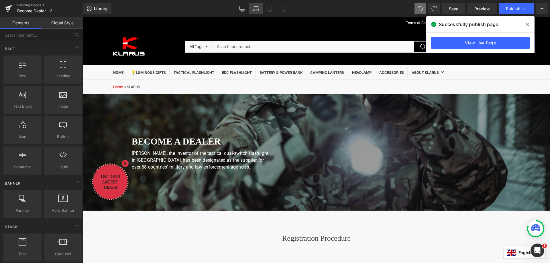
click at [255, 9] on icon at bounding box center [256, 9] width 6 height 6
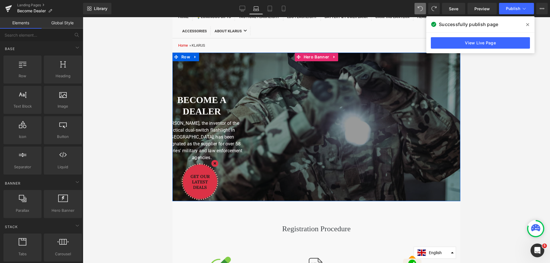
scroll to position [57, 0]
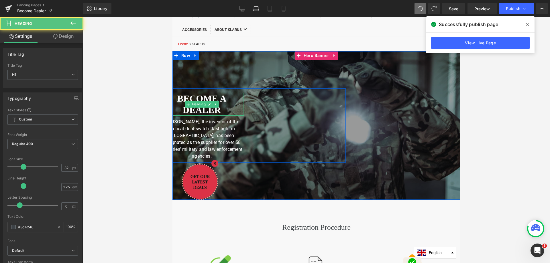
drag, startPoint x: 241, startPoint y: 103, endPoint x: 247, endPoint y: 102, distance: 5.6
click at [247, 102] on div "Become a dealer Heading [PERSON_NAME], the inventor of the tactical dual-switch…" at bounding box center [202, 126] width 288 height 74
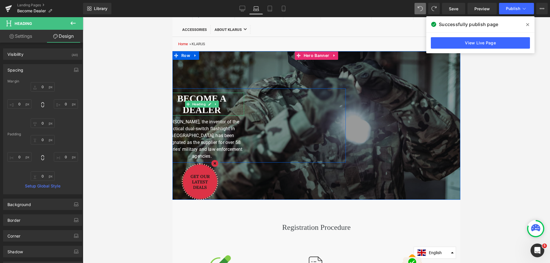
click at [225, 109] on h1 "Become a dealer" at bounding box center [202, 104] width 85 height 23
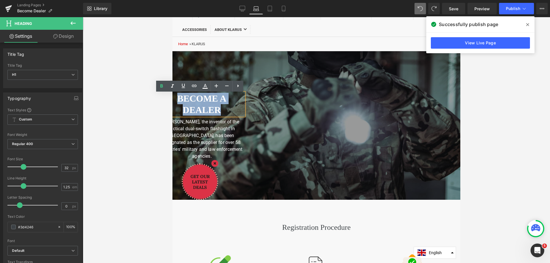
drag, startPoint x: 225, startPoint y: 113, endPoint x: 170, endPoint y: 99, distance: 56.8
click at [172, 99] on html "Skip to the content Terms of Service Shipping Policy Privacy Policy Refund Poli…" at bounding box center [316, 83] width 288 height 246
click at [230, 89] on icon at bounding box center [226, 86] width 7 height 7
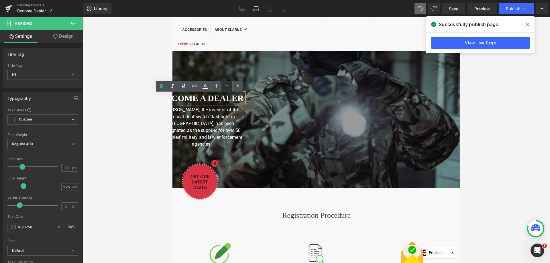
click at [229, 88] on icon at bounding box center [226, 86] width 7 height 7
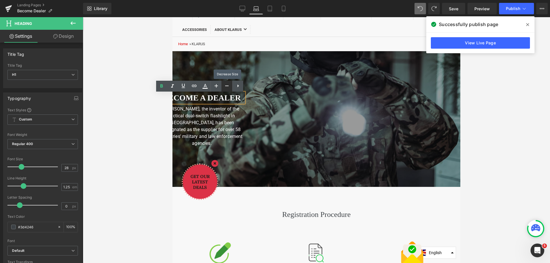
click at [229, 88] on icon at bounding box center [226, 86] width 7 height 7
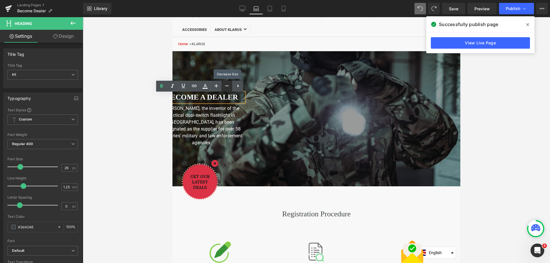
click at [229, 88] on icon at bounding box center [226, 86] width 7 height 7
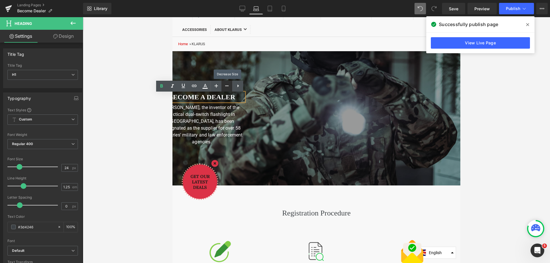
click at [229, 88] on icon at bounding box center [226, 86] width 7 height 7
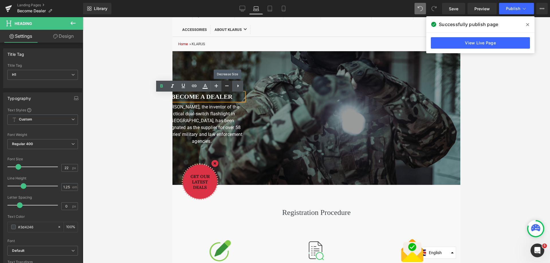
click at [229, 88] on icon at bounding box center [226, 86] width 7 height 7
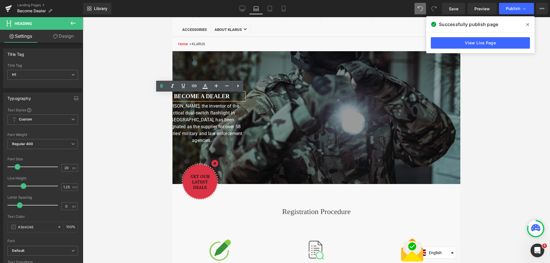
click at [174, 97] on b "Become a dealer" at bounding box center [202, 96] width 56 height 6
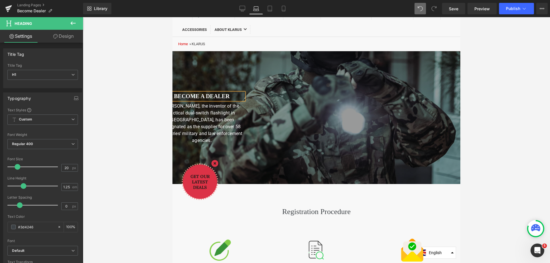
click at [225, 97] on b "Become a dealer" at bounding box center [202, 96] width 56 height 6
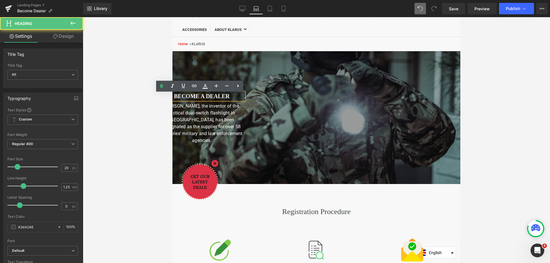
click at [225, 97] on b "Become a dealer" at bounding box center [202, 96] width 56 height 6
click at [217, 85] on icon at bounding box center [216, 86] width 7 height 7
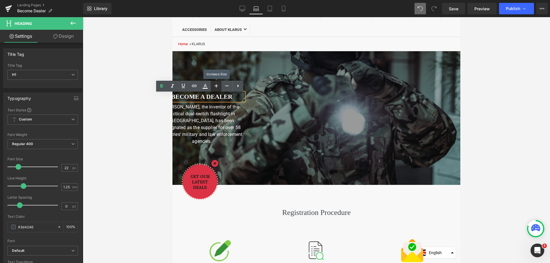
click at [217, 85] on icon at bounding box center [216, 86] width 7 height 7
type input "24"
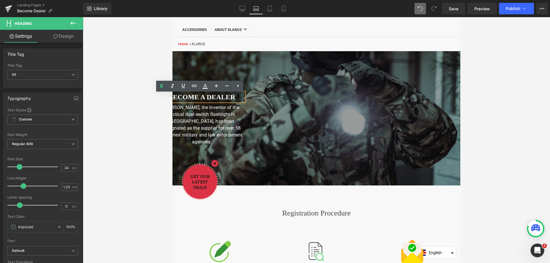
click at [177, 99] on b "Become a dealer" at bounding box center [201, 96] width 67 height 7
click at [271, 117] on div "Become a dealer Heading [PERSON_NAME], the inventor of the tactical dual-switch…" at bounding box center [202, 119] width 288 height 60
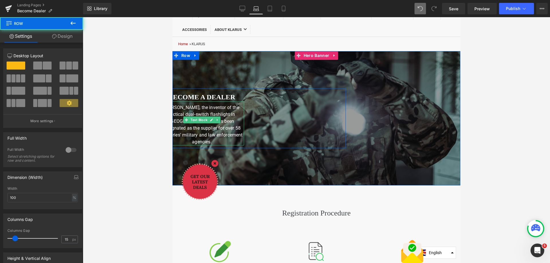
click at [208, 117] on font "[PERSON_NAME], the inventor of the tactical dual-switch flashlight in [GEOGRAPH…" at bounding box center [201, 125] width 81 height 40
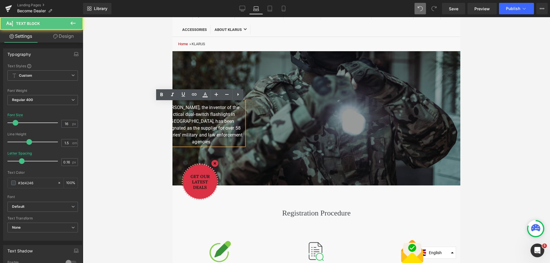
click at [222, 126] on p "[PERSON_NAME], the inventor of the tactical dual-switch flashlight in [GEOGRAPH…" at bounding box center [202, 124] width 85 height 41
click at [238, 95] on icon at bounding box center [237, 94] width 1 height 3
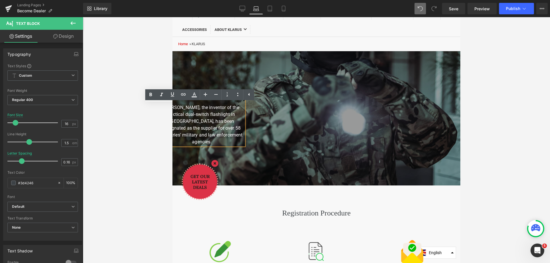
click at [264, 131] on div "Become a dealer Heading [PERSON_NAME], the inventor of the tactical dual-switch…" at bounding box center [202, 119] width 288 height 60
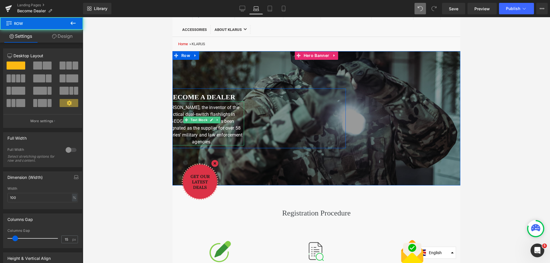
click at [231, 125] on font "[PERSON_NAME], the inventor of the tactical dual-switch flashlight in [GEOGRAPH…" at bounding box center [201, 125] width 81 height 40
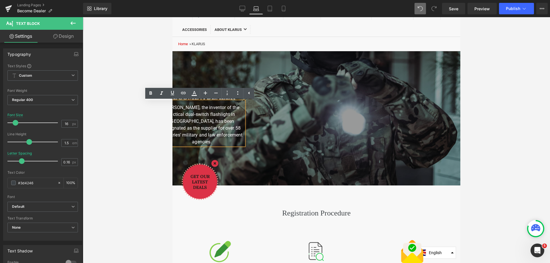
click at [139, 154] on div at bounding box center [316, 140] width 467 height 246
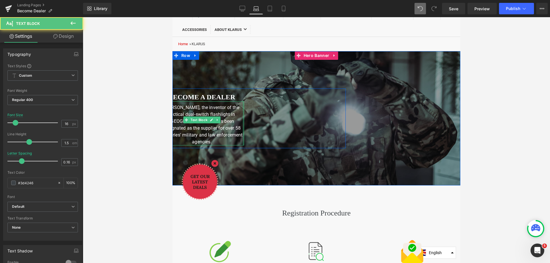
drag, startPoint x: 241, startPoint y: 121, endPoint x: 244, endPoint y: 120, distance: 3.4
click at [244, 120] on div "Become a dealer Heading [PERSON_NAME], the inventor of the tactical dual-switch…" at bounding box center [201, 119] width 93 height 53
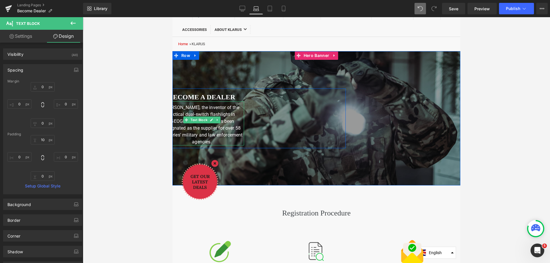
click at [234, 121] on font "[PERSON_NAME], the inventor of the tactical dual-switch flashlight in [GEOGRAPH…" at bounding box center [201, 125] width 81 height 40
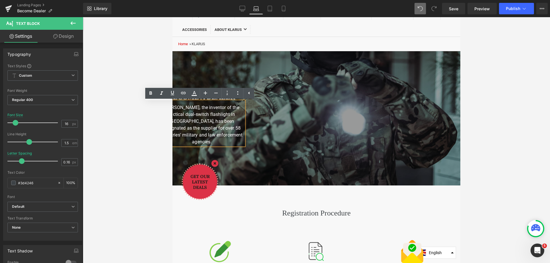
click at [215, 131] on font "[PERSON_NAME], the inventor of the tactical dual-switch flashlight in [GEOGRAPH…" at bounding box center [201, 125] width 81 height 40
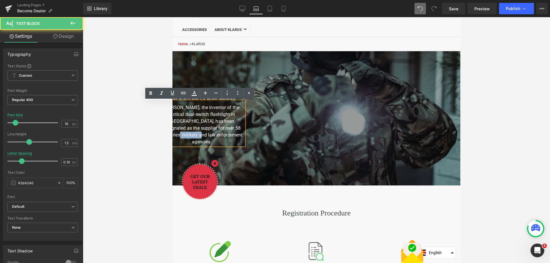
click at [215, 131] on font "[PERSON_NAME], the inventor of the tactical dual-switch flashlight in [GEOGRAPH…" at bounding box center [201, 125] width 81 height 40
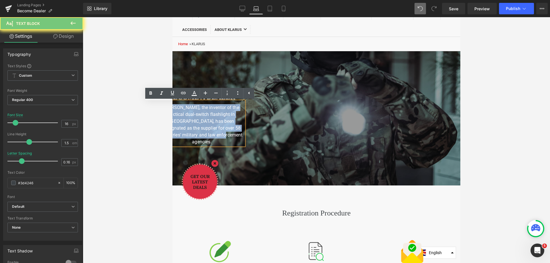
click at [215, 131] on font "[PERSON_NAME], the inventor of the tactical dual-switch flashlight in [GEOGRAPH…" at bounding box center [201, 125] width 81 height 40
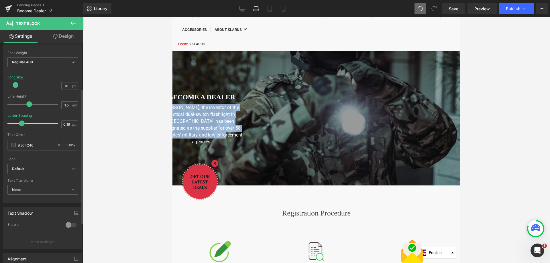
scroll to position [115, 0]
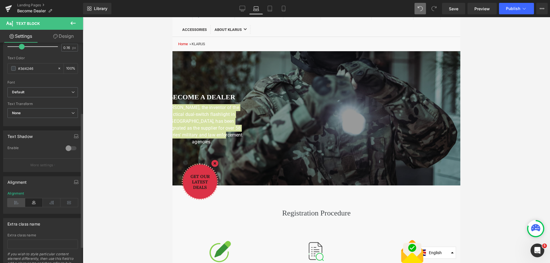
click at [16, 203] on icon at bounding box center [16, 203] width 18 height 9
click at [36, 205] on icon at bounding box center [34, 203] width 18 height 9
click at [50, 204] on icon at bounding box center [52, 203] width 18 height 9
click at [70, 204] on icon at bounding box center [69, 203] width 18 height 9
click at [34, 203] on icon at bounding box center [34, 203] width 18 height 9
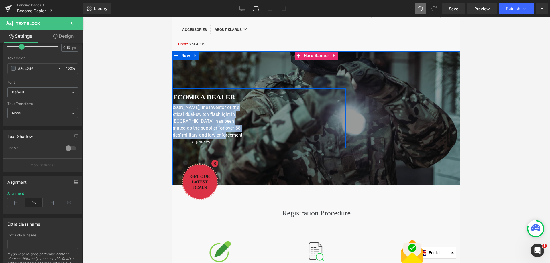
click at [267, 125] on div "Become a dealer Heading [PERSON_NAME], the inventor of the tactical dual-switch…" at bounding box center [202, 119] width 288 height 60
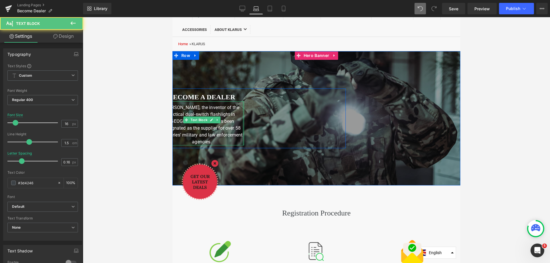
click at [243, 103] on div "Become a dealer Heading [PERSON_NAME], the inventor of the tactical dual-switch…" at bounding box center [201, 119] width 93 height 53
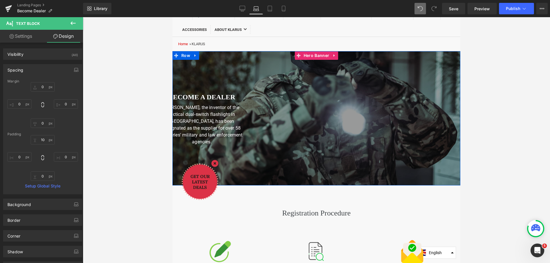
click at [393, 91] on span "Become a dealer Heading [PERSON_NAME], the inventor of the tactical dual-switch…" at bounding box center [316, 119] width 288 height 60
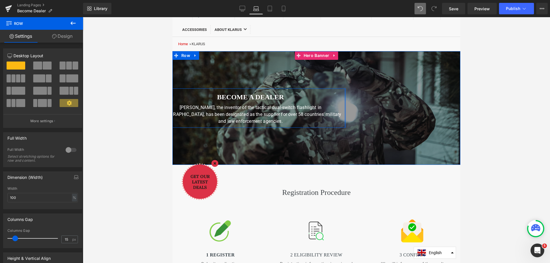
drag, startPoint x: 343, startPoint y: 126, endPoint x: 448, endPoint y: 119, distance: 105.4
click at [448, 119] on span "Become a dealer Heading [PERSON_NAME], the inventor of the tactical dual-switch…" at bounding box center [316, 108] width 288 height 39
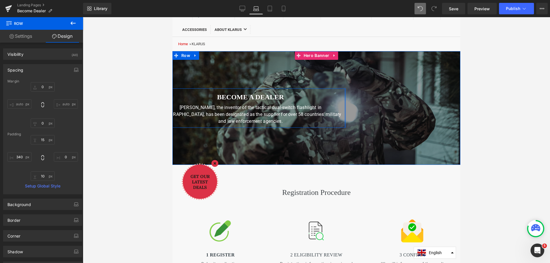
type input "0px"
drag, startPoint x: 343, startPoint y: 103, endPoint x: 347, endPoint y: 103, distance: 4.3
click at [347, 103] on span "Become a dealer Heading [PERSON_NAME], the inventor of the tactical dual-switch…" at bounding box center [316, 108] width 288 height 39
click at [193, 96] on h1 "Become a dealer" at bounding box center [251, 97] width 182 height 9
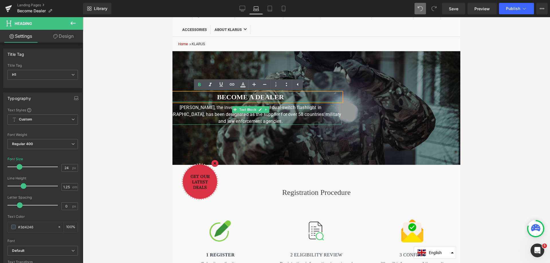
click at [197, 117] on font "[PERSON_NAME], the inventor of the tactical dual-switch flashlight in [GEOGRAPH…" at bounding box center [251, 114] width 182 height 19
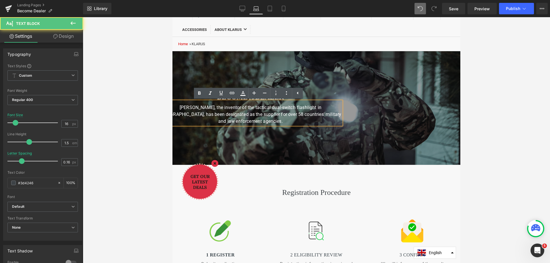
click at [224, 140] on div at bounding box center [316, 108] width 288 height 114
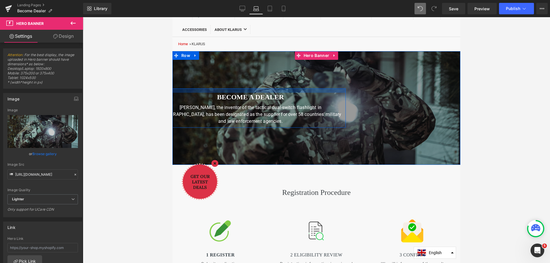
click at [196, 93] on div at bounding box center [202, 91] width 288 height 4
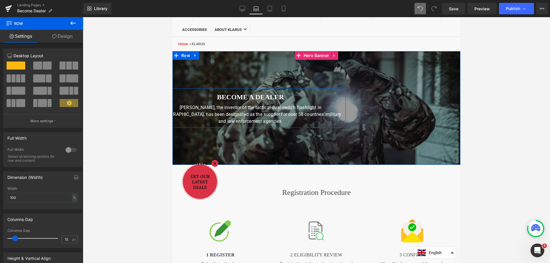
click at [341, 96] on div "Become a dealer Heading [PERSON_NAME], the inventor of the tactical dual-switch…" at bounding box center [250, 109] width 191 height 32
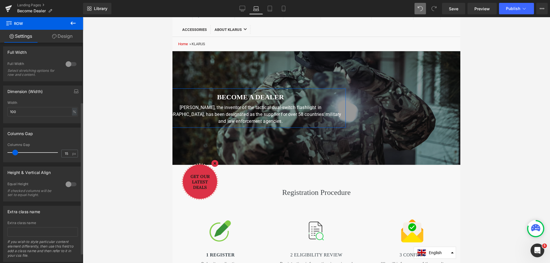
scroll to position [101, 0]
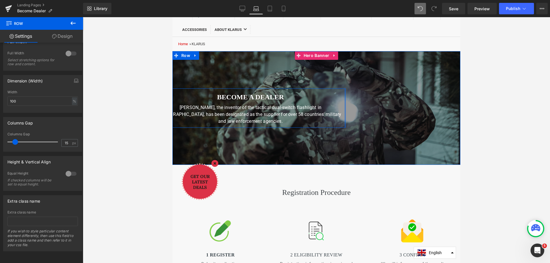
click at [345, 121] on span "Become a dealer Heading [PERSON_NAME], the inventor of the tactical dual-switch…" at bounding box center [316, 108] width 288 height 39
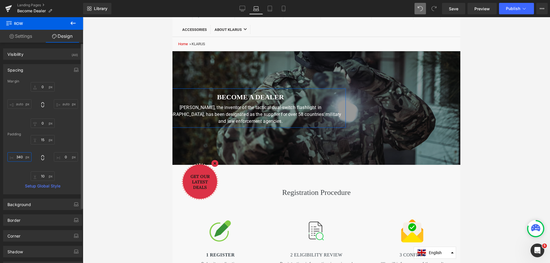
click at [21, 157] on input "340" at bounding box center [19, 156] width 24 height 9
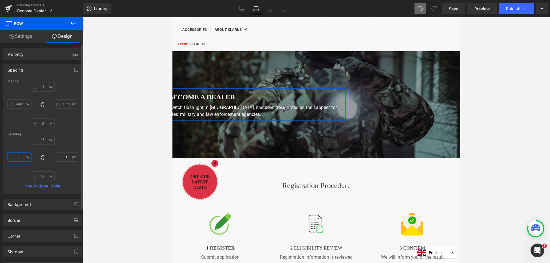
click at [21, 157] on input "0" at bounding box center [19, 156] width 24 height 9
type input "340"
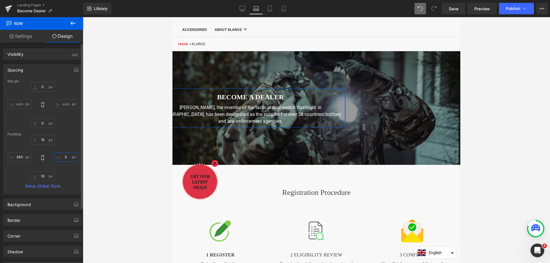
click at [63, 159] on input "0" at bounding box center [66, 156] width 24 height 9
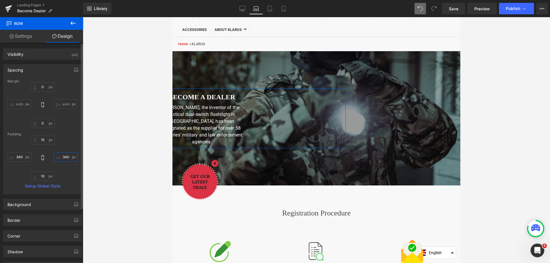
click at [64, 158] on input "340" at bounding box center [66, 156] width 24 height 9
type input "0"
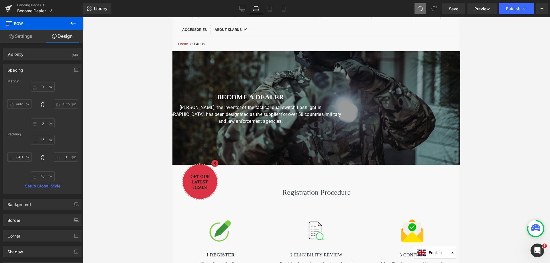
click at [125, 140] on div at bounding box center [316, 140] width 467 height 246
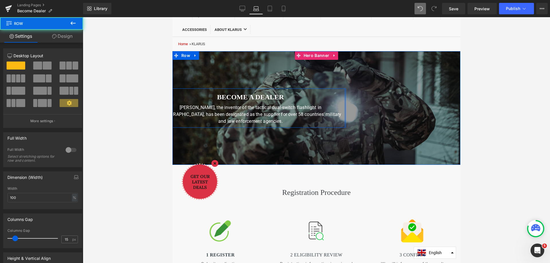
click at [344, 117] on span "Become a dealer Heading KLARUS, the inventor of the tactical dual-switch flashl…" at bounding box center [316, 108] width 288 height 39
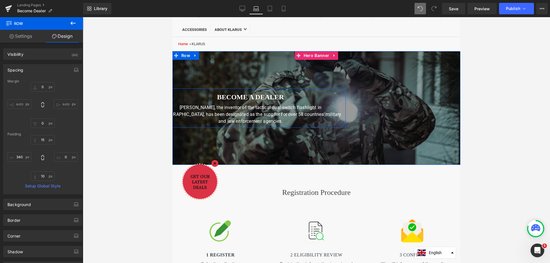
click at [341, 102] on div "Become a dealer Heading [PERSON_NAME], the inventor of the tactical dual-switch…" at bounding box center [250, 109] width 191 height 32
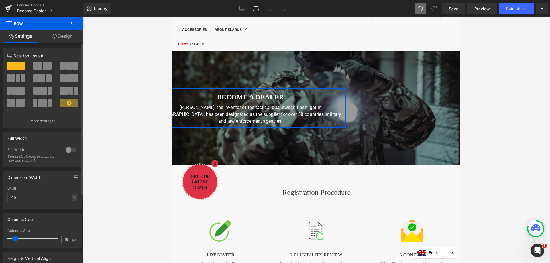
click at [39, 67] on span at bounding box center [37, 66] width 9 height 8
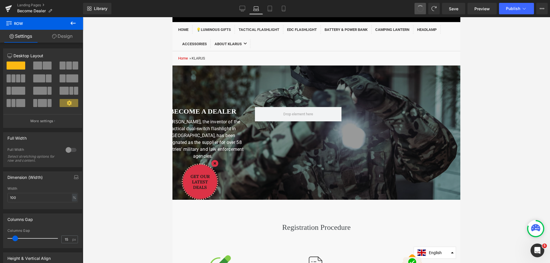
scroll to position [57, 0]
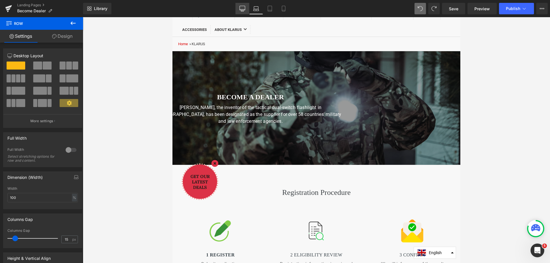
click at [242, 8] on icon at bounding box center [242, 9] width 6 height 6
type input "1200"
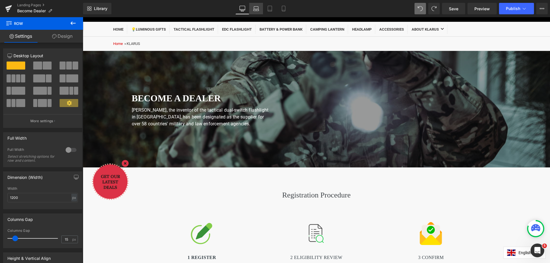
scroll to position [43, 0]
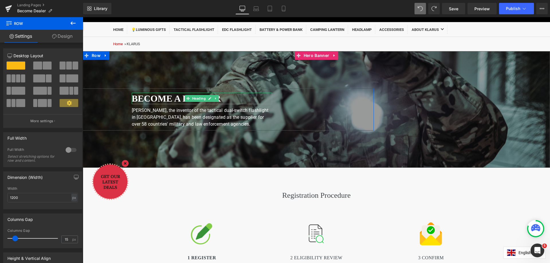
click at [153, 99] on b "Become a dealer" at bounding box center [176, 98] width 89 height 10
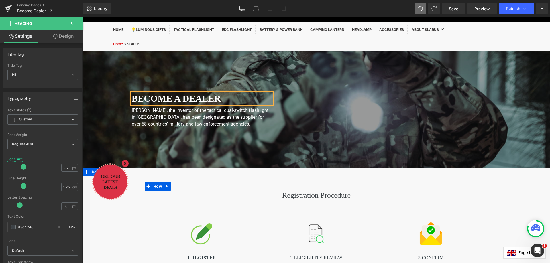
click at [175, 203] on div at bounding box center [317, 202] width 344 height 1
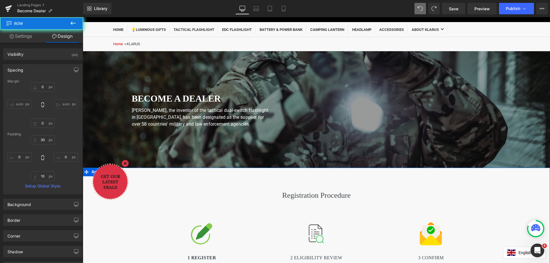
click at [114, 217] on div "Registration Procedure Heading Row Image 1 Register Heading Submit application …" at bounding box center [316, 231] width 467 height 98
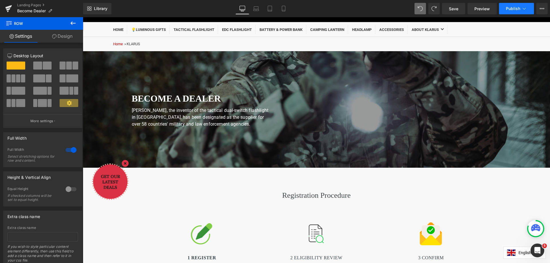
click at [521, 10] on icon at bounding box center [524, 9] width 6 height 6
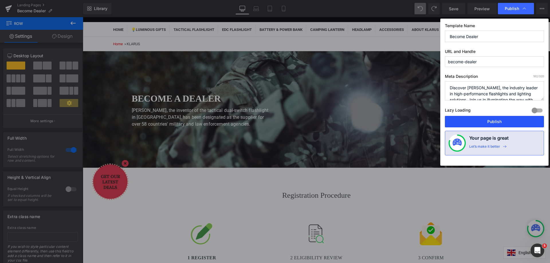
click at [490, 124] on button "Publish" at bounding box center [494, 121] width 99 height 11
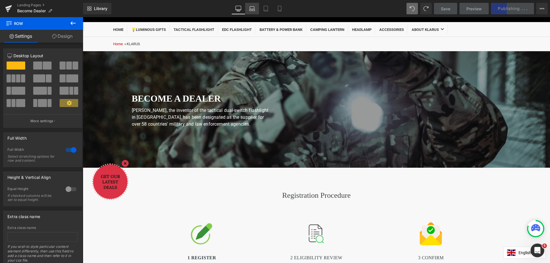
click at [254, 8] on icon at bounding box center [252, 8] width 4 height 3
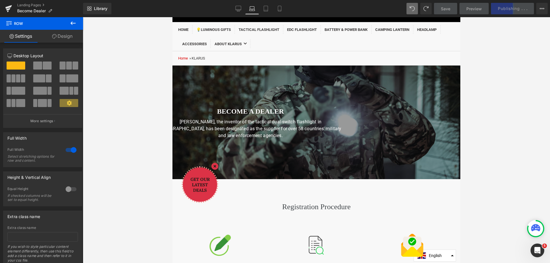
scroll to position [48, 0]
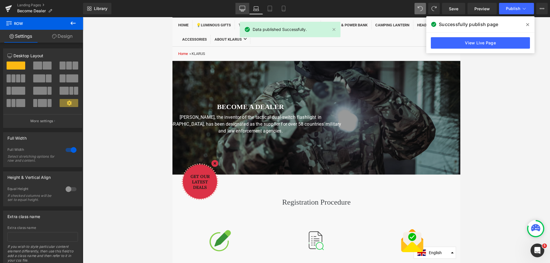
click at [240, 6] on icon at bounding box center [242, 9] width 6 height 6
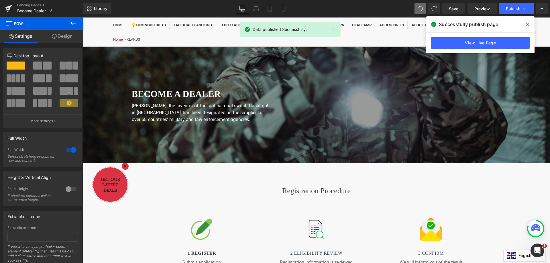
scroll to position [43, 0]
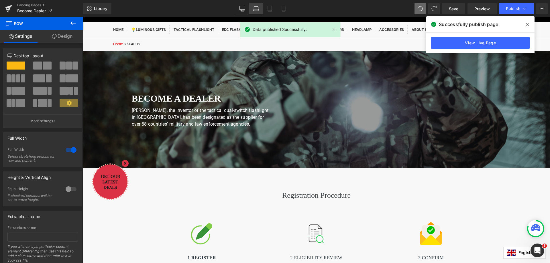
click at [257, 7] on icon at bounding box center [256, 9] width 6 height 6
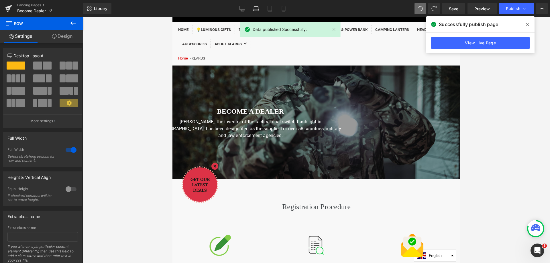
scroll to position [48, 0]
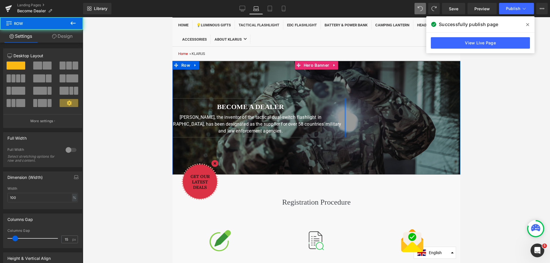
drag, startPoint x: 343, startPoint y: 115, endPoint x: 347, endPoint y: 115, distance: 3.7
click at [347, 115] on span "Become a dealer Heading KLARUS, the inventor of the tactical dual-switch flashl…" at bounding box center [316, 117] width 288 height 39
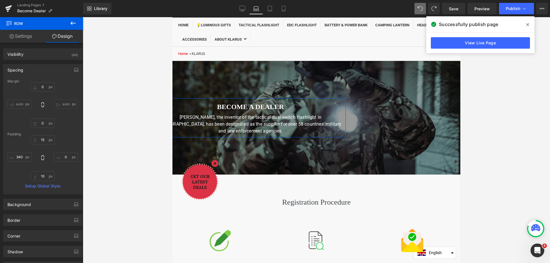
click at [528, 23] on icon at bounding box center [527, 24] width 3 height 5
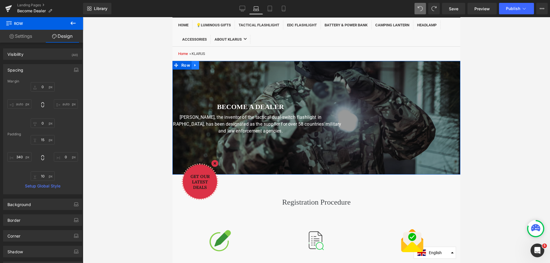
click at [195, 66] on icon at bounding box center [195, 65] width 1 height 3
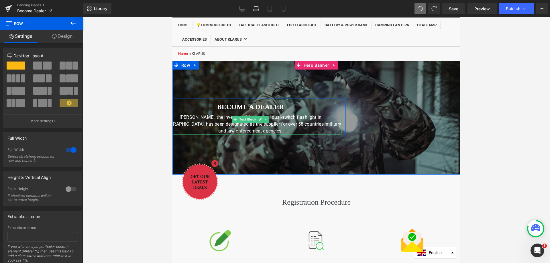
drag, startPoint x: 176, startPoint y: 118, endPoint x: 184, endPoint y: 127, distance: 12.6
click at [176, 118] on font "[PERSON_NAME], the inventor of the tactical dual-switch flashlight in [GEOGRAPH…" at bounding box center [251, 124] width 182 height 19
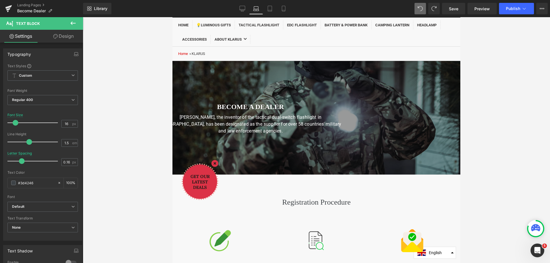
click at [500, 130] on div at bounding box center [316, 140] width 467 height 246
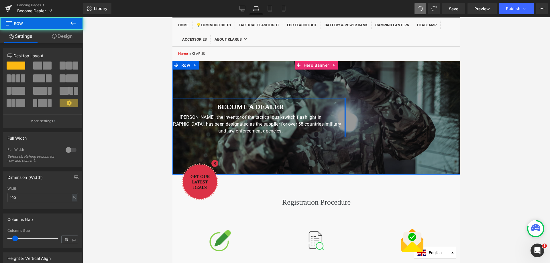
drag, startPoint x: 343, startPoint y: 107, endPoint x: 347, endPoint y: 107, distance: 4.0
click at [347, 107] on span "Become a dealer Heading KLARUS, the inventor of the tactical dual-switch flashl…" at bounding box center [316, 117] width 288 height 39
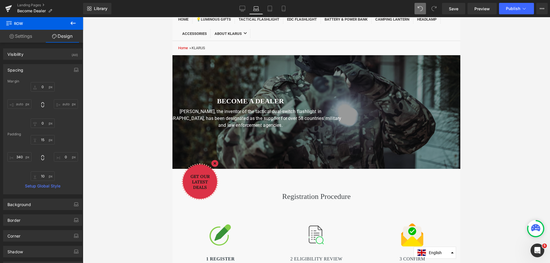
scroll to position [0, 0]
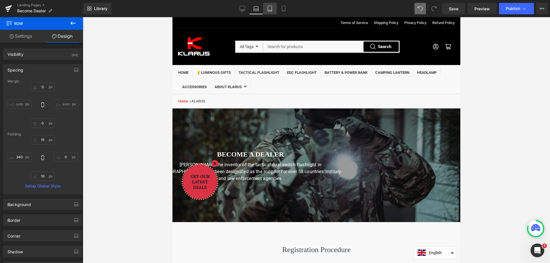
drag, startPoint x: 269, startPoint y: 7, endPoint x: 274, endPoint y: 13, distance: 8.3
click at [269, 7] on icon at bounding box center [270, 9] width 6 height 6
type input "0"
type input "15"
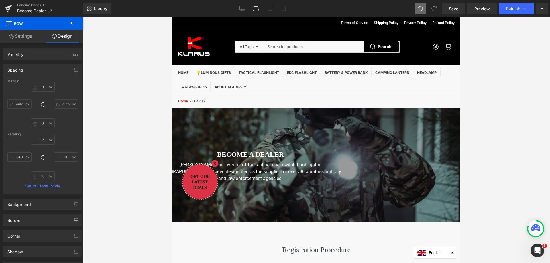
type input "140"
type input "10"
type input "140"
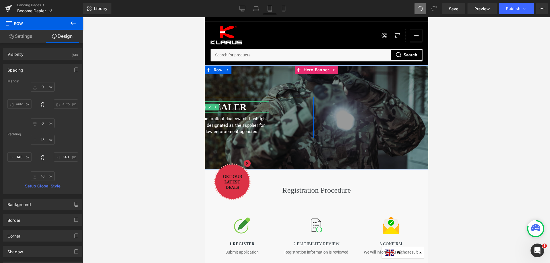
click at [233, 105] on b "Become a dealer" at bounding box center [201, 107] width 89 height 10
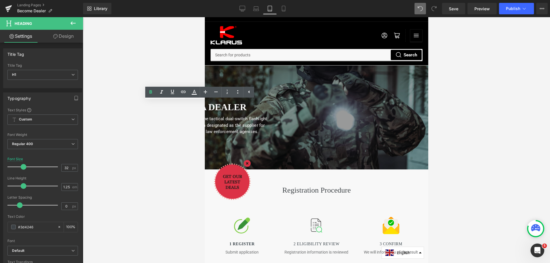
drag, startPoint x: 255, startPoint y: 8, endPoint x: 333, endPoint y: 9, distance: 78.5
click at [255, 8] on icon at bounding box center [256, 9] width 6 height 6
type input "24"
type input "100"
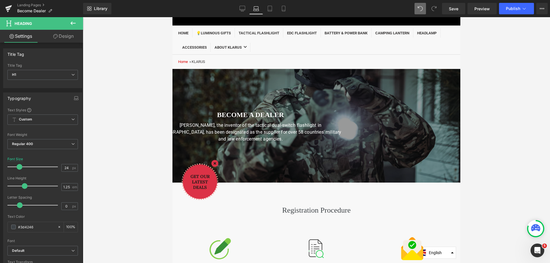
scroll to position [40, 0]
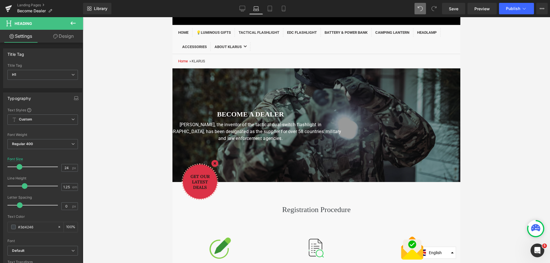
click at [491, 123] on div at bounding box center [316, 140] width 467 height 246
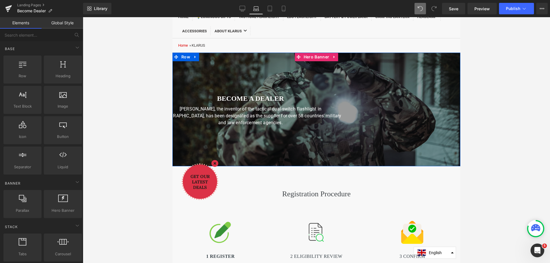
scroll to position [57, 0]
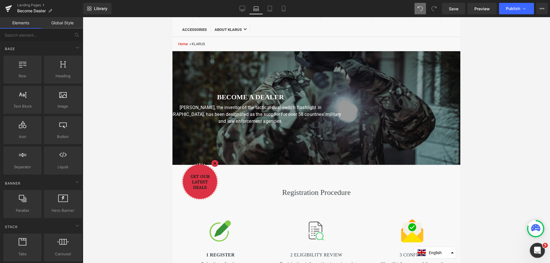
click at [536, 254] on div "Open Intercom Messenger" at bounding box center [536, 249] width 19 height 19
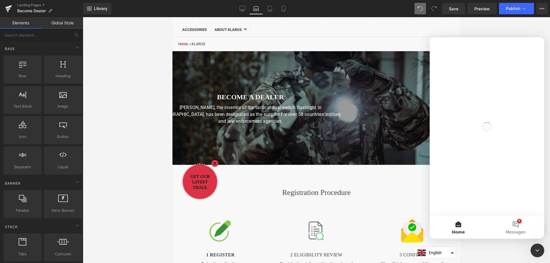
scroll to position [0, 0]
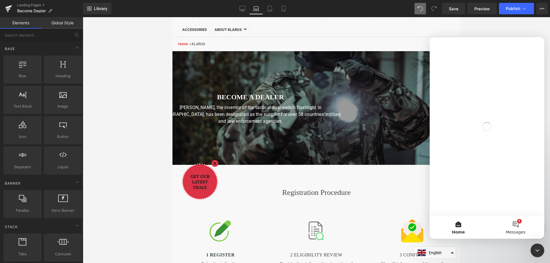
click at [510, 225] on button "5 Messages" at bounding box center [515, 227] width 57 height 23
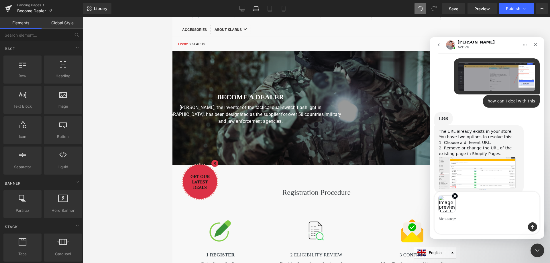
scroll to position [337, 0]
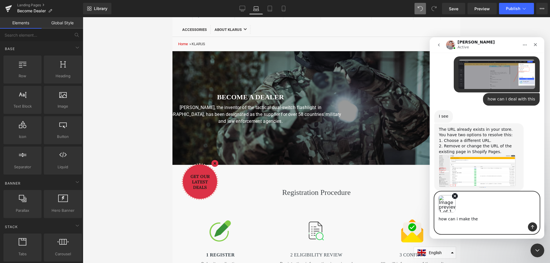
paste textarea "Move this font block to the right so that customers can see the entire font cle…"
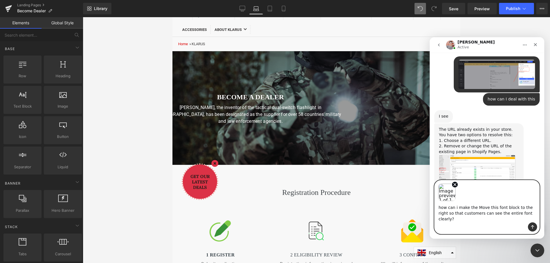
scroll to position [349, 0]
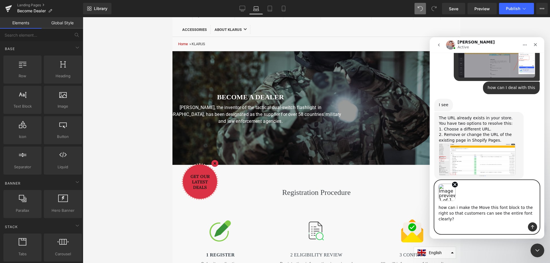
type textarea "how can i make the Move this font block to the right so that customers can see …"
click at [533, 226] on icon "Send a message…" at bounding box center [532, 227] width 3 height 4
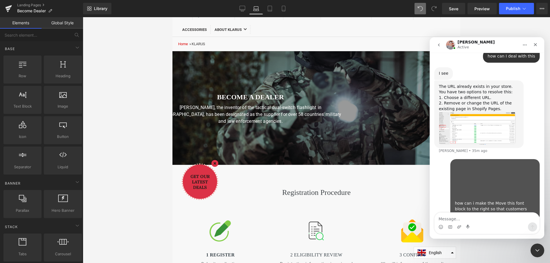
scroll to position [383, 0]
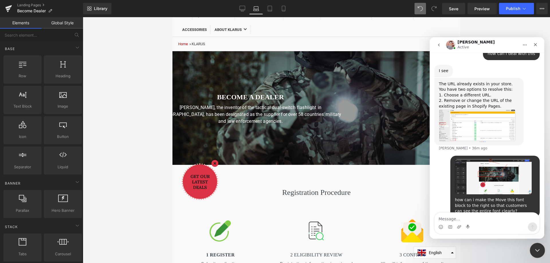
click at [537, 249] on icon "Close Intercom Messenger" at bounding box center [536, 249] width 7 height 7
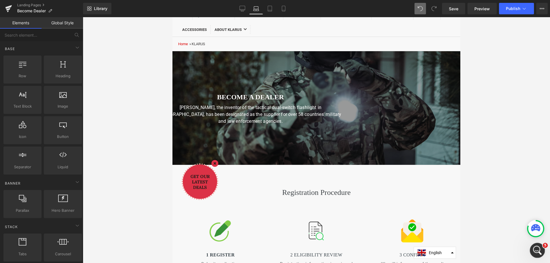
click at [537, 249] on icon "Open Intercom Messenger" at bounding box center [536, 249] width 9 height 9
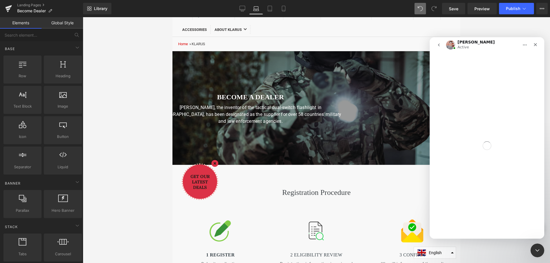
click at [131, 101] on div at bounding box center [275, 123] width 550 height 246
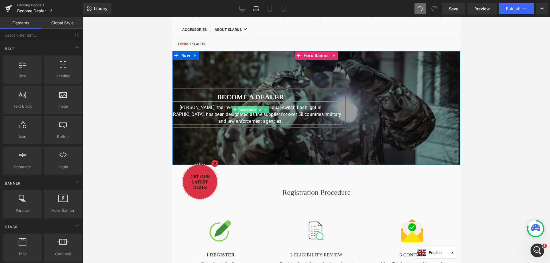
click at [249, 111] on span "Text Block" at bounding box center [247, 110] width 19 height 7
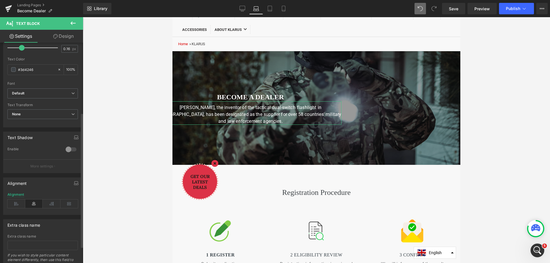
scroll to position [115, 0]
click at [16, 202] on icon at bounding box center [16, 203] width 18 height 9
click at [28, 202] on icon at bounding box center [34, 203] width 18 height 9
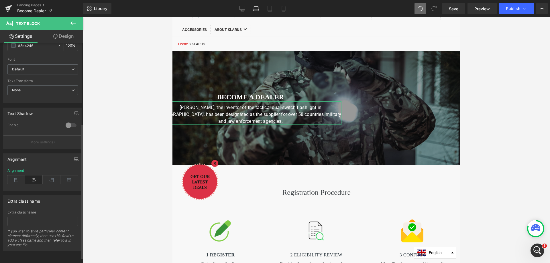
scroll to position [0, 0]
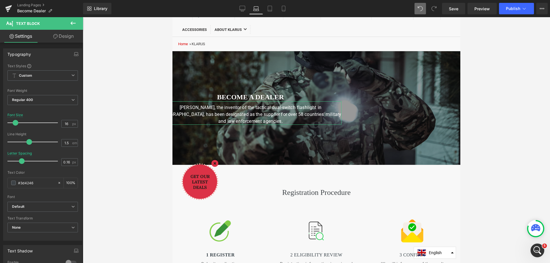
click at [60, 38] on link "Design" at bounding box center [64, 36] width 42 height 13
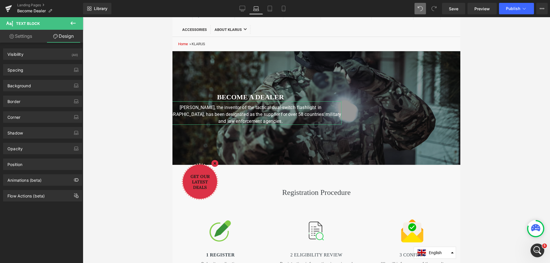
click at [26, 36] on link "Settings" at bounding box center [21, 36] width 42 height 13
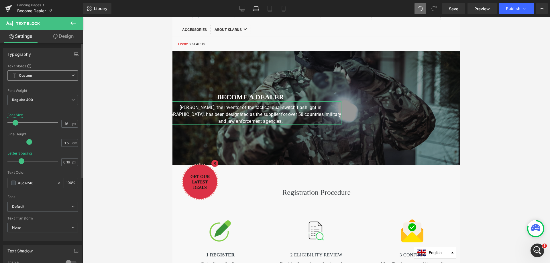
click at [54, 75] on span "Custom Setup Global Style" at bounding box center [42, 75] width 70 height 10
click at [52, 74] on span "Custom Setup Global Style" at bounding box center [41, 75] width 68 height 10
click at [46, 100] on span "Regular 400" at bounding box center [42, 100] width 70 height 10
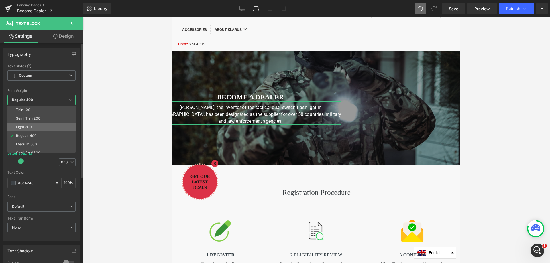
click at [29, 126] on div "Light 300" at bounding box center [24, 127] width 16 height 4
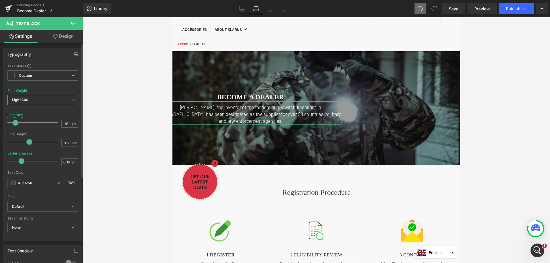
click at [44, 101] on span "Light 300" at bounding box center [42, 100] width 70 height 10
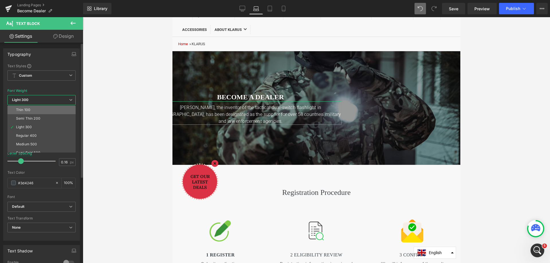
click at [34, 111] on li "Thin 100" at bounding box center [42, 110] width 71 height 9
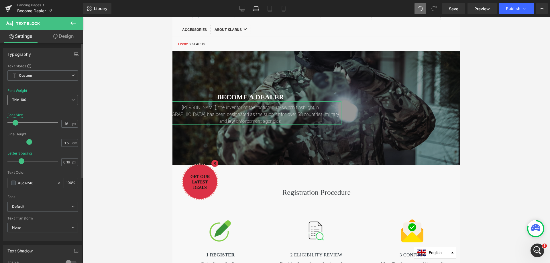
click at [30, 100] on span "Thin 100" at bounding box center [42, 100] width 70 height 10
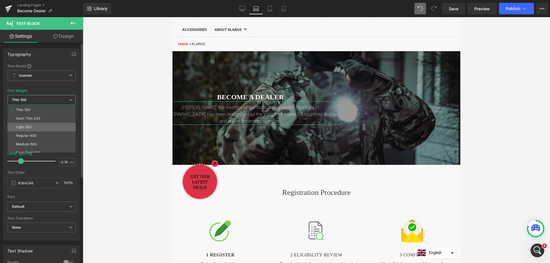
click at [32, 127] on div "Light 300" at bounding box center [24, 127] width 16 height 4
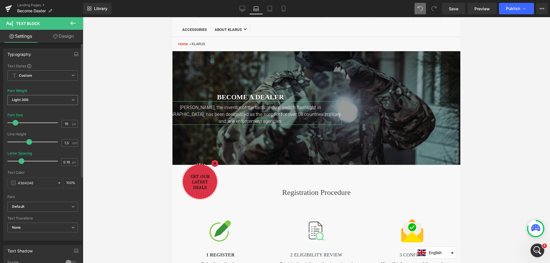
click at [36, 98] on span "Light 300" at bounding box center [42, 100] width 70 height 10
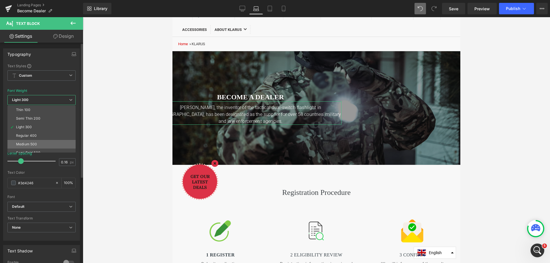
scroll to position [29, 0]
click at [31, 146] on li "Bold 700" at bounding box center [42, 150] width 71 height 9
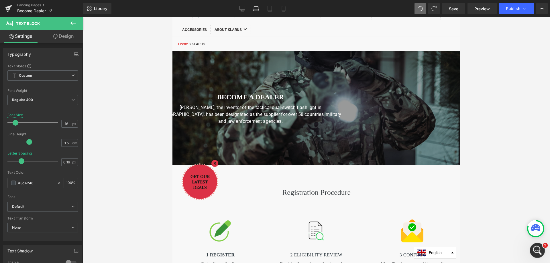
click at [541, 250] on div "Open Intercom Messenger" at bounding box center [536, 249] width 19 height 19
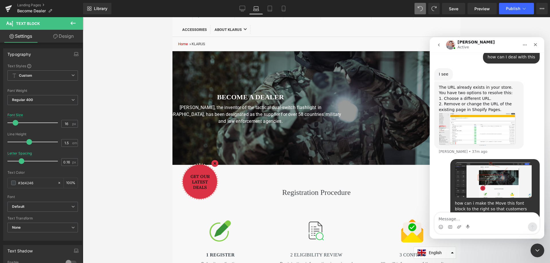
scroll to position [383, 0]
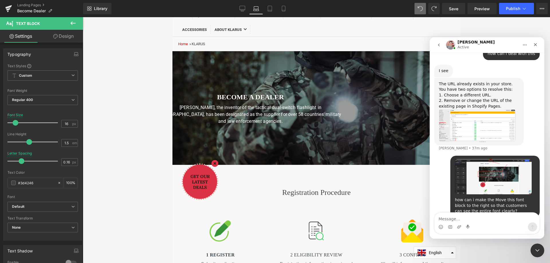
click at [490, 164] on img "KLARUS says…" at bounding box center [493, 176] width 77 height 35
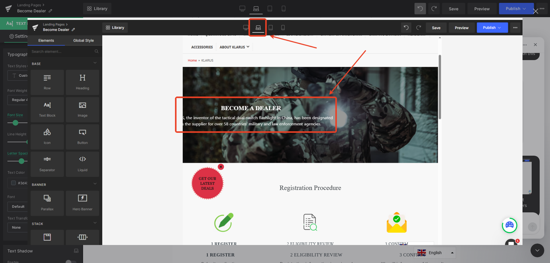
scroll to position [0, 0]
click at [537, 11] on div "Close" at bounding box center [535, 11] width 5 height 5
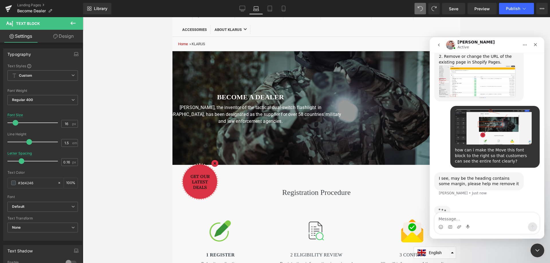
scroll to position [428, 0]
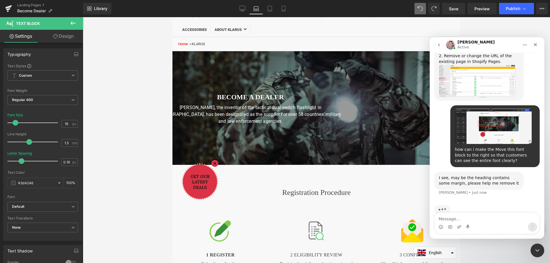
click at [446, 175] on div "I see, may be the heading contains some margin, please help me remove it" at bounding box center [479, 180] width 80 height 11
click at [511, 175] on div "I see, may be the heading contains some margin, please help me remove it" at bounding box center [479, 180] width 80 height 11
click at [465, 221] on textarea "Message…" at bounding box center [487, 218] width 105 height 10
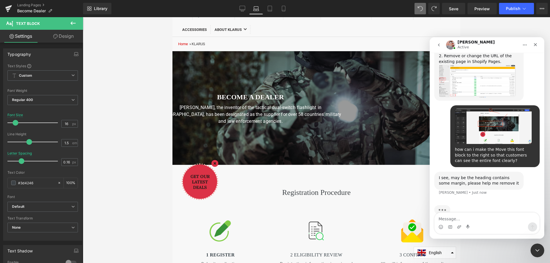
click at [241, 10] on div at bounding box center [275, 123] width 550 height 246
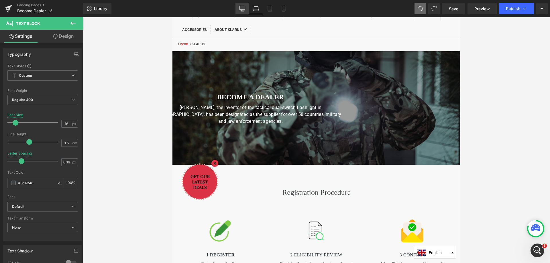
click at [241, 9] on icon at bounding box center [242, 9] width 6 height 6
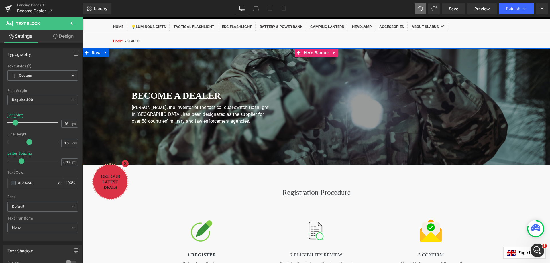
scroll to position [406, 0]
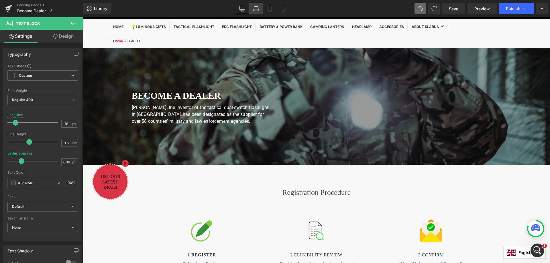
drag, startPoint x: 257, startPoint y: 8, endPoint x: 66, endPoint y: 40, distance: 193.4
click at [257, 8] on icon at bounding box center [256, 9] width 6 height 6
type input "100"
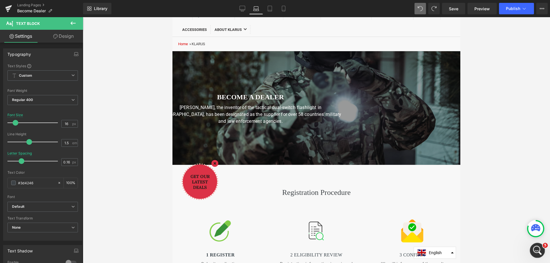
click at [538, 252] on icon "Open Intercom Messenger" at bounding box center [536, 249] width 9 height 9
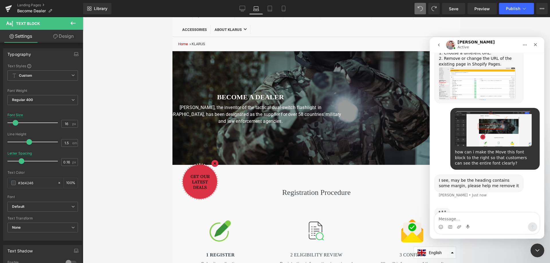
scroll to position [428, 0]
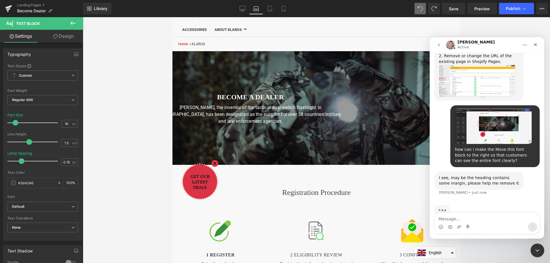
click at [235, 98] on div at bounding box center [275, 123] width 550 height 246
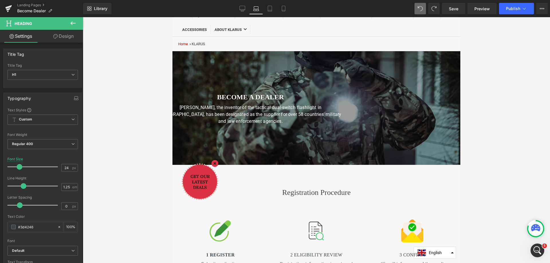
drag, startPoint x: 214, startPoint y: 98, endPoint x: 339, endPoint y: 116, distance: 125.9
click at [172, 99] on html "Skip to the content Terms of Service Shipping Policy Privacy Policy Refund Poli…" at bounding box center [316, 83] width 288 height 246
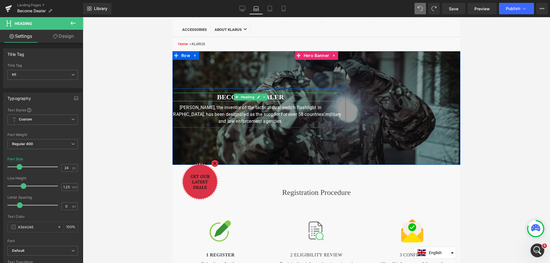
click at [223, 97] on b "Become a dealer" at bounding box center [250, 96] width 67 height 7
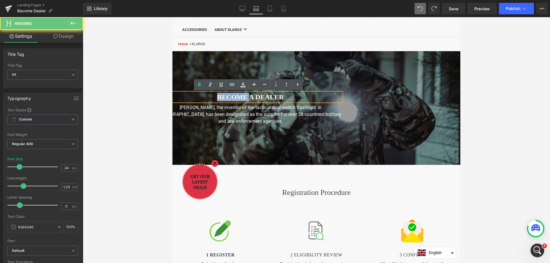
click at [223, 97] on b "Become a dealer" at bounding box center [250, 96] width 67 height 7
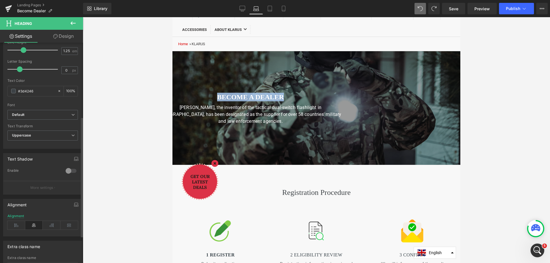
scroll to position [172, 0]
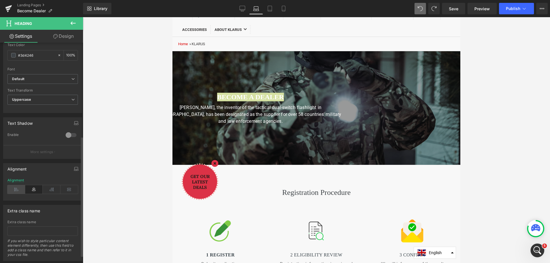
click at [15, 191] on icon at bounding box center [16, 189] width 18 height 9
click at [33, 191] on icon at bounding box center [34, 189] width 18 height 9
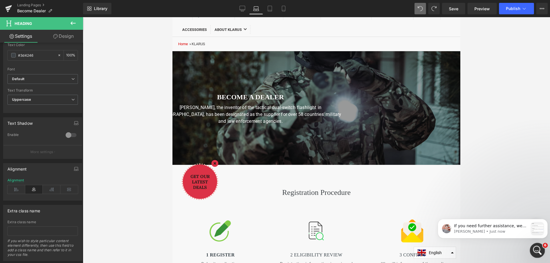
scroll to position [514, 0]
click at [540, 253] on div "Open Intercom Messenger" at bounding box center [536, 249] width 19 height 19
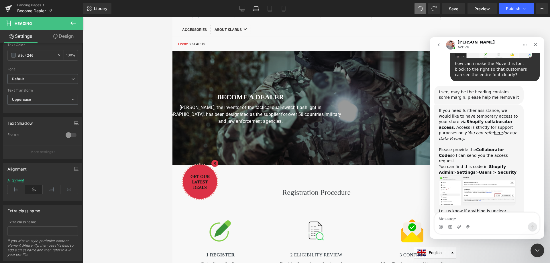
click at [438, 105] on div "If you need further assistance, we would like to have temporary access to your …" at bounding box center [478, 161] width 89 height 113
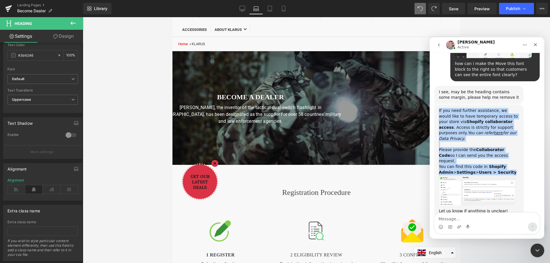
drag, startPoint x: 502, startPoint y: 156, endPoint x: 438, endPoint y: 98, distance: 86.0
click at [438, 105] on div "If you need further assistance, we would like to have temporary access to your …" at bounding box center [478, 161] width 89 height 113
click at [488, 108] on div "If you need further assistance, we would like to have temporary access to your …" at bounding box center [479, 141] width 80 height 67
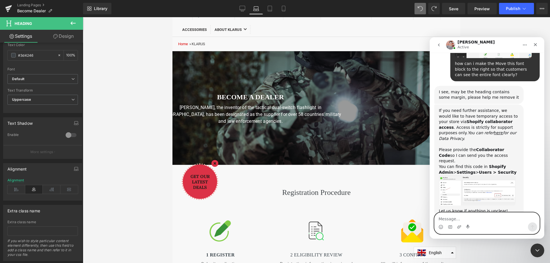
click at [463, 219] on textarea "Message…" at bounding box center [487, 218] width 105 height 10
click at [458, 222] on textarea "Message…" at bounding box center [487, 218] width 105 height 10
type textarea "8220"
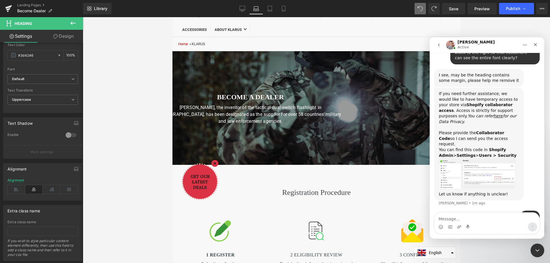
click at [273, 7] on div at bounding box center [275, 123] width 550 height 246
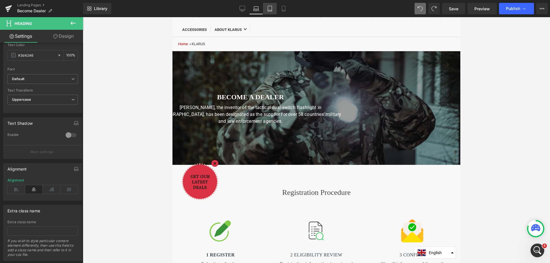
click at [271, 7] on icon at bounding box center [270, 9] width 6 height 6
type input "32"
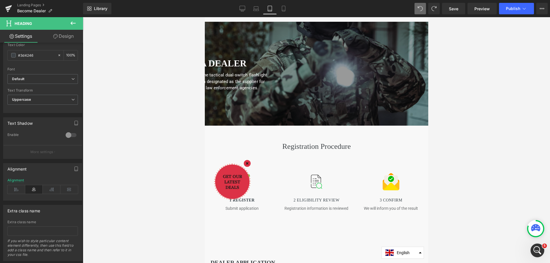
scroll to position [0, 0]
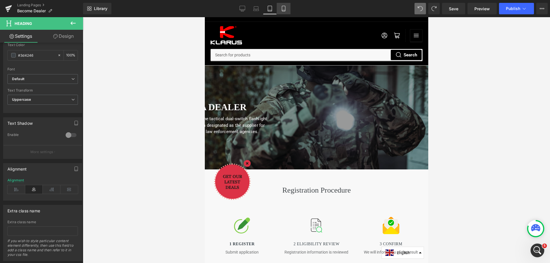
click at [285, 9] on icon at bounding box center [284, 9] width 6 height 6
type input "100"
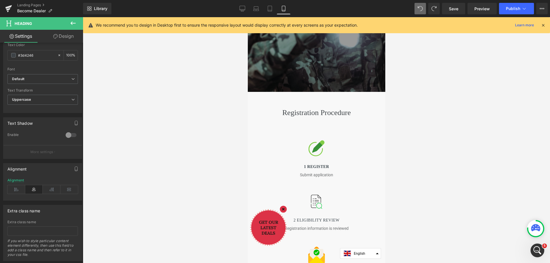
scroll to position [29, 0]
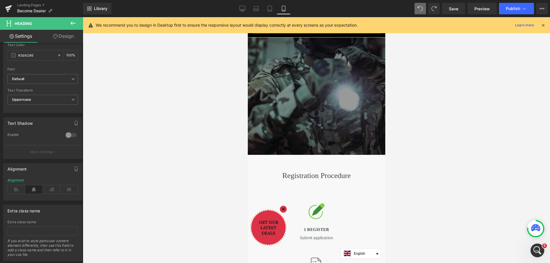
click at [332, 91] on span "Become a dealer Heading KLARUS, the inventor of the tactical dual-switch flashl…" at bounding box center [317, 96] width 138 height 72
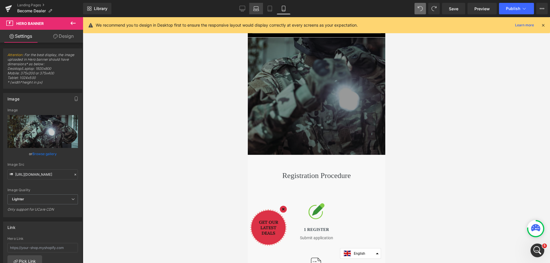
click at [258, 11] on link "Laptop" at bounding box center [256, 8] width 14 height 11
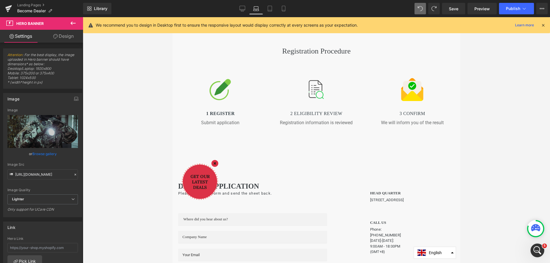
scroll to position [206, 0]
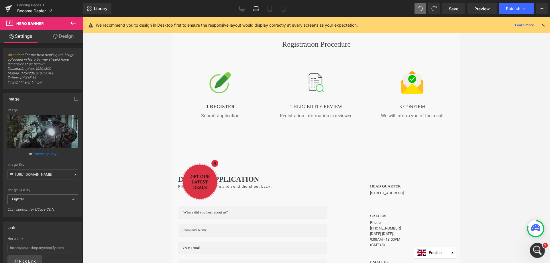
click at [538, 250] on icon "Open Intercom Messenger" at bounding box center [536, 249] width 9 height 9
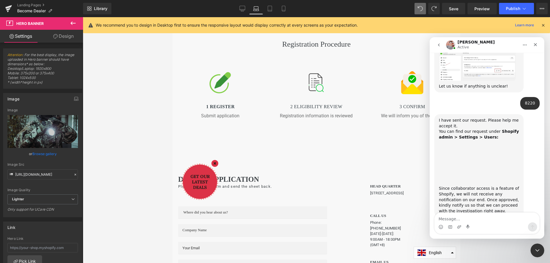
scroll to position [629, 0]
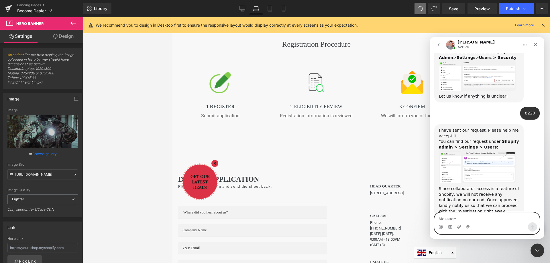
click at [458, 217] on textarea "Message…" at bounding box center [487, 218] width 105 height 10
type textarea "w"
type textarea "its already"
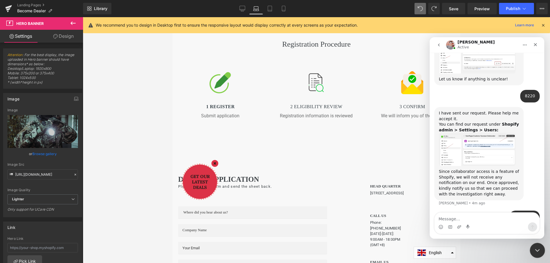
click at [541, 249] on div "Close Intercom Messenger" at bounding box center [537, 250] width 14 height 14
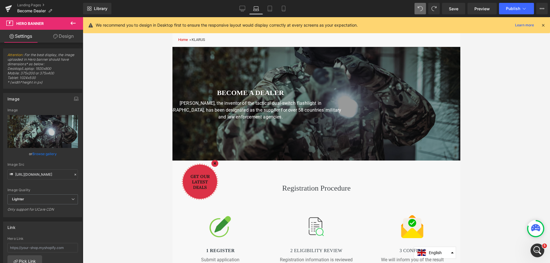
scroll to position [0, 0]
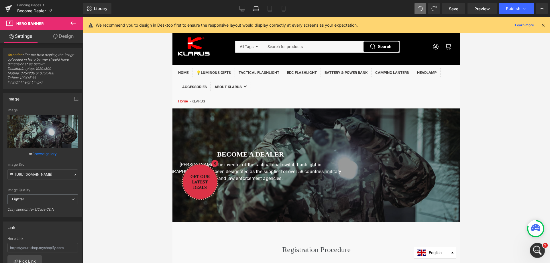
click at [537, 251] on icon "Open Intercom Messenger" at bounding box center [536, 249] width 9 height 9
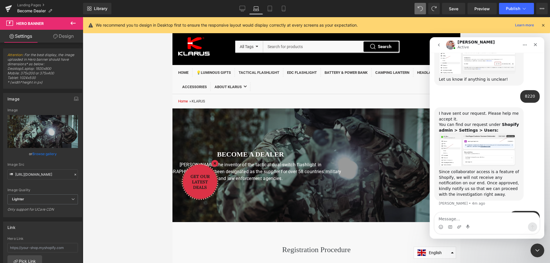
scroll to position [646, 0]
click at [136, 67] on div at bounding box center [275, 123] width 550 height 246
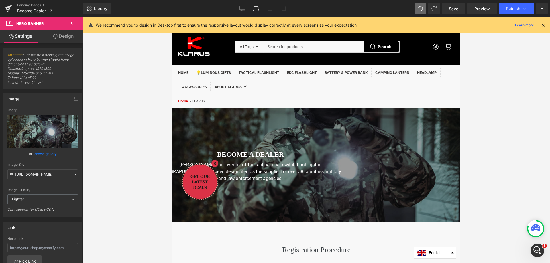
click at [137, 87] on div at bounding box center [316, 140] width 467 height 246
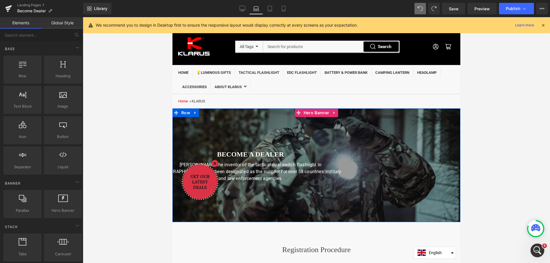
click at [251, 127] on div at bounding box center [316, 166] width 288 height 114
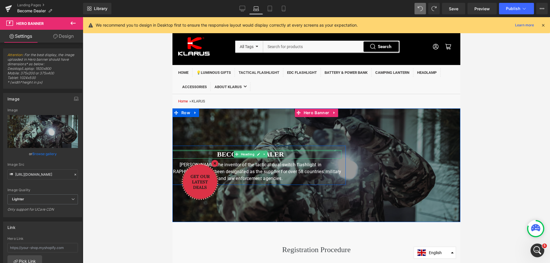
click at [289, 152] on div at bounding box center [251, 150] width 182 height 1
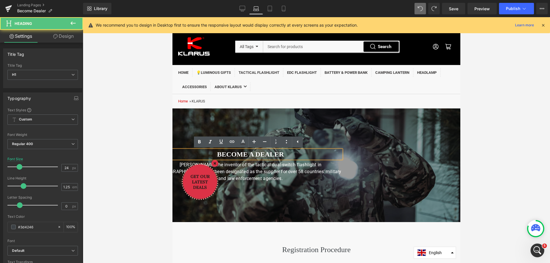
click at [268, 156] on b "Become a dealer" at bounding box center [250, 154] width 67 height 7
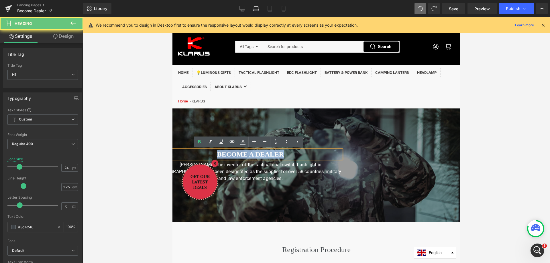
click at [268, 156] on b "Become a dealer" at bounding box center [250, 154] width 67 height 7
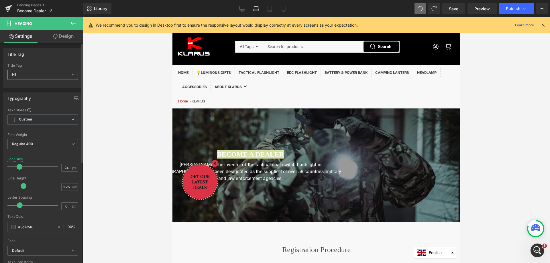
click at [30, 75] on span "H1" at bounding box center [42, 75] width 70 height 10
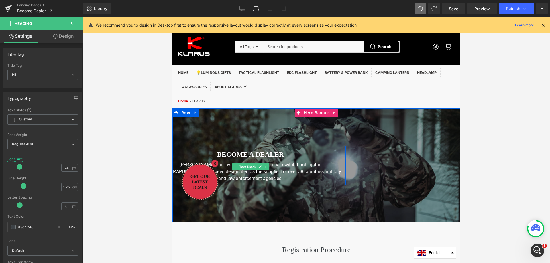
click at [248, 169] on span "Text Block" at bounding box center [247, 167] width 19 height 7
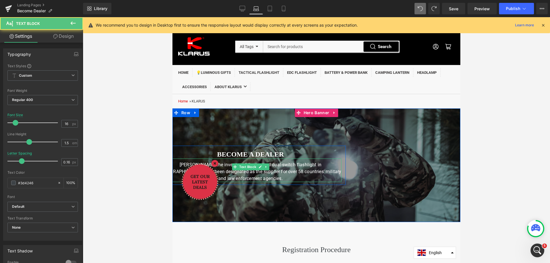
click at [300, 167] on font "[PERSON_NAME], the inventor of the tactical dual-switch flashlight in [GEOGRAPH…" at bounding box center [251, 171] width 182 height 19
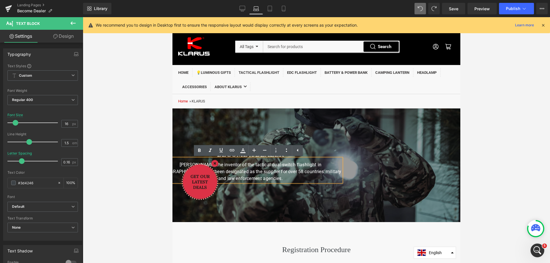
scroll to position [668, 0]
click at [319, 152] on div at bounding box center [251, 150] width 182 height 1
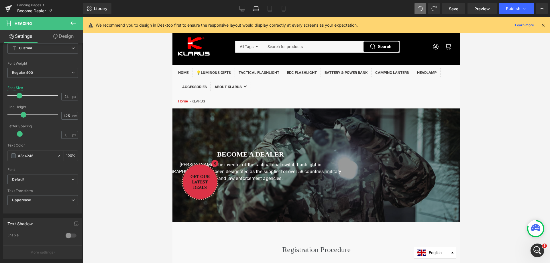
scroll to position [0, 0]
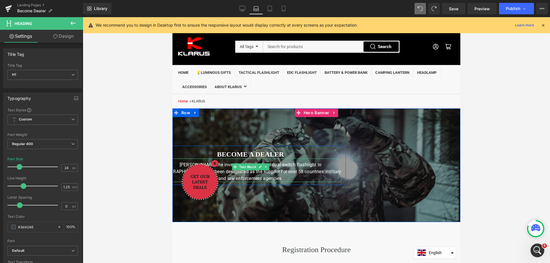
click at [320, 168] on font "[PERSON_NAME], the inventor of the tactical dual-switch flashlight in [GEOGRAPH…" at bounding box center [251, 171] width 182 height 19
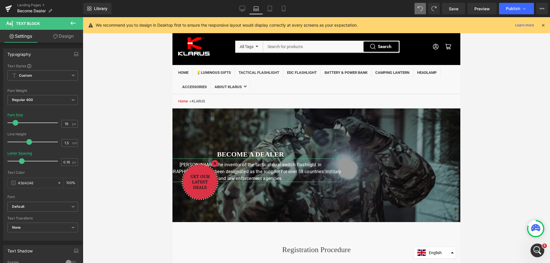
drag, startPoint x: 59, startPoint y: 37, endPoint x: 144, endPoint y: 169, distance: 156.9
click at [59, 37] on link "Design" at bounding box center [64, 36] width 42 height 13
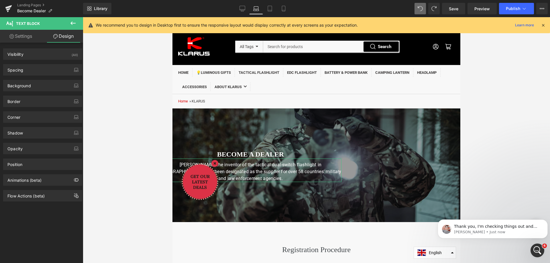
scroll to position [668, 0]
click at [23, 37] on link "Settings" at bounding box center [21, 36] width 42 height 13
type input "100"
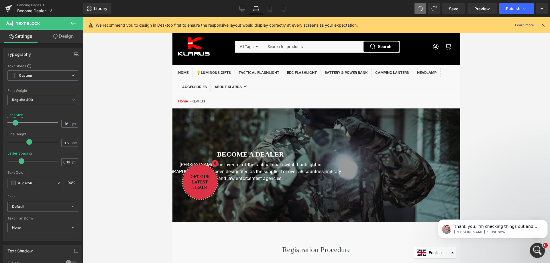
click at [536, 252] on icon "Open Intercom Messenger" at bounding box center [536, 249] width 9 height 9
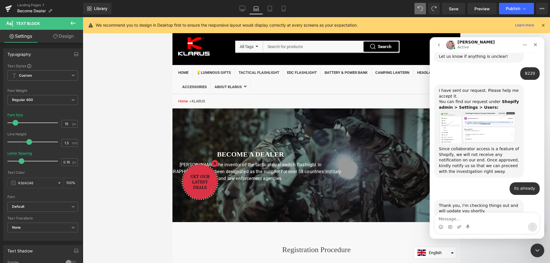
click at [469, 219] on textarea "Message…" at bounding box center [487, 218] width 105 height 10
type textarea "ok"
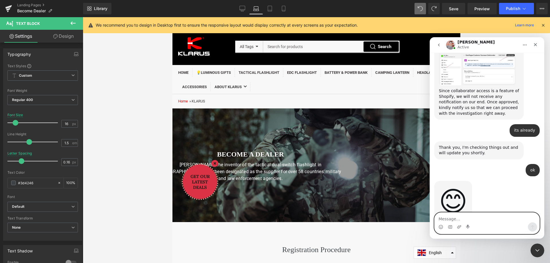
scroll to position [728, 0]
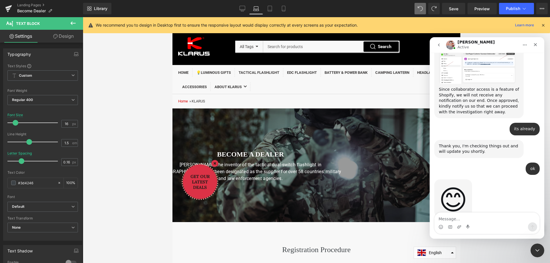
click at [155, 233] on div at bounding box center [275, 123] width 550 height 246
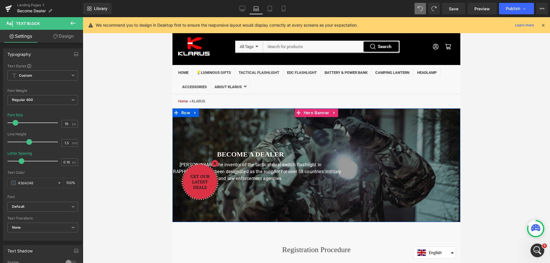
click at [408, 183] on div at bounding box center [316, 166] width 288 height 114
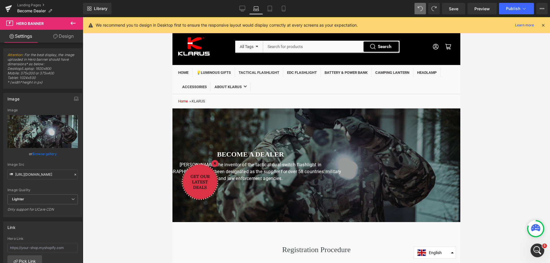
click at [524, 208] on div at bounding box center [316, 140] width 467 height 246
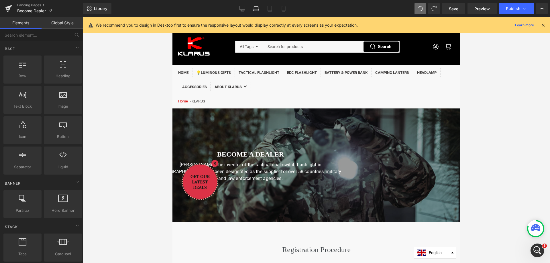
click at [533, 229] on icon at bounding box center [535, 227] width 9 height 7
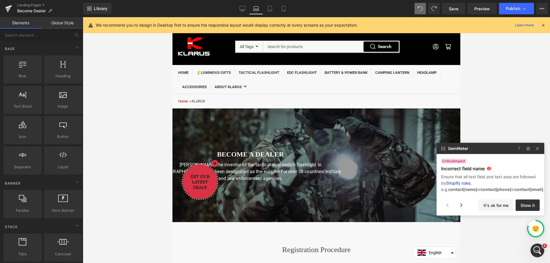
click at [496, 98] on div at bounding box center [316, 140] width 467 height 246
click at [539, 148] on img at bounding box center [537, 148] width 7 height 7
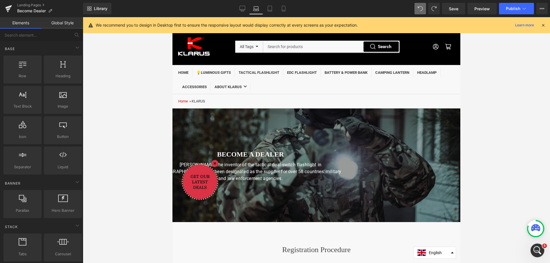
click at [519, 171] on div at bounding box center [316, 140] width 467 height 246
click at [537, 246] on icon "Open Intercom Messenger" at bounding box center [536, 249] width 9 height 9
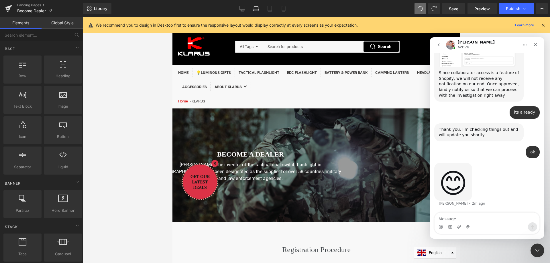
scroll to position [728, 0]
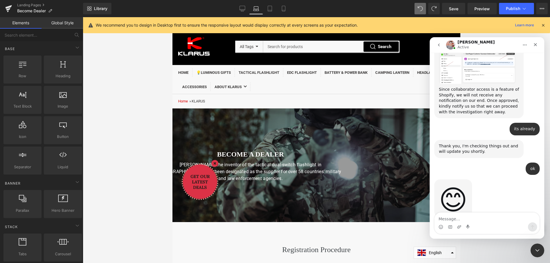
drag, startPoint x: 32, startPoint y: 5, endPoint x: 30, endPoint y: 2, distance: 4.1
click at [32, 5] on div at bounding box center [275, 123] width 550 height 246
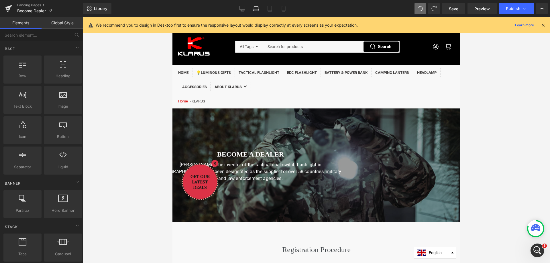
scroll to position [750, 0]
click at [543, 25] on icon at bounding box center [543, 25] width 5 height 5
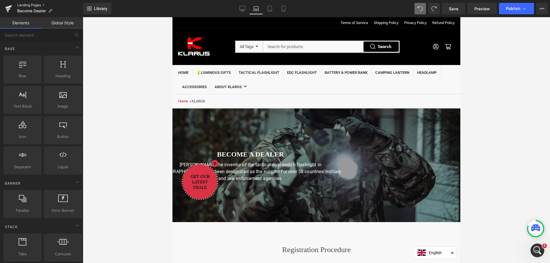
click at [26, 5] on link "Landing Pages" at bounding box center [50, 5] width 66 height 5
click at [452, 9] on span "Save" at bounding box center [453, 9] width 9 height 6
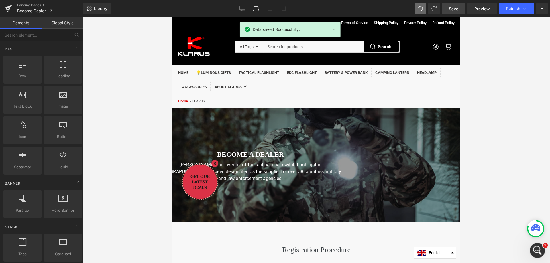
click at [535, 250] on icon "Open Intercom Messenger" at bounding box center [536, 249] width 9 height 9
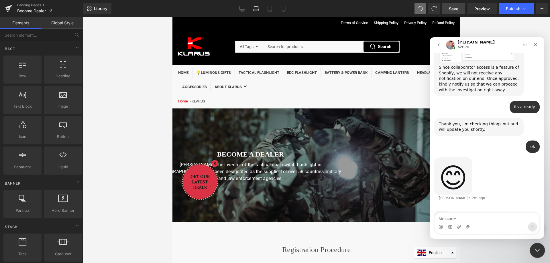
scroll to position [728, 0]
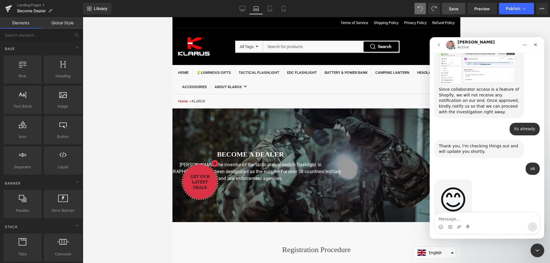
click at [144, 74] on div at bounding box center [275, 123] width 550 height 246
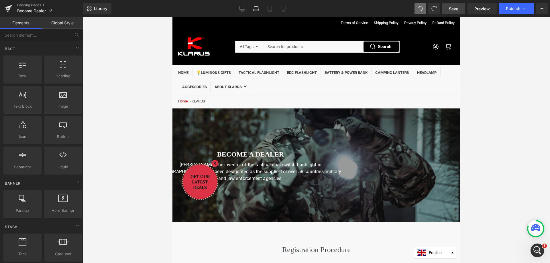
scroll to position [750, 0]
click at [538, 255] on div "Open Intercom Messenger" at bounding box center [536, 249] width 19 height 19
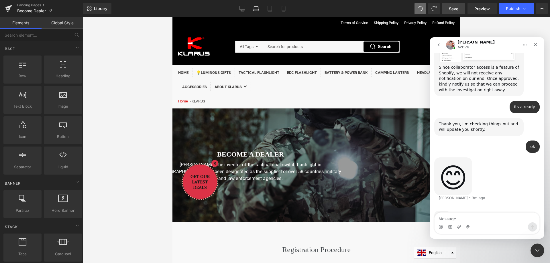
click at [26, 5] on div at bounding box center [275, 123] width 550 height 246
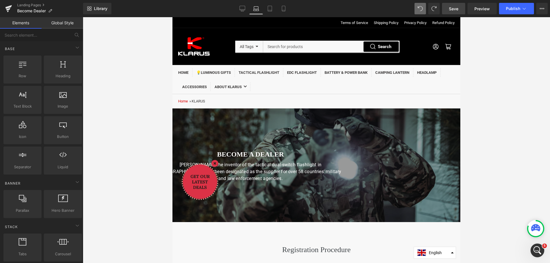
click at [26, 5] on link "Landing Pages" at bounding box center [50, 5] width 66 height 5
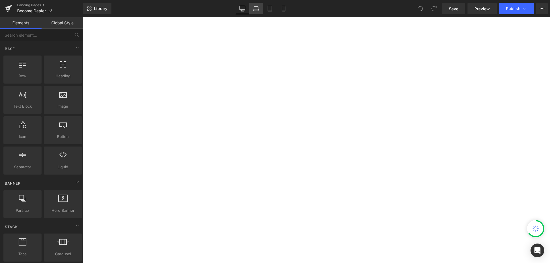
click at [253, 9] on icon at bounding box center [256, 9] width 6 height 6
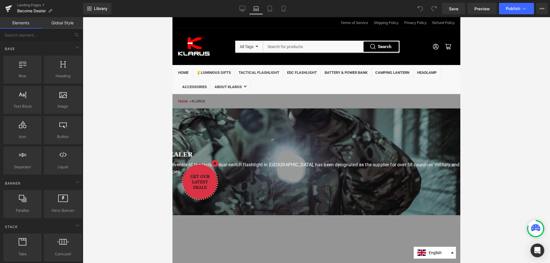
click at [211, 130] on div at bounding box center [316, 140] width 288 height 246
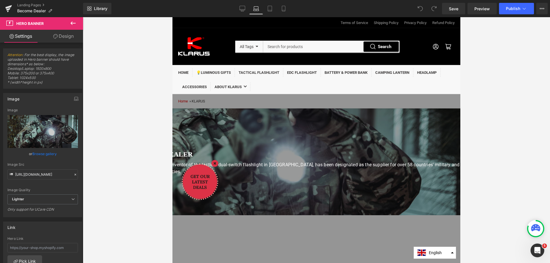
drag, startPoint x: 61, startPoint y: 36, endPoint x: 54, endPoint y: 140, distance: 104.2
click at [61, 36] on link "Design" at bounding box center [64, 36] width 42 height 13
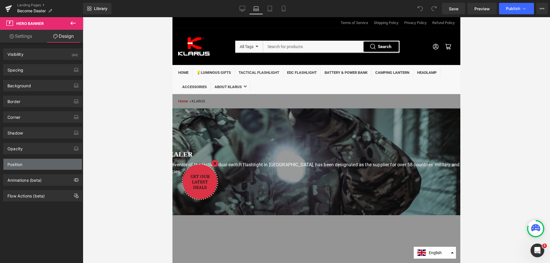
click at [18, 167] on div "Position" at bounding box center [14, 163] width 15 height 8
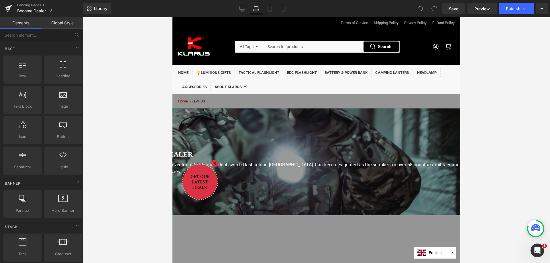
click at [131, 168] on div at bounding box center [316, 140] width 467 height 246
click at [61, 23] on link "Global Style" at bounding box center [63, 22] width 42 height 11
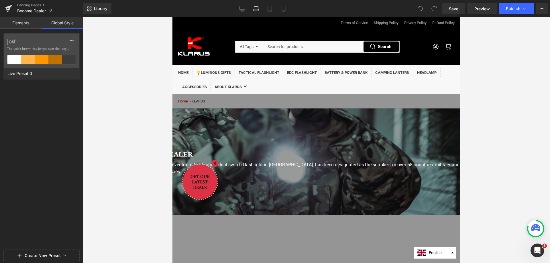
click at [204, 128] on div at bounding box center [316, 140] width 288 height 246
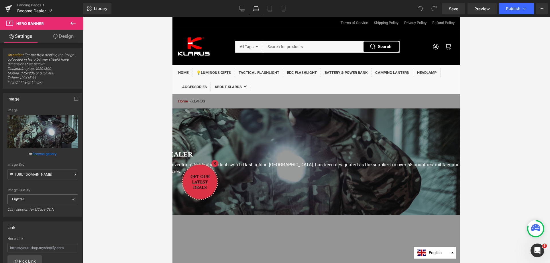
click at [362, 125] on div at bounding box center [316, 140] width 288 height 246
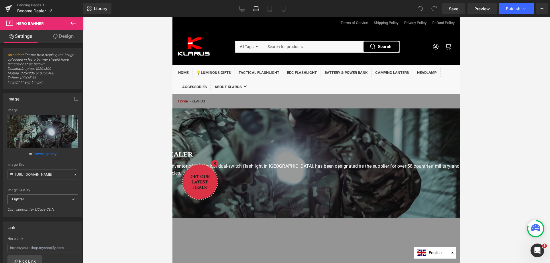
click at [284, 149] on div "Become a dealer Heading [PERSON_NAME], the inventor of the tactical dual-switch…" at bounding box center [245, 163] width 432 height 35
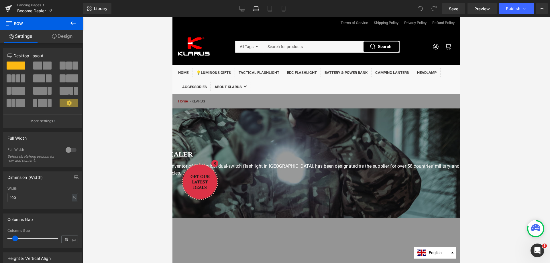
click at [63, 35] on link "Design" at bounding box center [63, 36] width 42 height 13
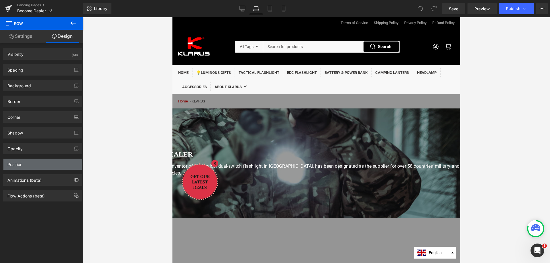
click at [18, 164] on div "Position" at bounding box center [14, 163] width 15 height 8
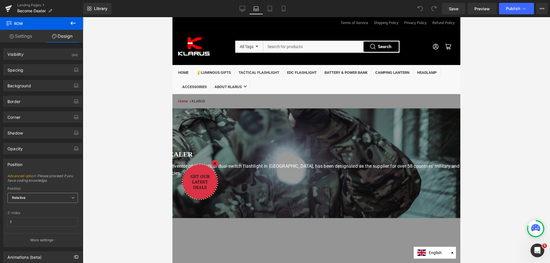
scroll to position [29, 0]
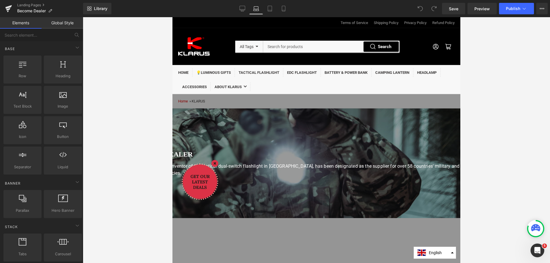
click at [138, 166] on div at bounding box center [316, 140] width 467 height 246
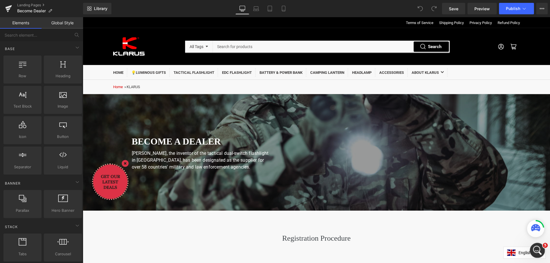
click at [536, 252] on icon "Open Intercom Messenger" at bounding box center [536, 249] width 9 height 9
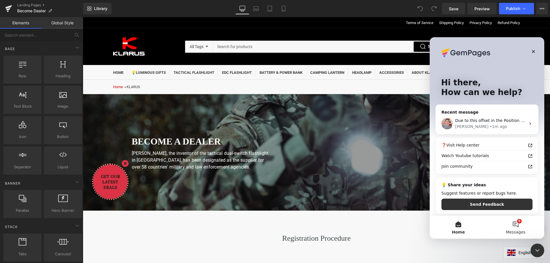
click at [519, 227] on button "5 Messages" at bounding box center [515, 227] width 57 height 23
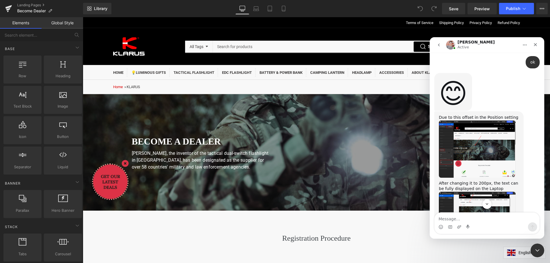
scroll to position [863, 0]
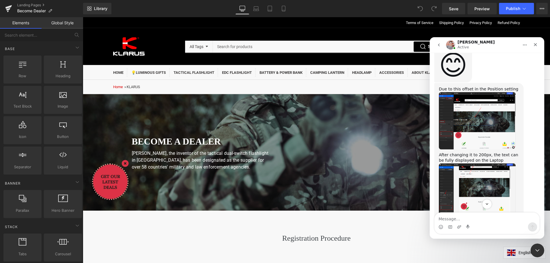
click at [487, 182] on img "Harry says…" at bounding box center [477, 192] width 77 height 57
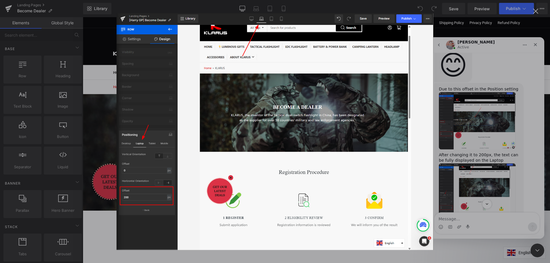
click at [487, 182] on div "Intercom messenger" at bounding box center [275, 131] width 550 height 263
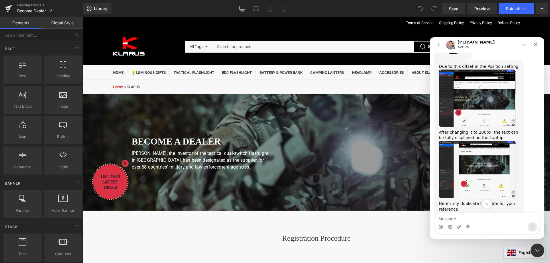
scroll to position [920, 0]
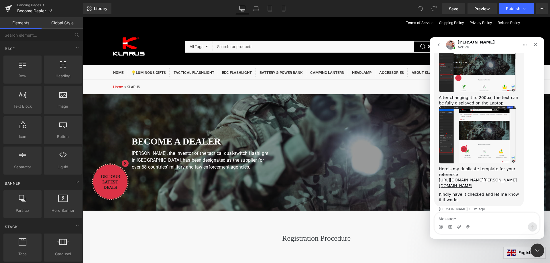
click at [480, 166] on div "Here's my duplicate template for your reference" at bounding box center [479, 171] width 80 height 11
click at [349, 227] on div at bounding box center [275, 123] width 550 height 246
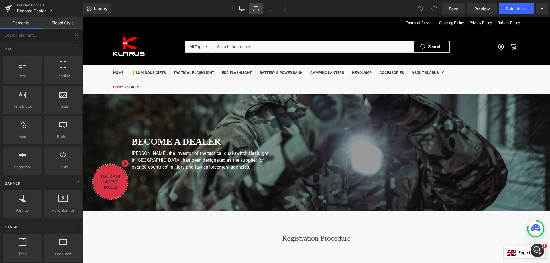
click at [258, 9] on icon at bounding box center [256, 10] width 5 height 2
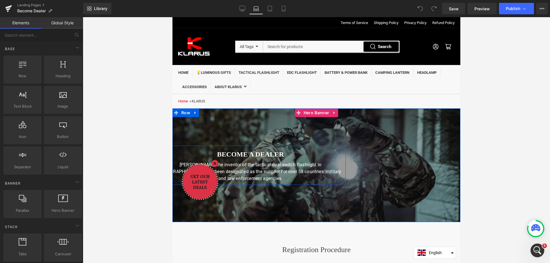
click at [299, 150] on div "Become a dealer Heading [PERSON_NAME], the inventor of the tactical dual-switch…" at bounding box center [202, 165] width 288 height 39
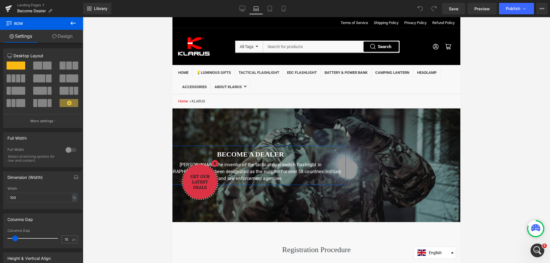
click at [56, 35] on icon at bounding box center [54, 36] width 5 height 5
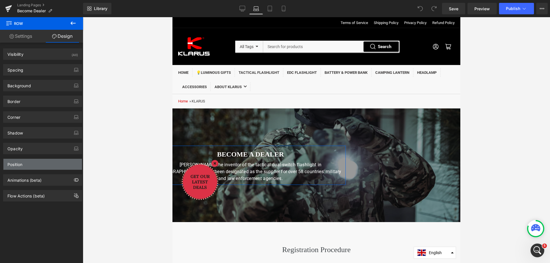
click at [40, 161] on div "Position" at bounding box center [42, 164] width 78 height 11
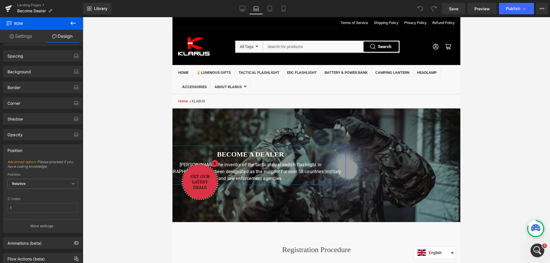
scroll to position [29, 0]
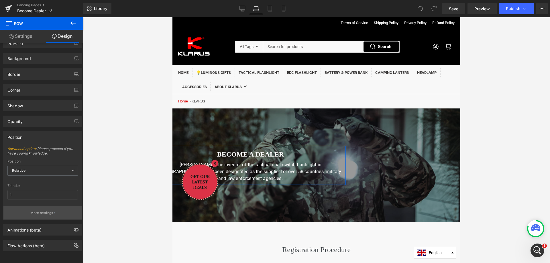
click at [42, 211] on p "More settings" at bounding box center [41, 213] width 23 height 5
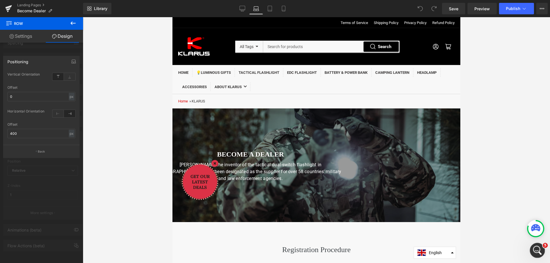
click at [537, 249] on icon "Open Intercom Messenger" at bounding box center [536, 249] width 9 height 9
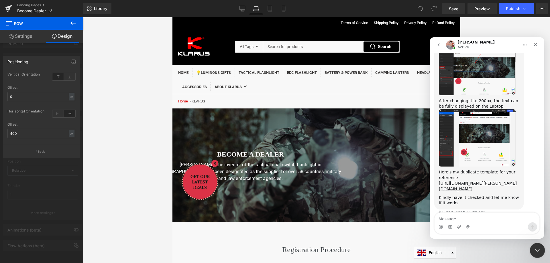
scroll to position [920, 0]
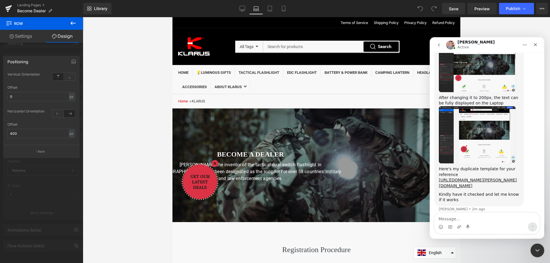
click at [103, 139] on div at bounding box center [275, 123] width 550 height 246
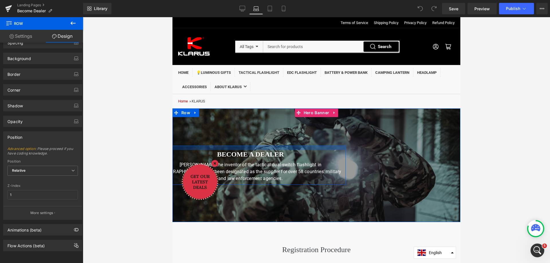
click at [342, 150] on div at bounding box center [202, 148] width 288 height 4
click at [341, 160] on div "Become a dealer Heading [PERSON_NAME], the inventor of the tactical dual-switch…" at bounding box center [250, 166] width 191 height 32
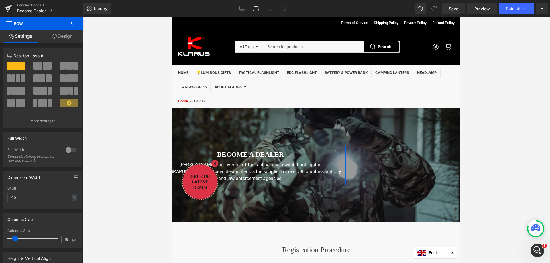
click at [68, 37] on link "Design" at bounding box center [63, 36] width 42 height 13
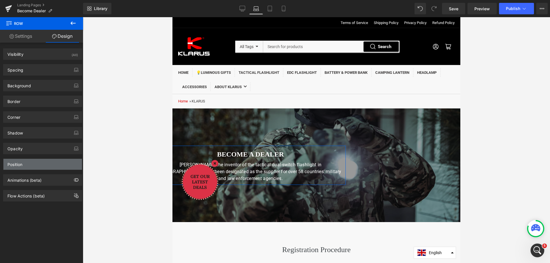
click at [37, 163] on div "Position" at bounding box center [42, 164] width 78 height 11
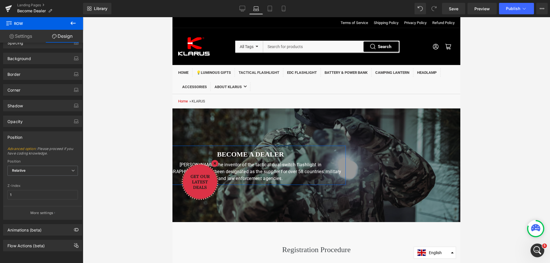
scroll to position [32, 0]
click at [534, 251] on icon "Open Intercom Messenger" at bounding box center [536, 249] width 9 height 9
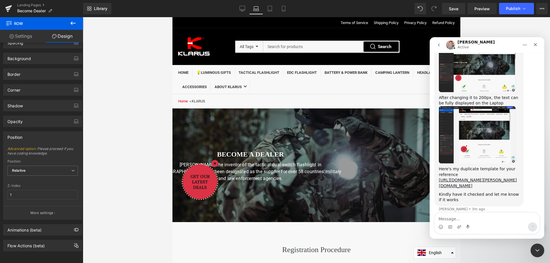
click at [480, 218] on textarea "Message…" at bounding box center [487, 218] width 105 height 10
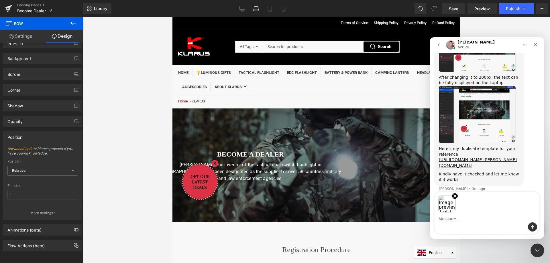
scroll to position [941, 0]
type textarea "my page is different from you"
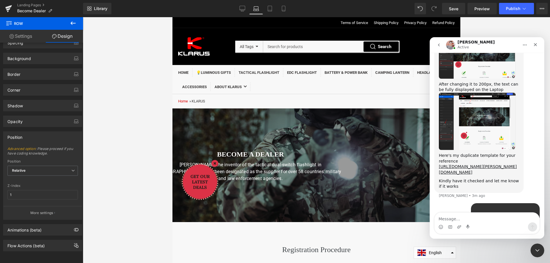
scroll to position [891, 0]
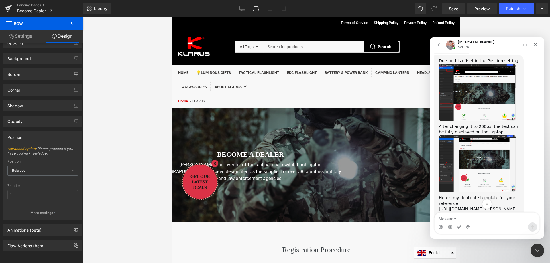
click at [492, 83] on img "Harry says…" at bounding box center [477, 92] width 77 height 57
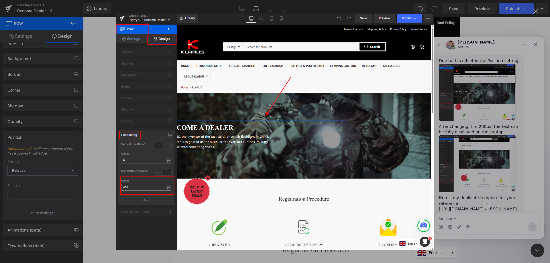
click at [474, 128] on div "Intercom messenger" at bounding box center [275, 131] width 550 height 263
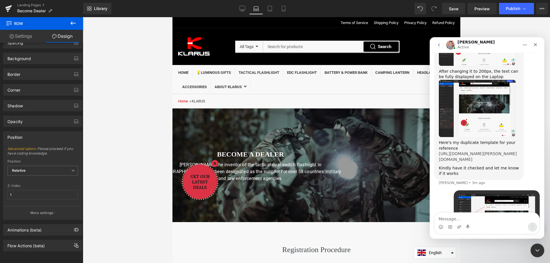
scroll to position [920, 0]
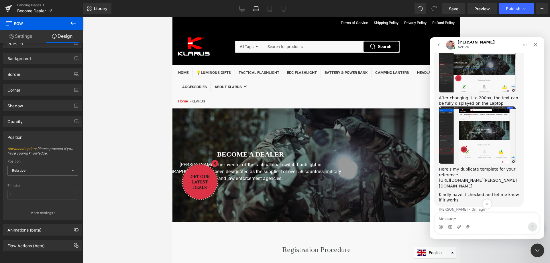
click at [470, 110] on img "Harry says…" at bounding box center [477, 135] width 77 height 57
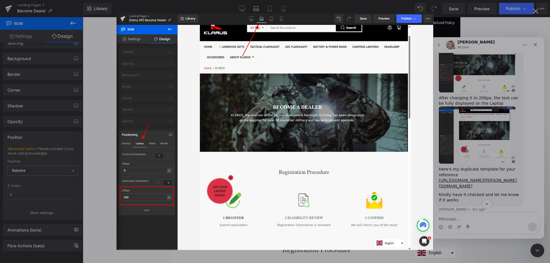
click at [466, 46] on div "Intercom messenger" at bounding box center [275, 131] width 550 height 263
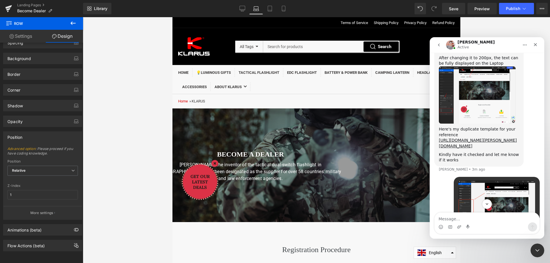
scroll to position [977, 0]
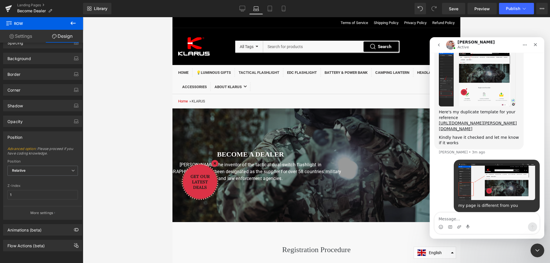
click at [137, 117] on div at bounding box center [275, 123] width 550 height 246
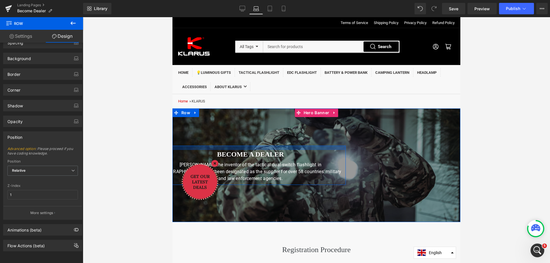
click at [276, 148] on div at bounding box center [202, 148] width 288 height 4
click at [198, 149] on div at bounding box center [202, 148] width 288 height 4
click at [341, 177] on div "Become a dealer Heading [PERSON_NAME], the inventor of the tactical dual-switch…" at bounding box center [202, 165] width 288 height 39
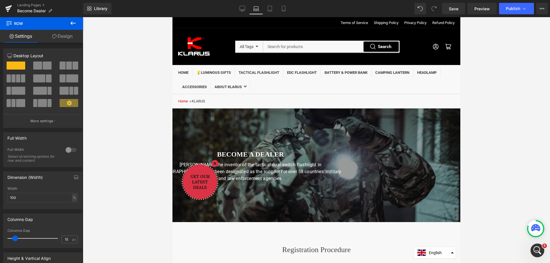
click at [40, 26] on span "Row" at bounding box center [34, 23] width 57 height 13
click at [70, 22] on icon at bounding box center [73, 23] width 7 height 7
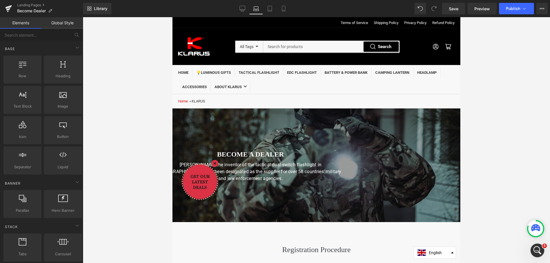
click at [70, 23] on link "Global Style" at bounding box center [63, 22] width 42 height 11
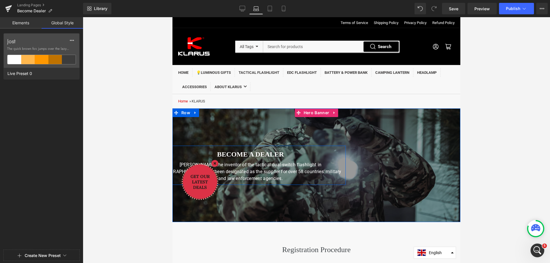
click at [341, 177] on div "Become a dealer Heading [PERSON_NAME], the inventor of the tactical dual-switch…" at bounding box center [202, 165] width 288 height 39
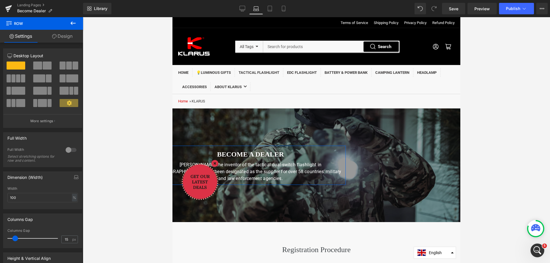
click at [61, 37] on link "Design" at bounding box center [63, 36] width 42 height 13
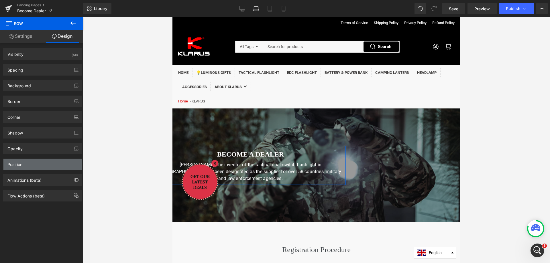
click at [47, 163] on div "Position" at bounding box center [42, 164] width 78 height 11
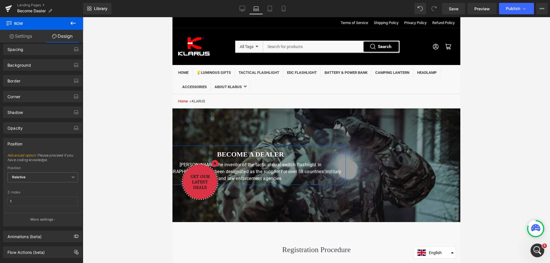
scroll to position [29, 0]
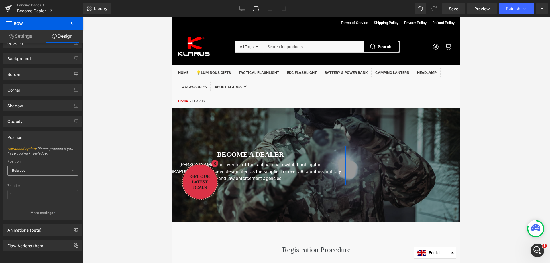
click at [48, 167] on span "Relative" at bounding box center [42, 171] width 70 height 10
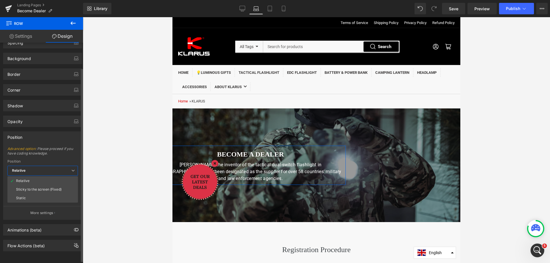
click at [48, 167] on span "Relative" at bounding box center [42, 171] width 70 height 10
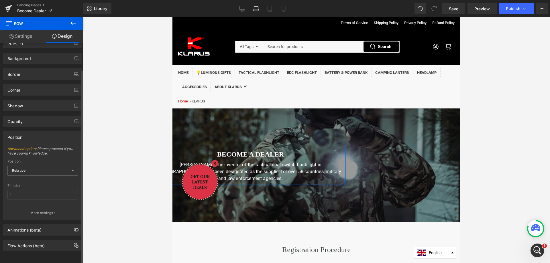
scroll to position [32, 0]
click at [46, 211] on p "More settings" at bounding box center [41, 213] width 23 height 5
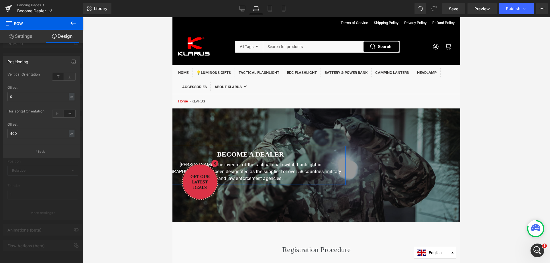
click at [41, 182] on div at bounding box center [41, 141] width 83 height 249
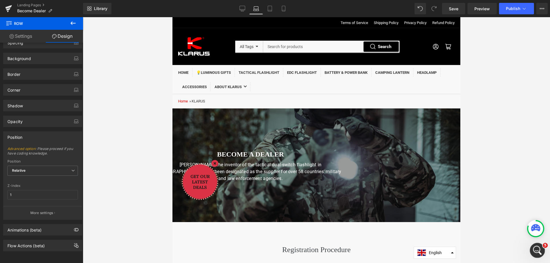
click at [535, 251] on icon "Open Intercom Messenger" at bounding box center [537, 250] width 4 height 5
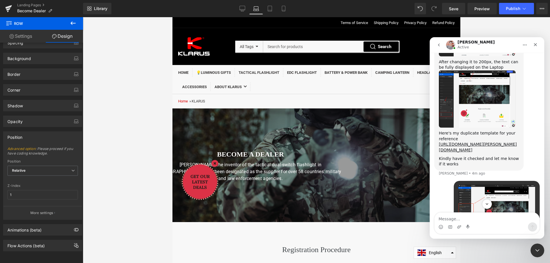
scroll to position [977, 0]
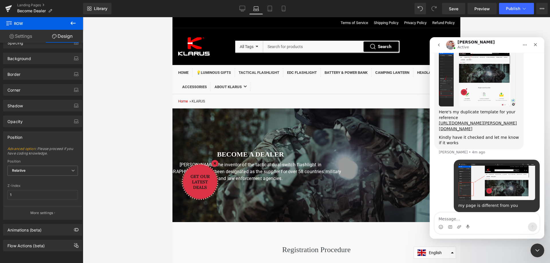
click at [508, 178] on img "KLARUS says…" at bounding box center [496, 181] width 77 height 37
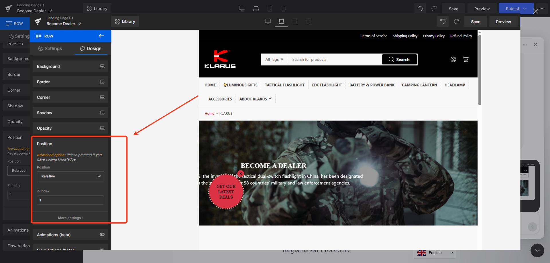
click at [537, 13] on div "Close" at bounding box center [535, 11] width 5 height 5
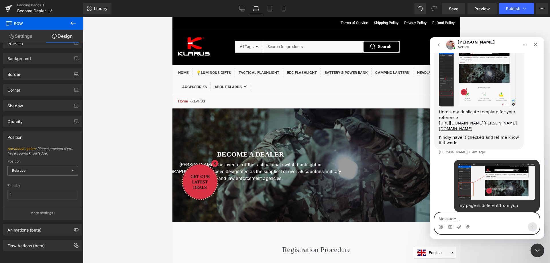
click at [462, 216] on textarea "Message…" at bounding box center [487, 218] width 105 height 10
drag, startPoint x: 449, startPoint y: 218, endPoint x: 453, endPoint y: 220, distance: 4.7
click at [449, 218] on textarea "couldplease" at bounding box center [487, 218] width 105 height 10
click at [475, 220] on textarea "could you please" at bounding box center [487, 218] width 105 height 10
type textarea "could you please help me change these page"
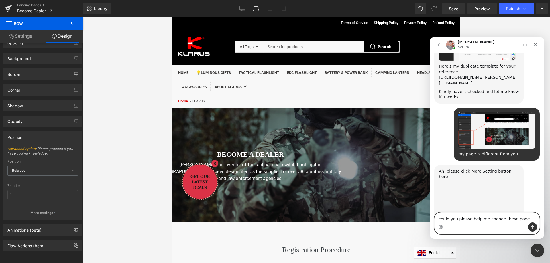
scroll to position [1032, 0]
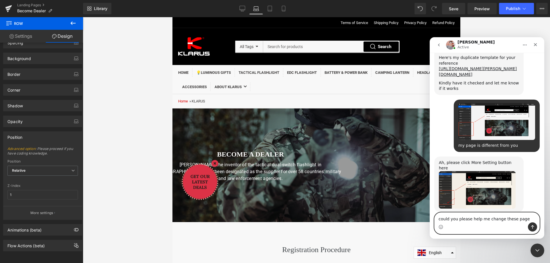
click at [490, 220] on textarea "could you please help me change these page" at bounding box center [487, 218] width 105 height 10
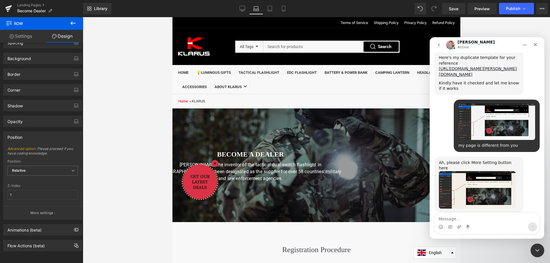
click at [41, 209] on div at bounding box center [275, 123] width 550 height 246
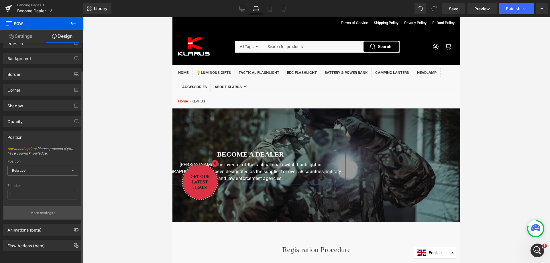
click at [41, 211] on p "More settings" at bounding box center [41, 213] width 23 height 5
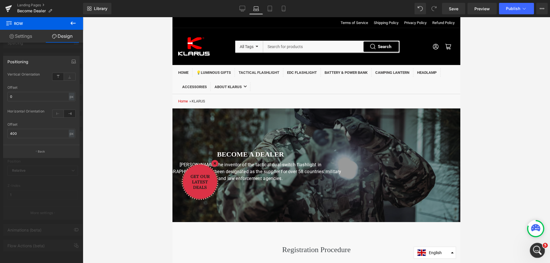
click at [539, 248] on icon "Open Intercom Messenger" at bounding box center [536, 249] width 9 height 9
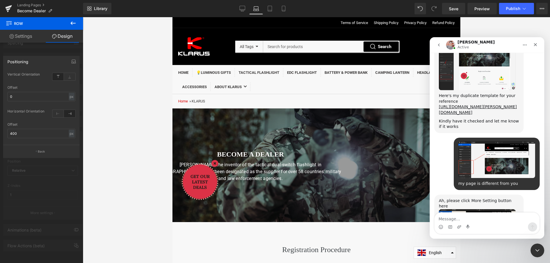
click at [484, 221] on textarea "Message…" at bounding box center [487, 218] width 105 height 10
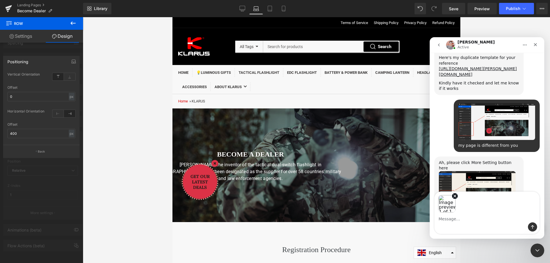
scroll to position [1053, 0]
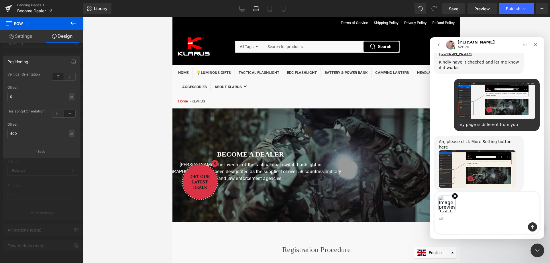
type textarea "still"
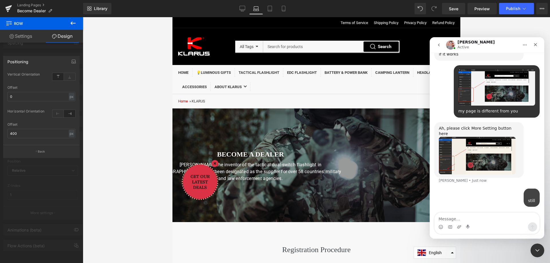
scroll to position [1087, 0]
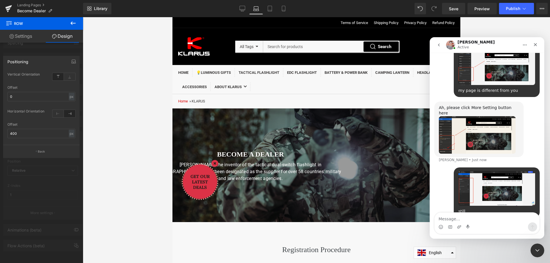
click at [73, 61] on div at bounding box center [275, 123] width 550 height 246
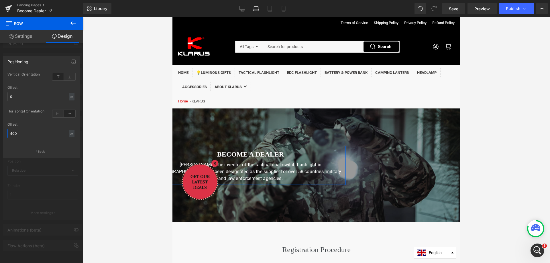
click at [23, 130] on input "400" at bounding box center [41, 133] width 68 height 9
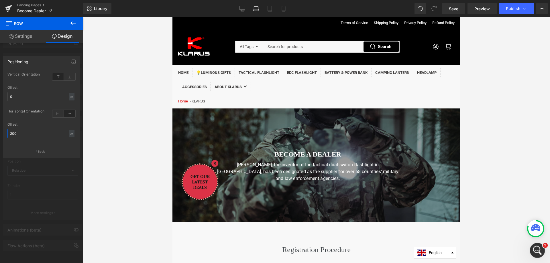
type input "200"
click at [538, 248] on icon "Open Intercom Messenger" at bounding box center [536, 249] width 9 height 9
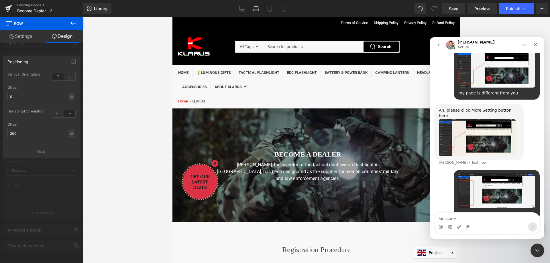
click at [470, 219] on textarea "Message…" at bounding box center [487, 218] width 105 height 10
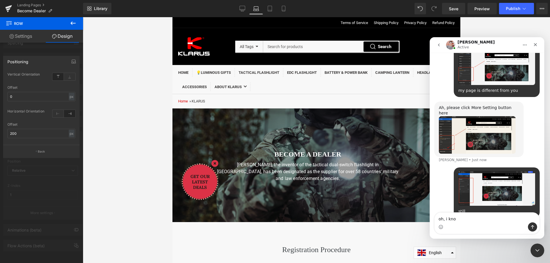
type textarea "oh, i know"
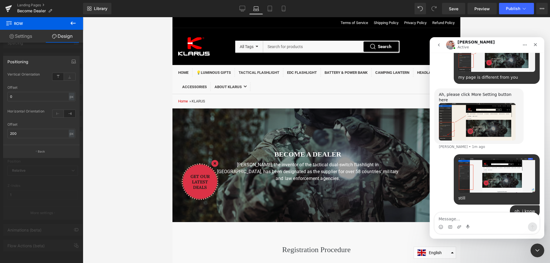
click at [69, 77] on div at bounding box center [275, 123] width 550 height 246
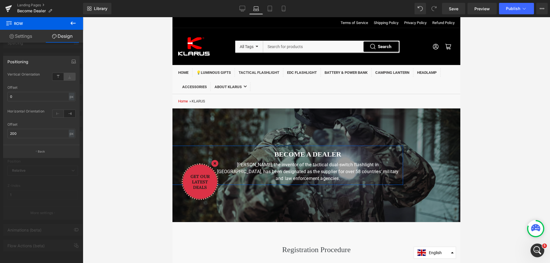
click at [69, 77] on icon at bounding box center [69, 76] width 11 height 7
click at [60, 77] on icon at bounding box center [57, 76] width 11 height 7
click at [123, 144] on div at bounding box center [316, 140] width 467 height 246
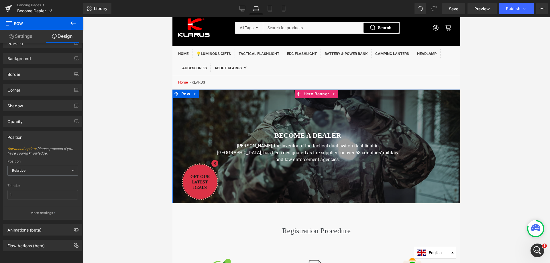
scroll to position [57, 0]
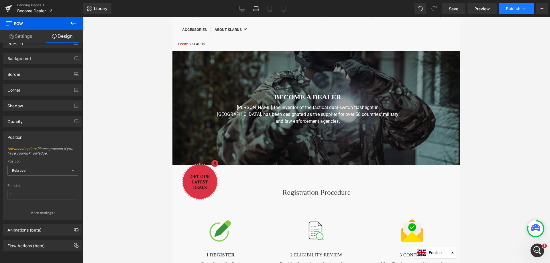
click at [513, 10] on span "Publish" at bounding box center [513, 8] width 14 height 5
click at [453, 8] on span "Save" at bounding box center [453, 9] width 9 height 6
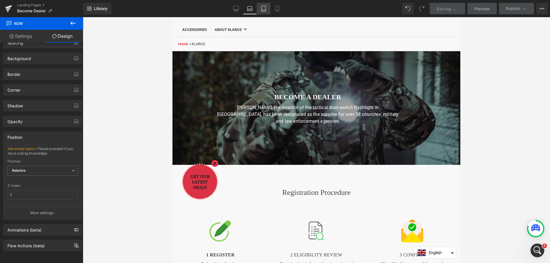
click at [263, 8] on icon at bounding box center [264, 9] width 6 height 6
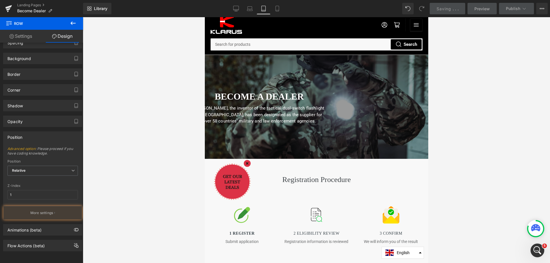
scroll to position [7, 0]
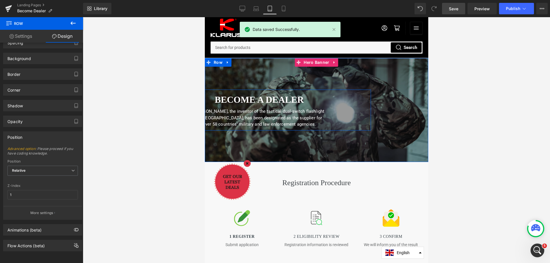
click at [357, 101] on div "Become a dealer Heading [PERSON_NAME], the inventor of the tactical dual-switch…" at bounding box center [258, 110] width 223 height 41
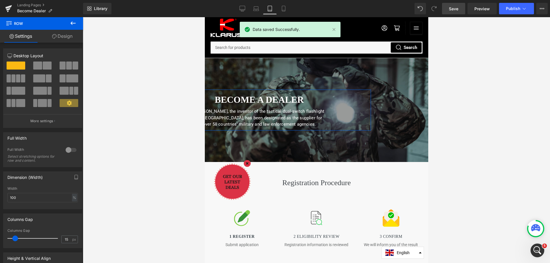
click at [64, 36] on link "Design" at bounding box center [63, 36] width 42 height 13
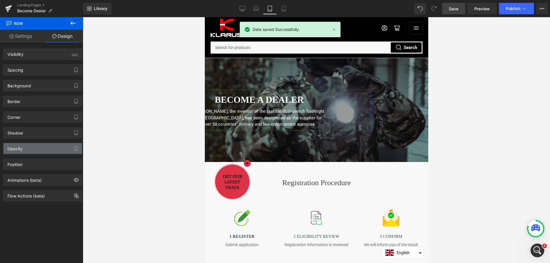
type input "1"
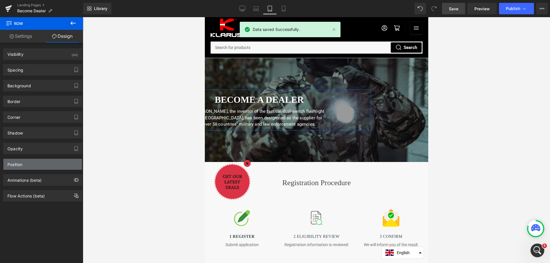
click at [24, 163] on div "Position" at bounding box center [42, 164] width 78 height 11
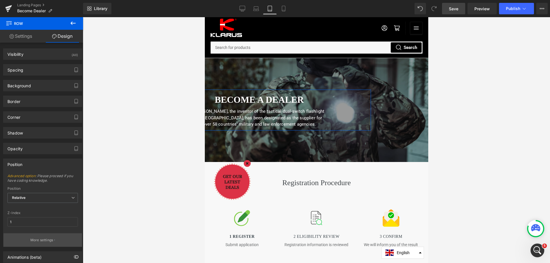
click at [46, 240] on p "More settings" at bounding box center [41, 240] width 23 height 5
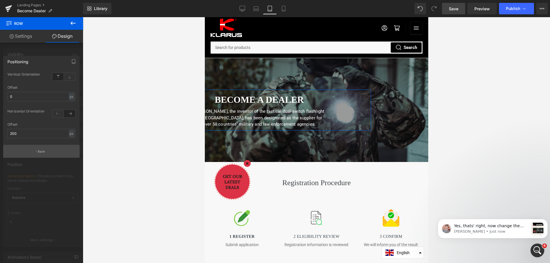
scroll to position [1158, 0]
click at [26, 134] on input "200" at bounding box center [41, 133] width 68 height 9
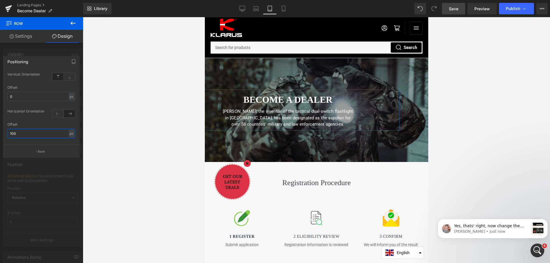
click at [21, 131] on input "100" at bounding box center [41, 133] width 68 height 9
click at [23, 131] on input "80" at bounding box center [41, 133] width 68 height 9
click at [22, 131] on input "60" at bounding box center [41, 133] width 68 height 9
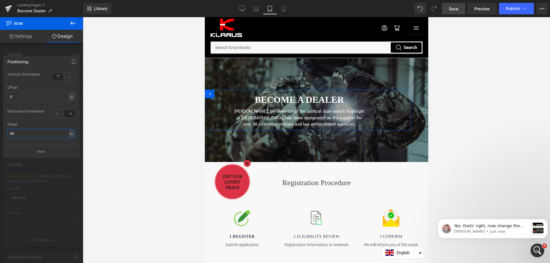
click at [22, 131] on input "60" at bounding box center [41, 133] width 68 height 9
click at [17, 133] on input "50" at bounding box center [41, 133] width 68 height 9
type input "30"
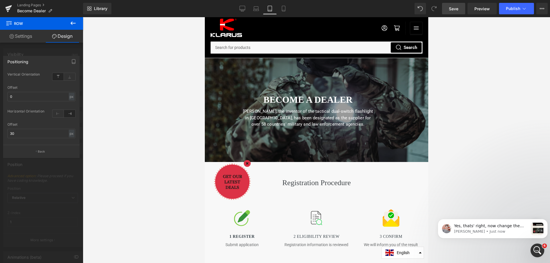
click at [484, 57] on div at bounding box center [316, 140] width 467 height 246
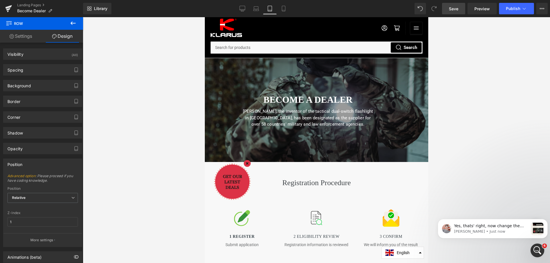
drag, startPoint x: 457, startPoint y: 9, endPoint x: 462, endPoint y: 12, distance: 5.9
click at [458, 9] on span "Save" at bounding box center [453, 9] width 9 height 6
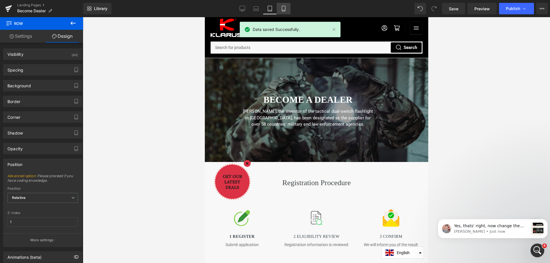
click at [284, 9] on icon at bounding box center [284, 9] width 6 height 6
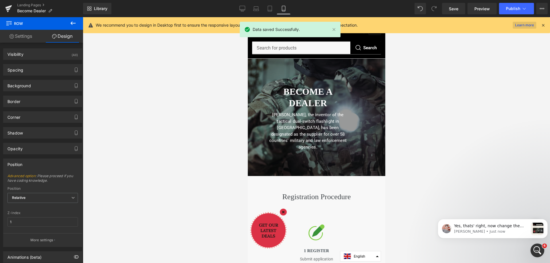
scroll to position [0, 0]
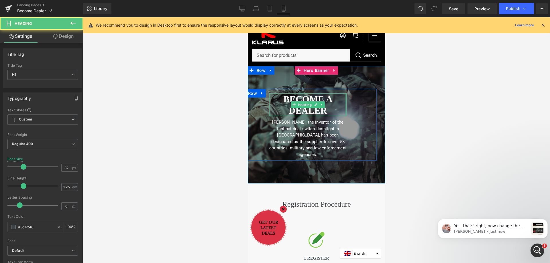
drag, startPoint x: 343, startPoint y: 105, endPoint x: 349, endPoint y: 104, distance: 6.1
click at [349, 104] on div "Become a dealer Heading [PERSON_NAME], the inventor of the tactical dual-switch…" at bounding box center [308, 125] width 138 height 72
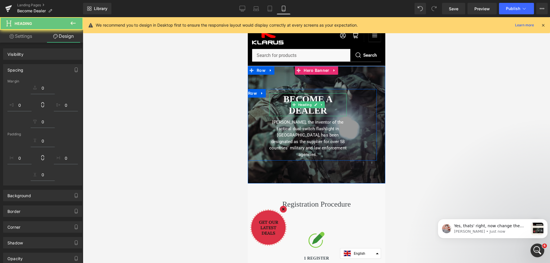
click at [332, 107] on h1 "Become a dealer" at bounding box center [307, 104] width 77 height 23
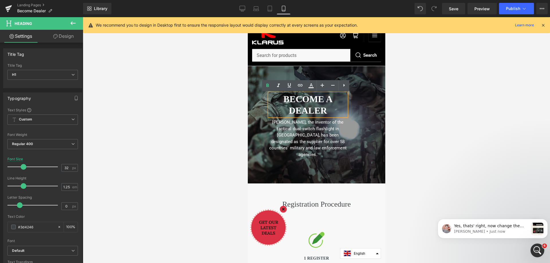
click at [325, 111] on h1 "Become a dealer" at bounding box center [307, 104] width 77 height 23
drag, startPoint x: 328, startPoint y: 112, endPoint x: 280, endPoint y: 102, distance: 48.5
click at [280, 102] on h1 "Become a dealer" at bounding box center [307, 104] width 77 height 23
click at [335, 87] on icon at bounding box center [332, 85] width 7 height 7
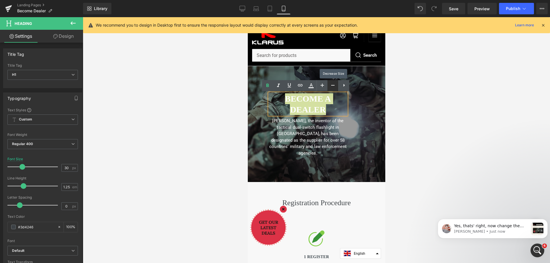
click at [335, 87] on icon at bounding box center [332, 85] width 7 height 7
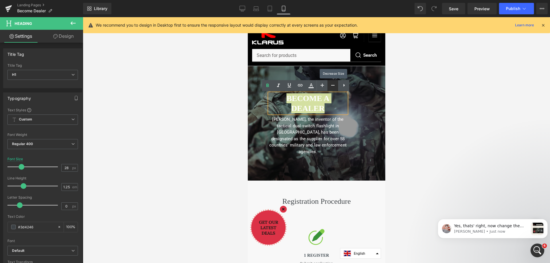
click at [335, 87] on icon at bounding box center [332, 85] width 7 height 7
type input "26"
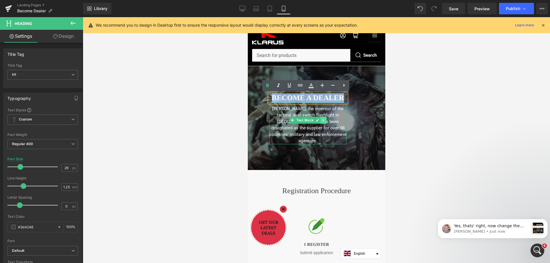
click at [320, 123] on link at bounding box center [323, 120] width 6 height 7
click at [328, 132] on font "[PERSON_NAME], the inventor of the tactical dual-switch flashlight in [GEOGRAPH…" at bounding box center [307, 125] width 77 height 38
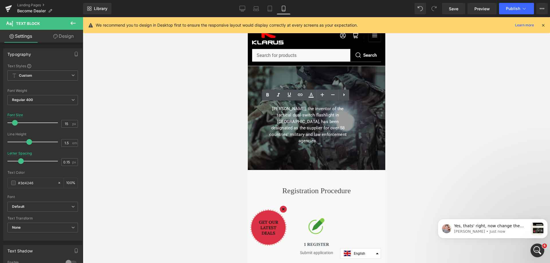
click at [402, 133] on div at bounding box center [316, 140] width 467 height 246
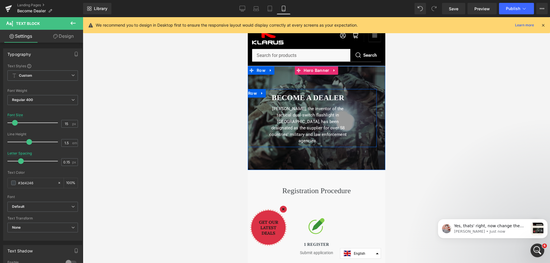
click at [355, 105] on div "Become a dealer Heading [PERSON_NAME], the inventor of the tactical dual-switch…" at bounding box center [308, 118] width 138 height 58
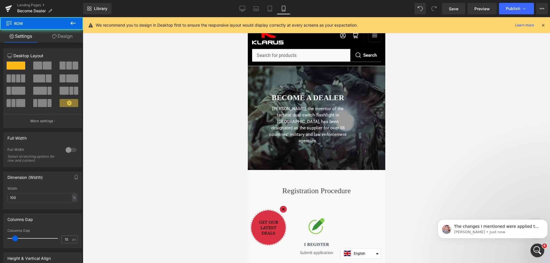
scroll to position [1205, 0]
click at [65, 38] on link "Design" at bounding box center [63, 36] width 42 height 13
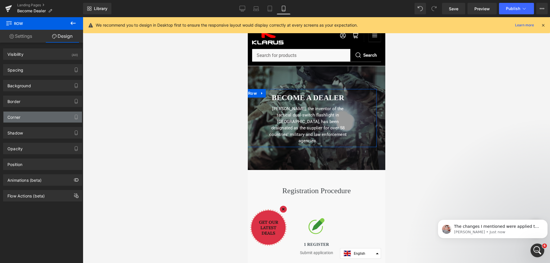
type input "1"
type input "0"
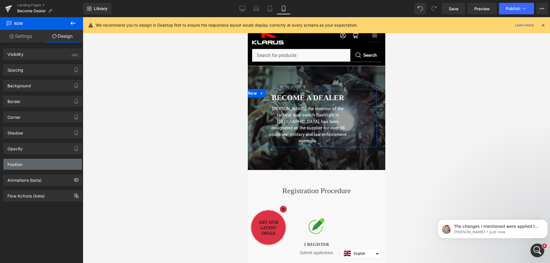
click at [25, 163] on div "Position" at bounding box center [42, 164] width 78 height 11
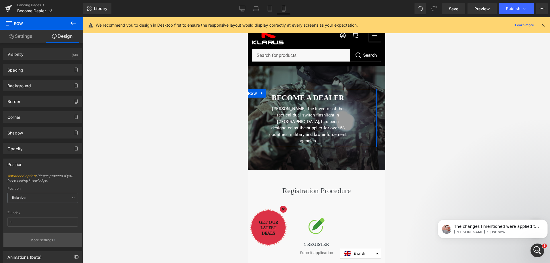
click at [36, 241] on p "More settings" at bounding box center [41, 240] width 23 height 5
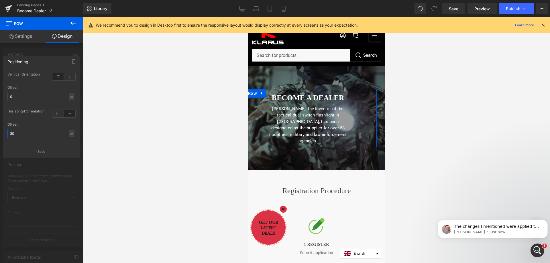
click at [19, 134] on input "30" at bounding box center [41, 133] width 68 height 9
type input "10"
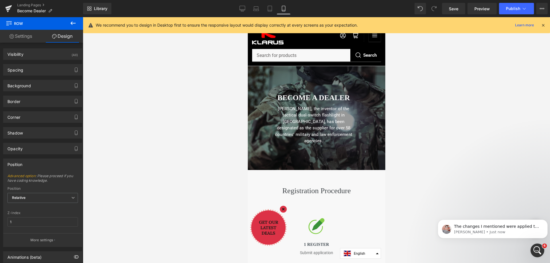
click at [122, 146] on div at bounding box center [316, 140] width 467 height 246
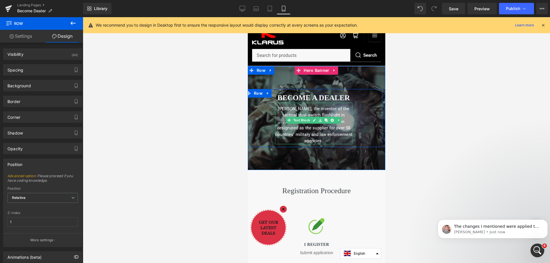
click at [336, 131] on p "[PERSON_NAME], the inventor of the tactical dual-switch flashlight in [GEOGRAPH…" at bounding box center [313, 125] width 77 height 39
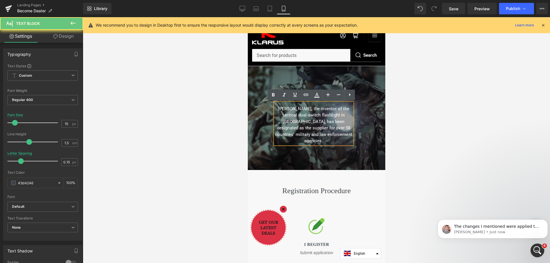
click at [337, 134] on p "[PERSON_NAME], the inventor of the tactical dual-switch flashlight in [GEOGRAPH…" at bounding box center [313, 125] width 77 height 39
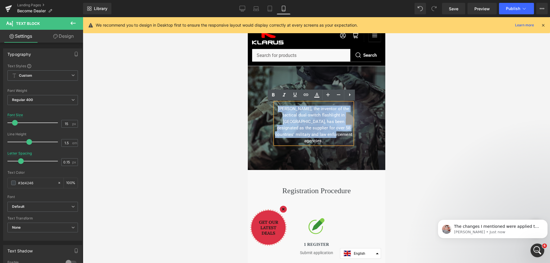
drag, startPoint x: 338, startPoint y: 135, endPoint x: 273, endPoint y: 110, distance: 69.4
click at [275, 110] on p "[PERSON_NAME], the inventor of the tactical dual-switch flashlight in [GEOGRAPH…" at bounding box center [313, 125] width 77 height 39
click at [361, 133] on div "Become a dealer Heading [PERSON_NAME], the inventor of the tactical dual-switch…" at bounding box center [314, 118] width 138 height 58
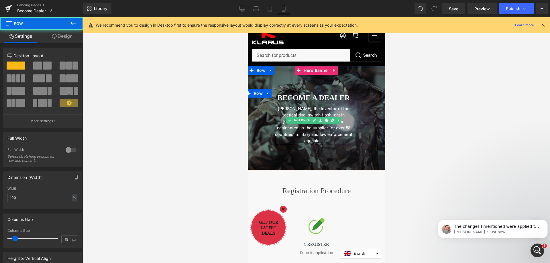
click at [339, 120] on font "[PERSON_NAME], the inventor of the tactical dual-switch flashlight in [GEOGRAPH…" at bounding box center [313, 125] width 77 height 38
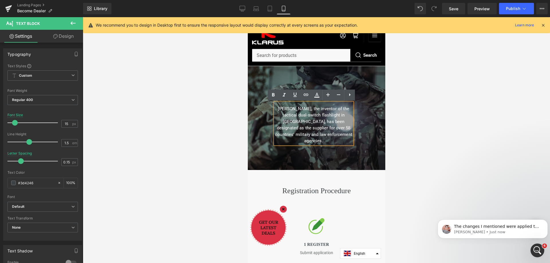
click at [359, 127] on div "Become a dealer Heading [PERSON_NAME], the inventor of the tactical dual-switch…" at bounding box center [314, 118] width 138 height 58
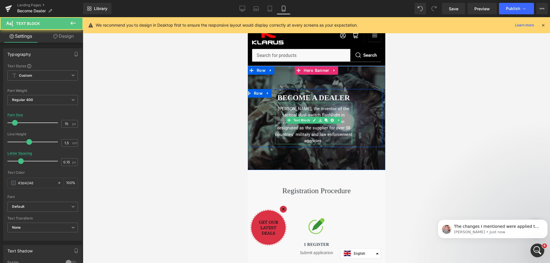
click at [351, 118] on div "Become a dealer Heading [PERSON_NAME], the inventor of the tactical dual-switch…" at bounding box center [313, 118] width 86 height 51
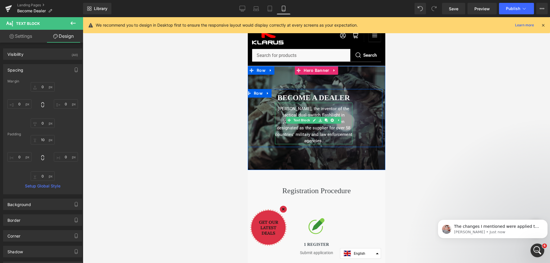
click at [301, 107] on font "[PERSON_NAME], the inventor of the tactical dual-switch flashlight in [GEOGRAPH…" at bounding box center [313, 125] width 77 height 38
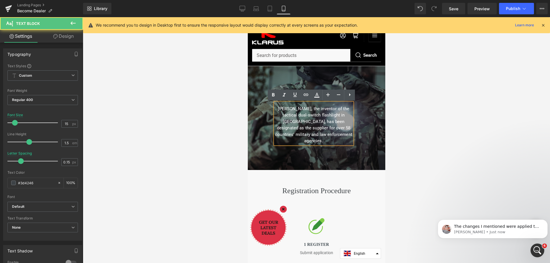
click at [293, 109] on font "[PERSON_NAME], the inventor of the tactical dual-switch flashlight in [GEOGRAPH…" at bounding box center [313, 125] width 77 height 38
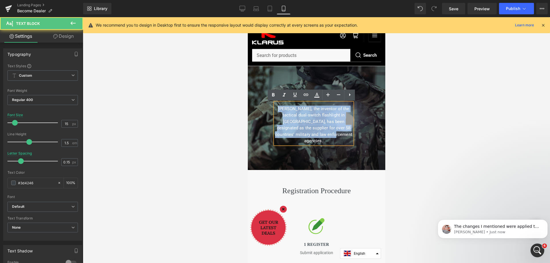
click at [293, 109] on font "[PERSON_NAME], the inventor of the tactical dual-switch flashlight in [GEOGRAPH…" at bounding box center [313, 125] width 77 height 38
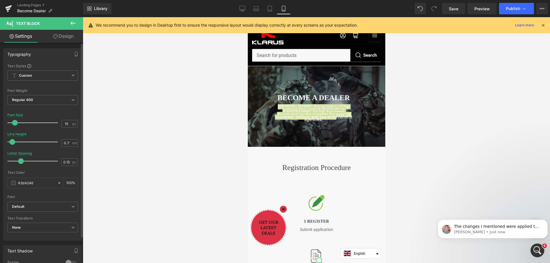
type input "0.8"
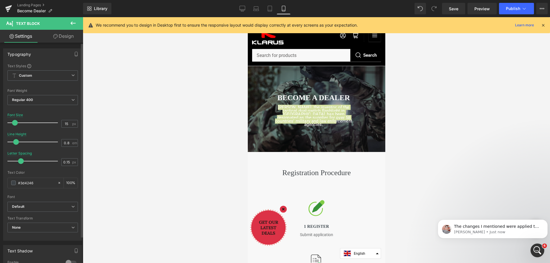
drag, startPoint x: 27, startPoint y: 142, endPoint x: 14, endPoint y: 145, distance: 12.8
click at [14, 145] on span at bounding box center [16, 142] width 6 height 6
click at [101, 164] on div at bounding box center [316, 140] width 467 height 246
click at [18, 162] on span at bounding box center [21, 161] width 6 height 6
type input "0.15"
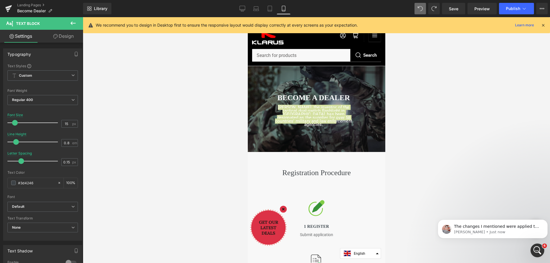
type input "1.5"
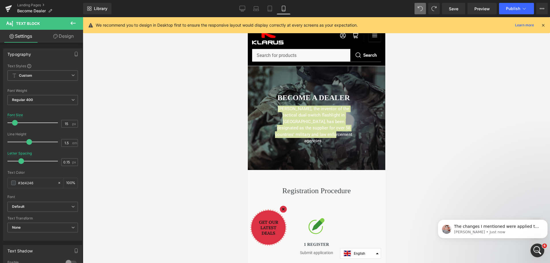
click at [452, 90] on div at bounding box center [316, 140] width 467 height 246
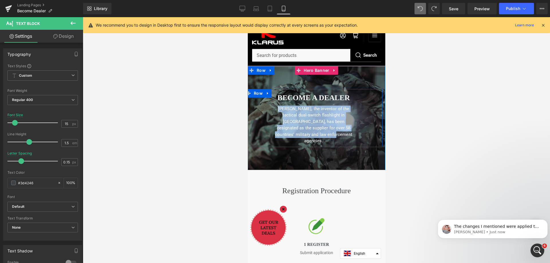
click at [360, 114] on div "Become a dealer Heading [PERSON_NAME], the inventor of the tactical dual-switch…" at bounding box center [314, 118] width 138 height 58
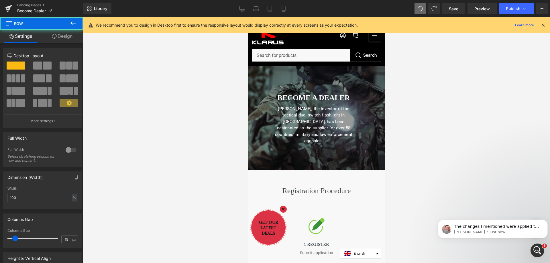
click at [443, 119] on div at bounding box center [316, 140] width 467 height 246
click at [456, 7] on span "Save" at bounding box center [453, 9] width 9 height 6
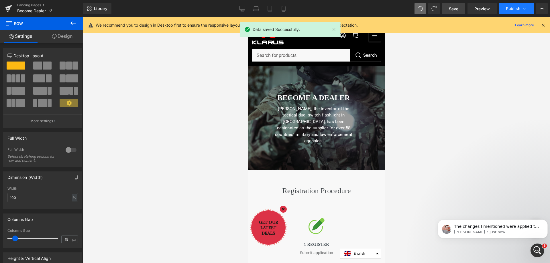
click at [531, 8] on button "Publish" at bounding box center [516, 8] width 35 height 11
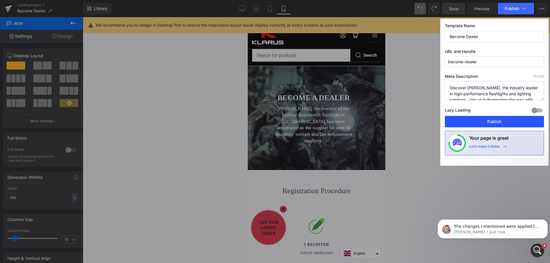
click at [497, 124] on button "Publish" at bounding box center [494, 121] width 99 height 11
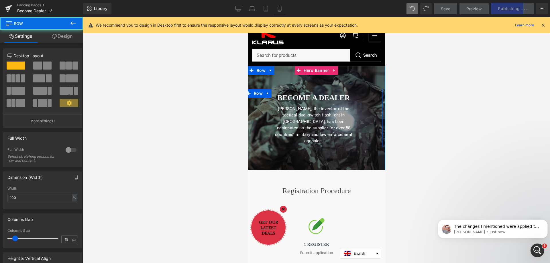
click at [360, 111] on div "Become a dealer Heading [PERSON_NAME], the inventor of the tactical dual-switch…" at bounding box center [314, 118] width 138 height 58
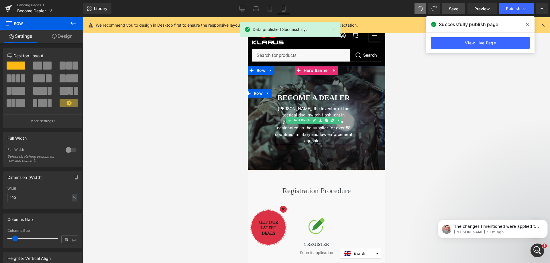
click at [329, 106] on font "[PERSON_NAME], the inventor of the tactical dual-switch flashlight in [GEOGRAPH…" at bounding box center [313, 125] width 77 height 38
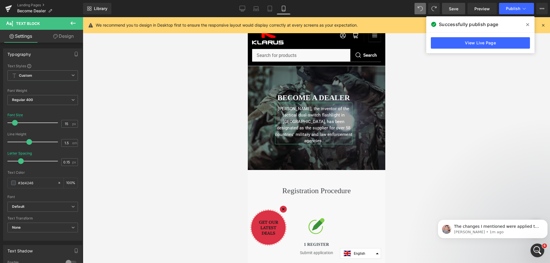
click at [59, 37] on link "Design" at bounding box center [64, 36] width 42 height 13
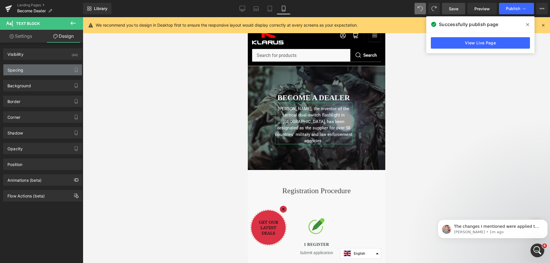
click at [28, 73] on div "Spacing" at bounding box center [42, 69] width 78 height 11
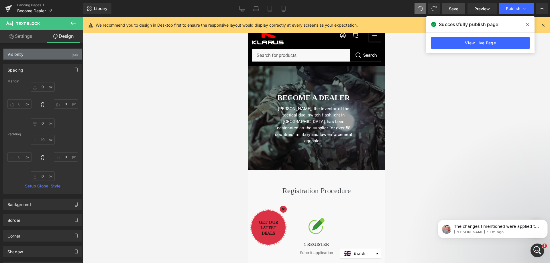
click at [28, 56] on div "Visibility (All)" at bounding box center [42, 54] width 78 height 11
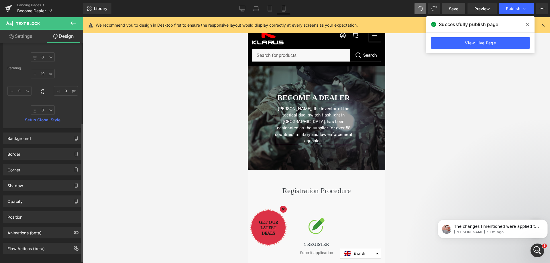
scroll to position [131, 0]
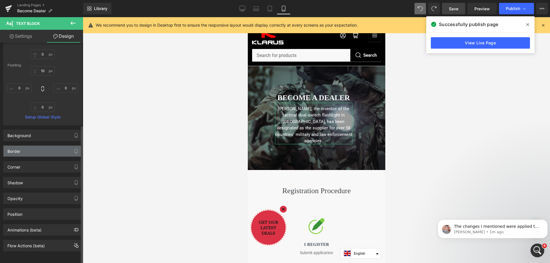
click at [31, 146] on div "Border" at bounding box center [42, 151] width 78 height 11
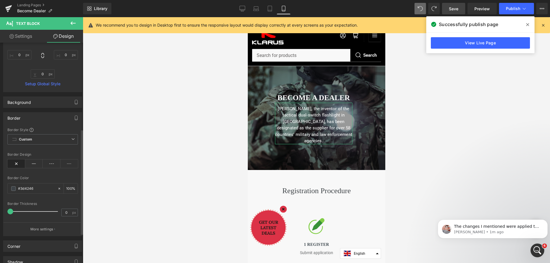
scroll to position [189, 0]
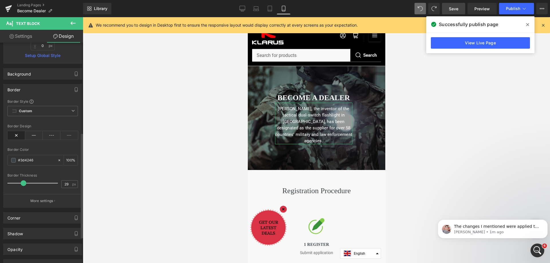
drag, startPoint x: 11, startPoint y: 183, endPoint x: 24, endPoint y: 183, distance: 13.2
click at [24, 183] on span at bounding box center [24, 183] width 6 height 6
type input "0"
drag, startPoint x: 25, startPoint y: 183, endPoint x: 0, endPoint y: 181, distance: 24.7
click at [0, 181] on div "Border Border Style Custom Custom Setup Global Style Custom Setup Global Style …" at bounding box center [43, 144] width 86 height 128
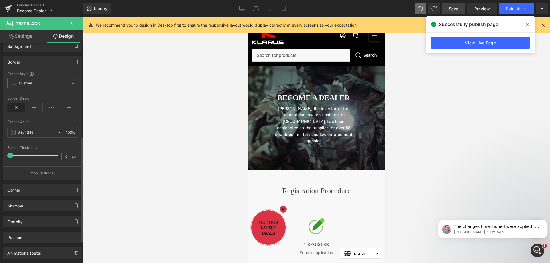
scroll to position [244, 0]
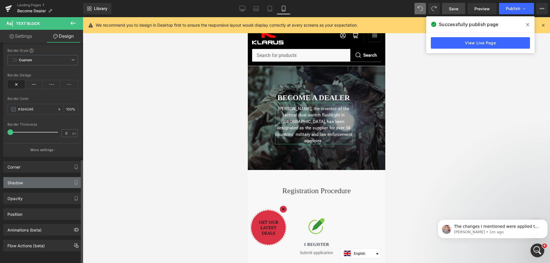
click at [34, 179] on div "Shadow" at bounding box center [42, 182] width 78 height 11
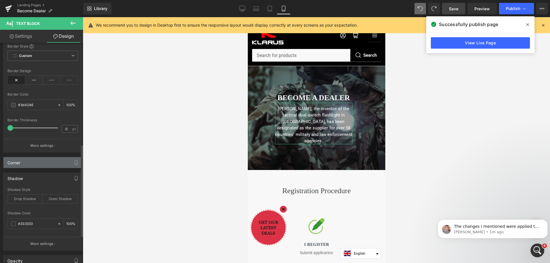
click at [32, 163] on div "Corner" at bounding box center [42, 162] width 78 height 11
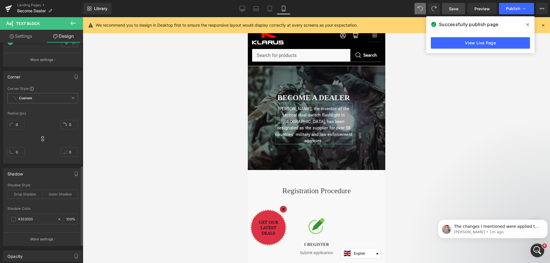
scroll to position [359, 0]
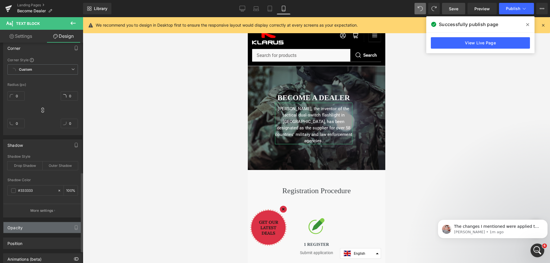
click at [20, 229] on div "Opacity" at bounding box center [14, 226] width 15 height 8
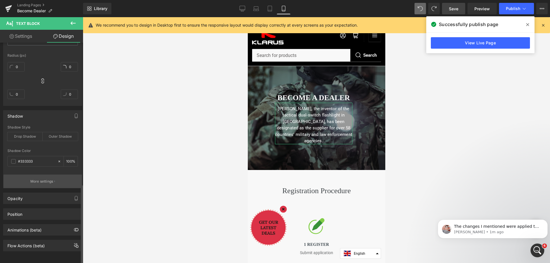
scroll to position [392, 0]
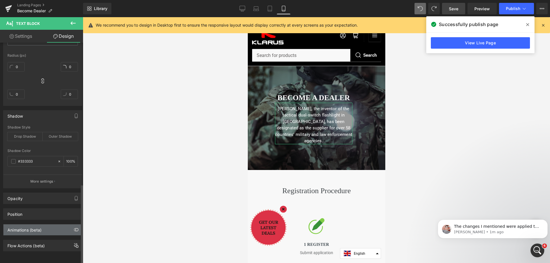
click at [23, 226] on div "Animations (beta)" at bounding box center [24, 229] width 34 height 8
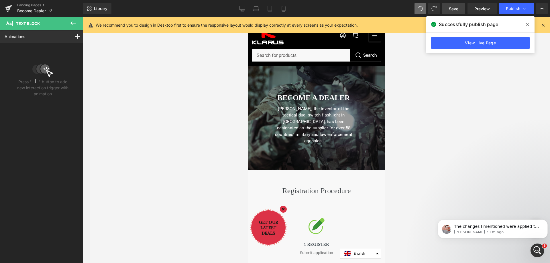
click at [74, 20] on icon at bounding box center [73, 23] width 7 height 7
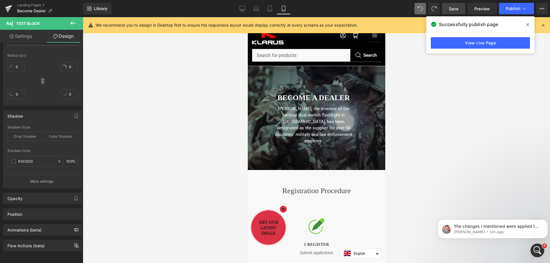
type input "0"
type input "10"
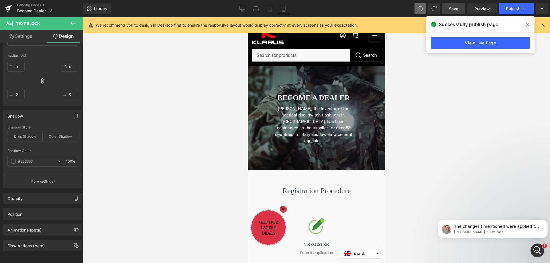
type input "0"
type input "100"
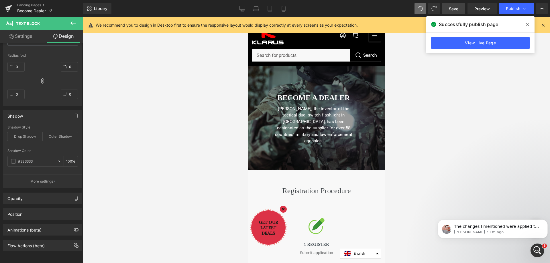
click at [503, 78] on div at bounding box center [316, 140] width 467 height 246
click at [462, 111] on div at bounding box center [316, 140] width 467 height 246
click at [537, 250] on icon "Open Intercom Messenger" at bounding box center [536, 249] width 9 height 9
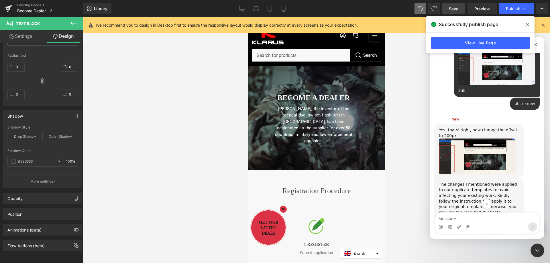
scroll to position [1214, 0]
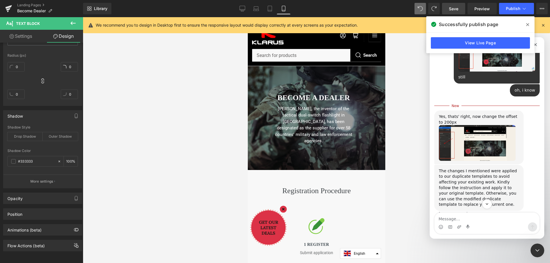
click at [529, 24] on span at bounding box center [527, 24] width 9 height 9
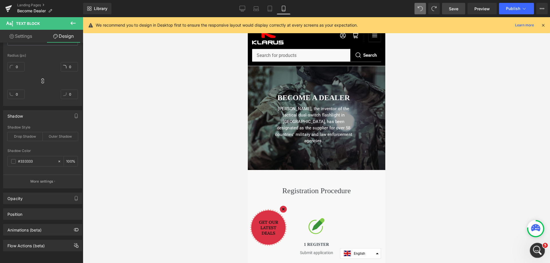
click at [536, 247] on icon "Open Intercom Messenger" at bounding box center [536, 249] width 9 height 9
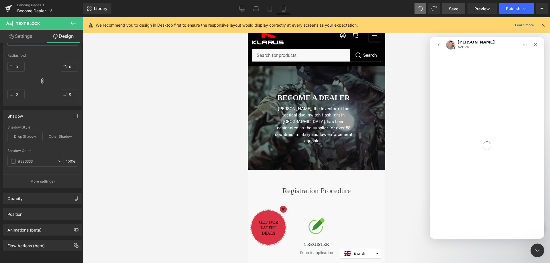
click at [129, 77] on div at bounding box center [275, 123] width 550 height 246
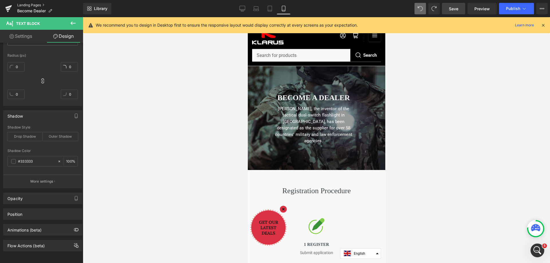
scroll to position [651, 0]
click at [24, 6] on link "Landing Pages" at bounding box center [50, 5] width 66 height 5
click at [454, 7] on span "Save" at bounding box center [453, 9] width 9 height 6
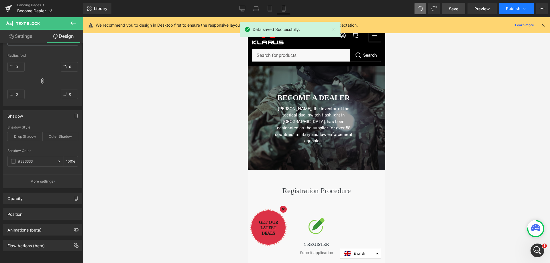
click at [516, 7] on span "Publish" at bounding box center [513, 8] width 14 height 5
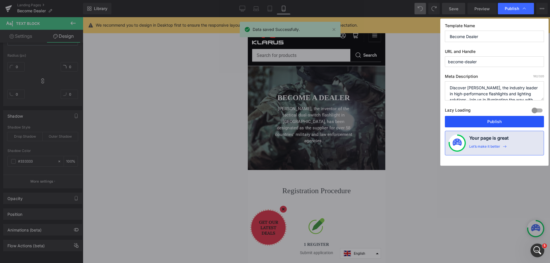
drag, startPoint x: 493, startPoint y: 120, endPoint x: 329, endPoint y: 3, distance: 201.7
click at [493, 120] on button "Publish" at bounding box center [494, 121] width 99 height 11
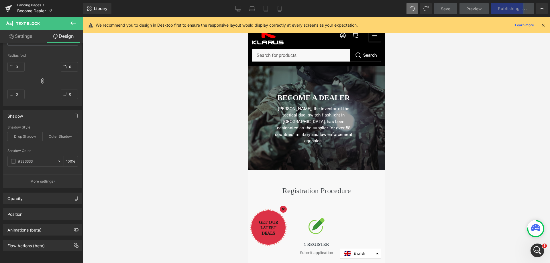
click at [32, 5] on link "Landing Pages" at bounding box center [50, 5] width 66 height 5
